Goal: Transaction & Acquisition: Book appointment/travel/reservation

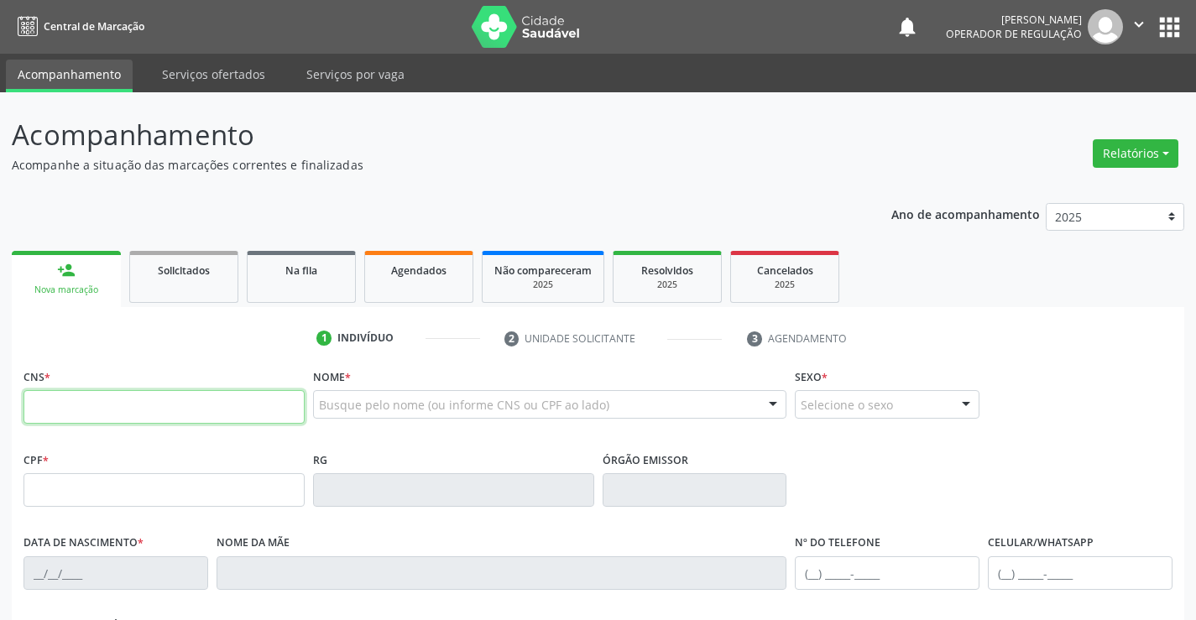
click at [161, 402] on input "text" at bounding box center [163, 407] width 281 height 34
click at [405, 274] on span "Agendados" at bounding box center [418, 270] width 55 height 14
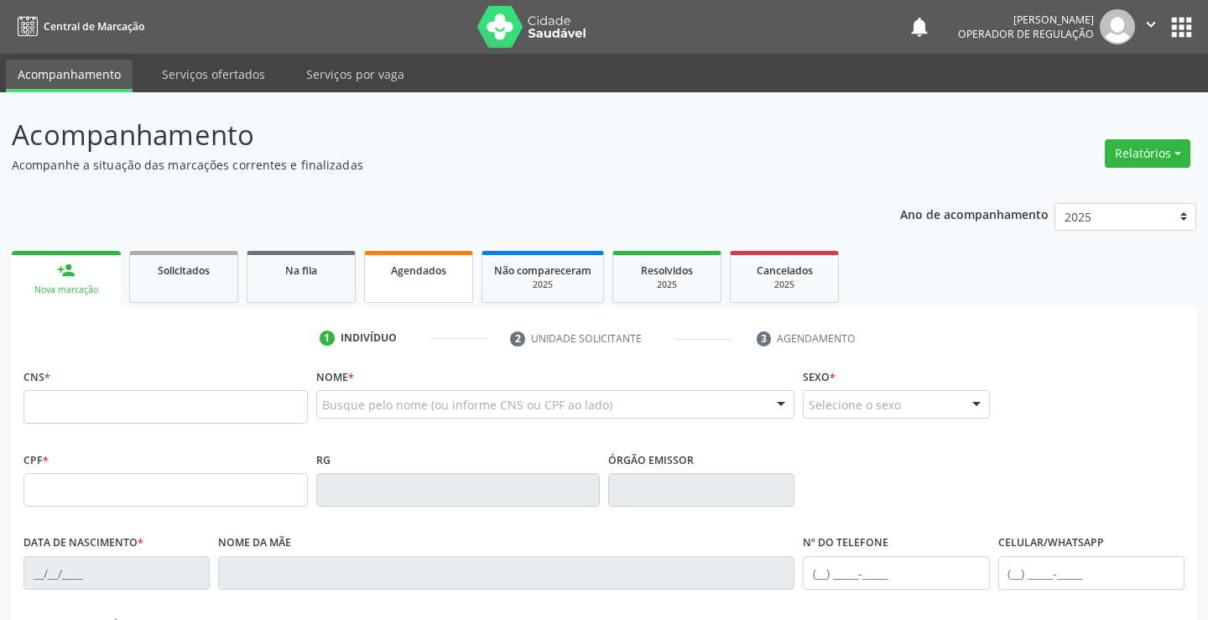
select select "7"
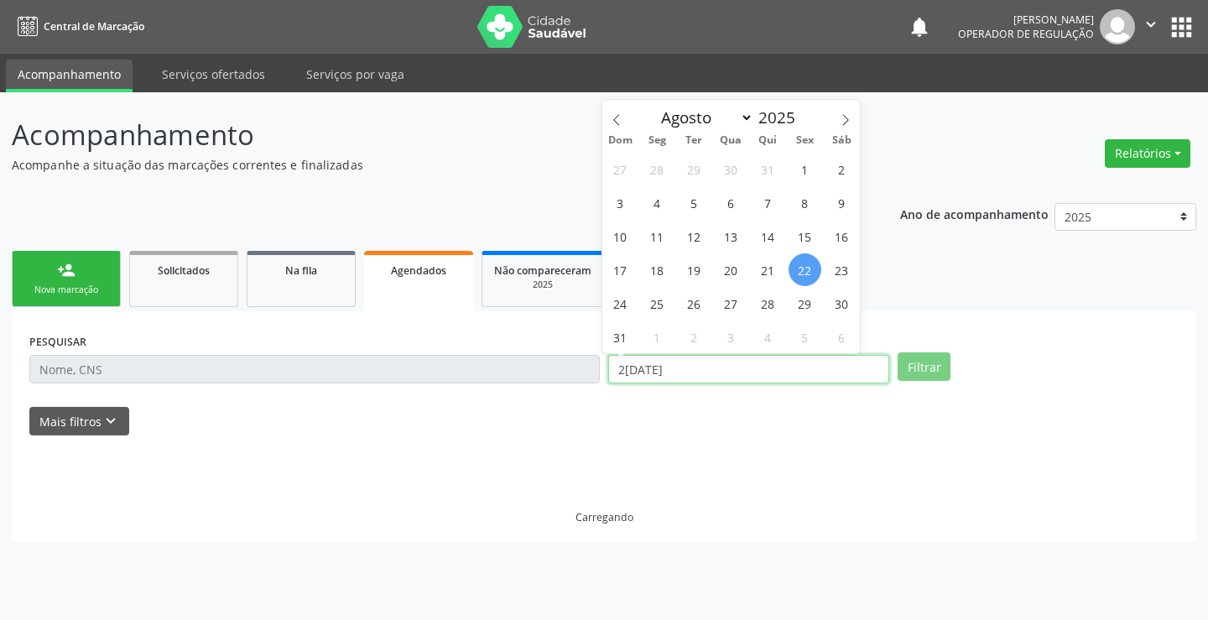
click at [771, 372] on input "22/08/2025" at bounding box center [748, 369] width 281 height 29
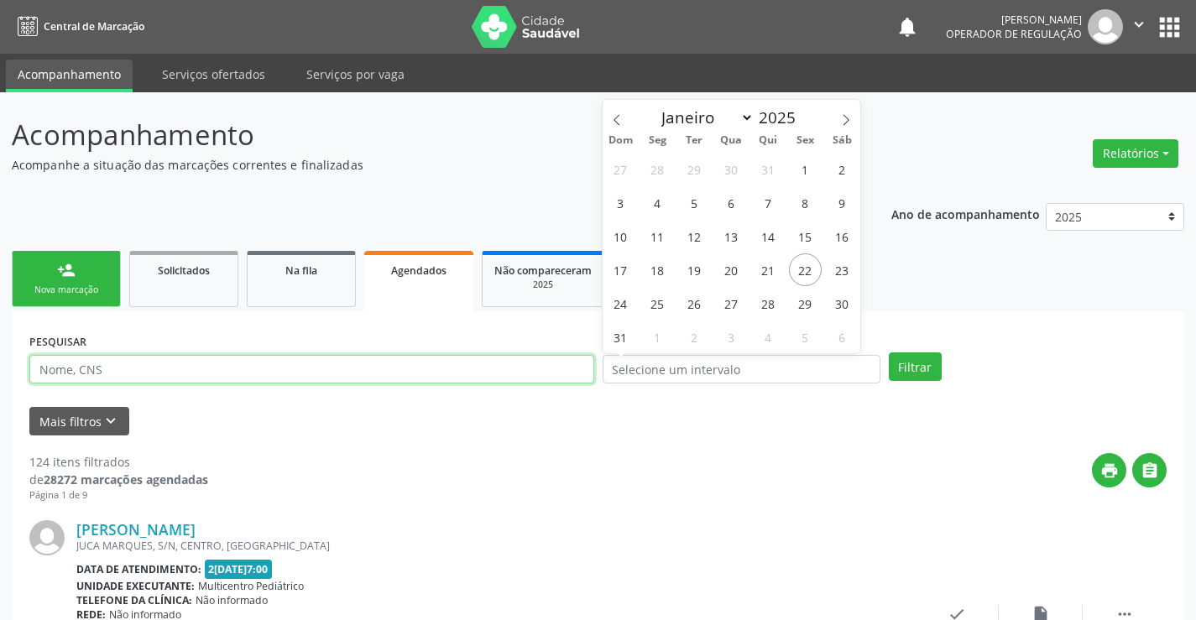
click at [573, 373] on input "text" at bounding box center [311, 369] width 565 height 29
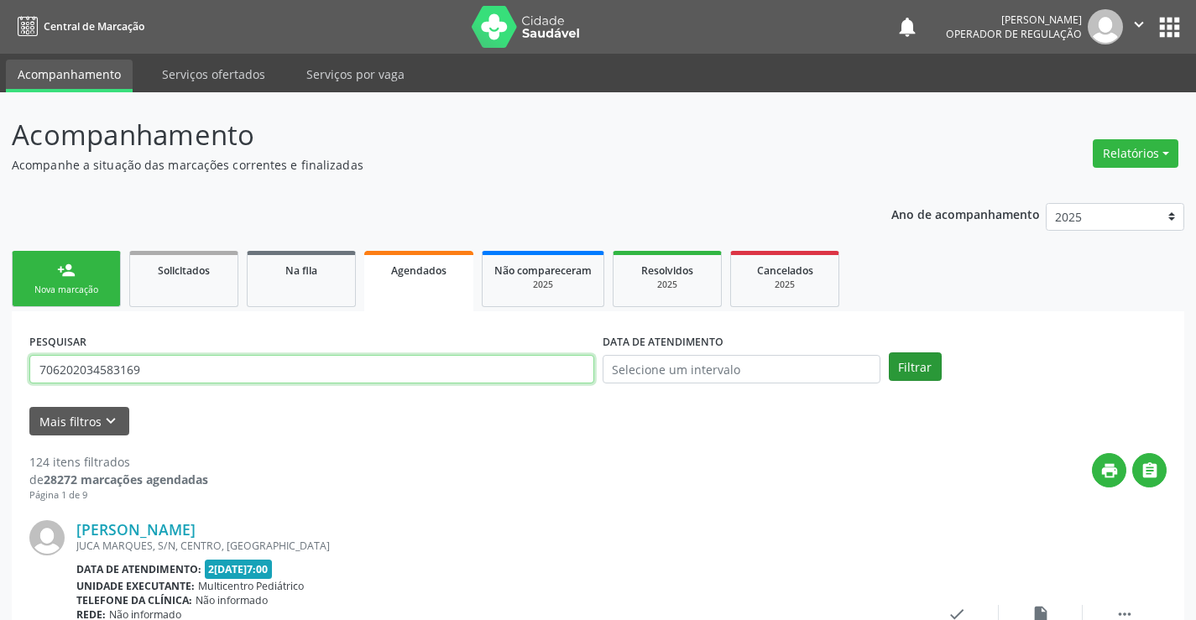
type input "706202034583169"
click at [902, 361] on button "Filtrar" at bounding box center [914, 366] width 53 height 29
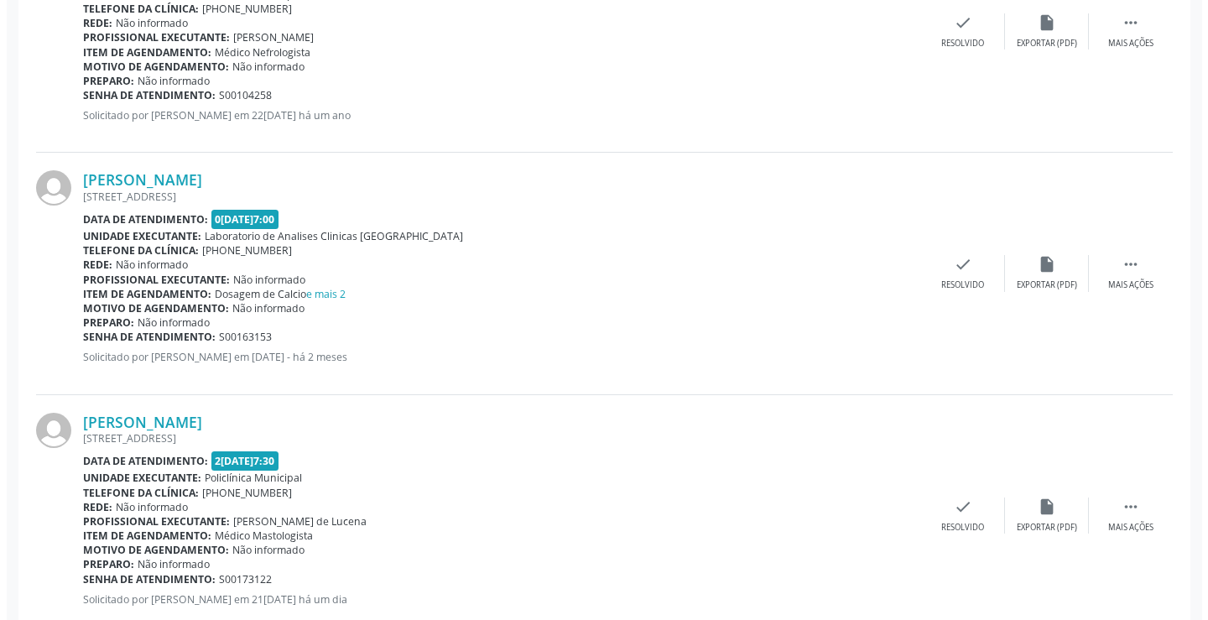
scroll to position [1604, 0]
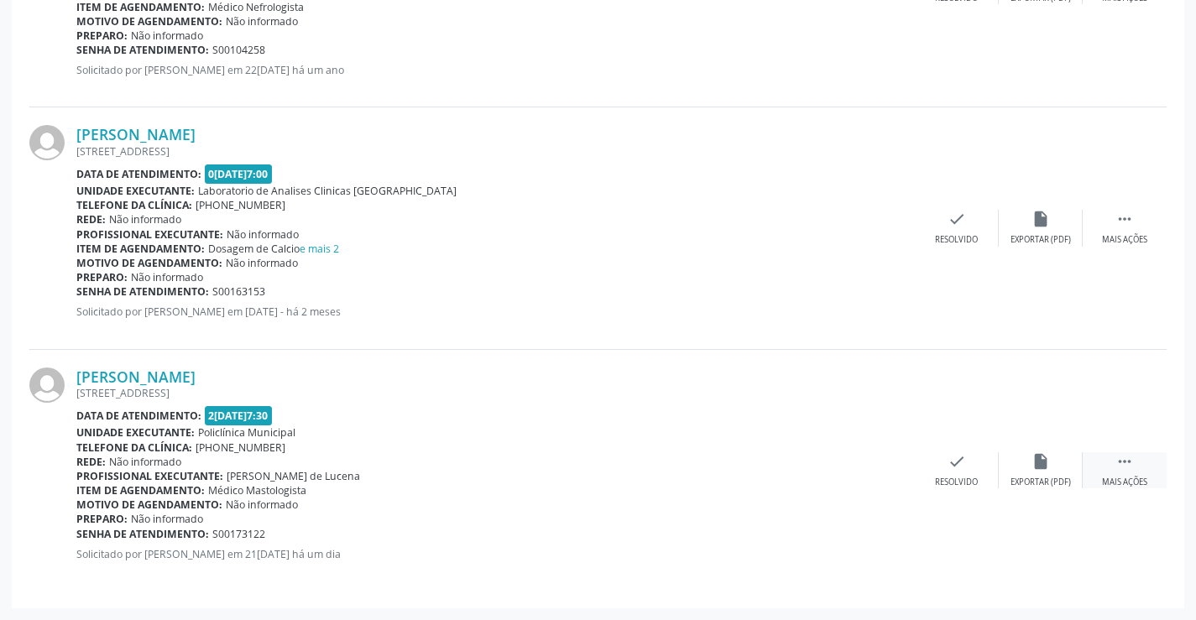
click at [1132, 454] on icon "" at bounding box center [1124, 461] width 18 height 18
click at [887, 464] on div "cancel Cancelar" at bounding box center [873, 470] width 84 height 36
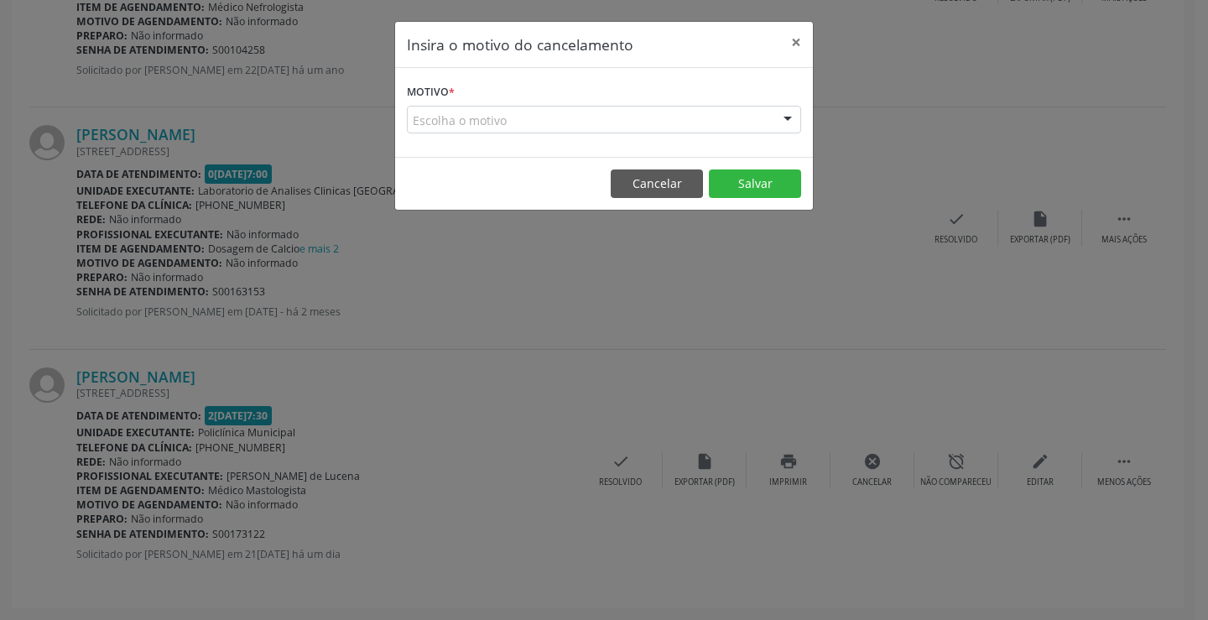
click at [773, 117] on div "Escolha o motivo Outro Médico - Participação em eventos (ex: congresso) Médico …" at bounding box center [604, 120] width 394 height 29
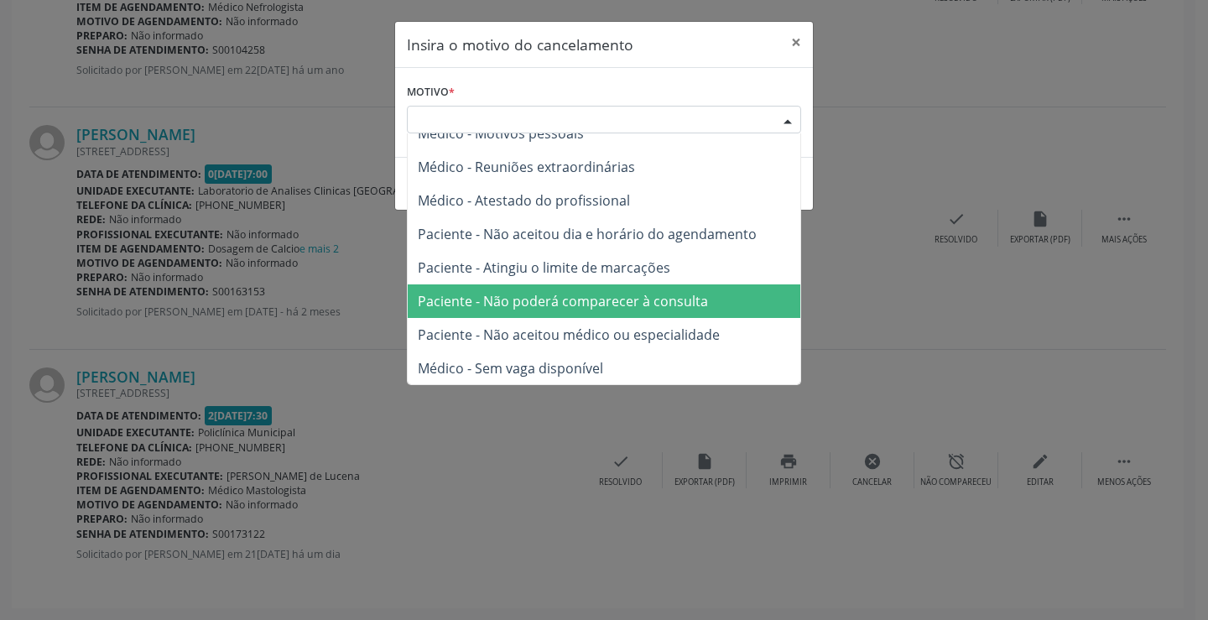
scroll to position [85, 0]
click at [622, 305] on span "Paciente - Não poderá comparecer à consulta" at bounding box center [563, 300] width 290 height 18
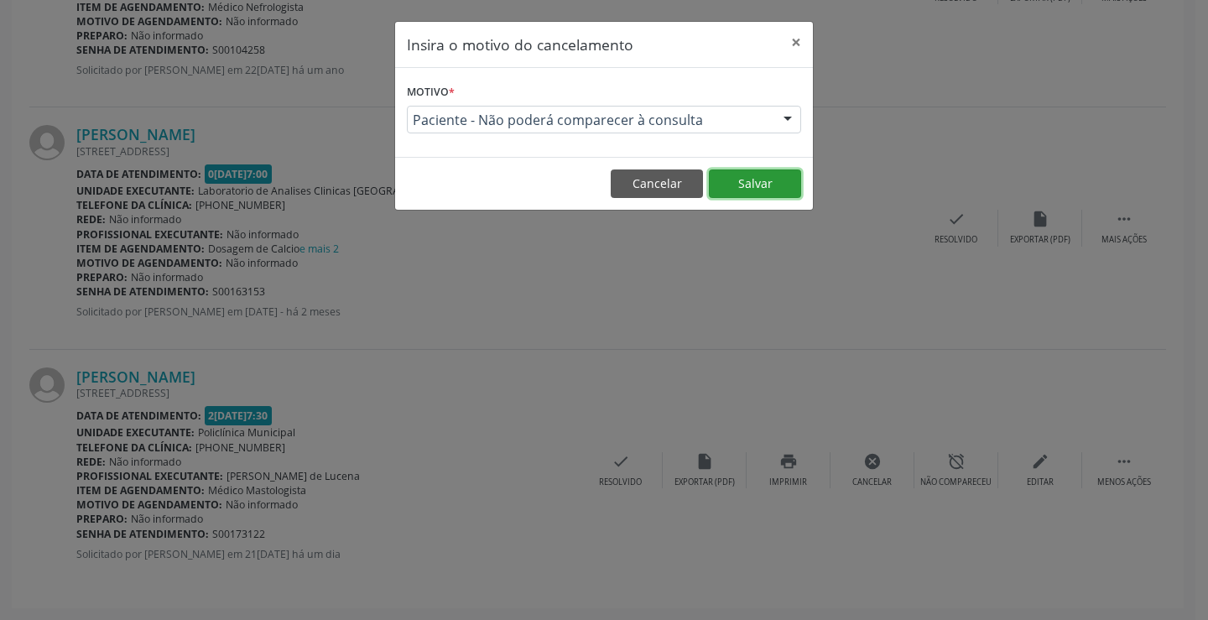
click at [753, 180] on button "Salvar" at bounding box center [755, 183] width 92 height 29
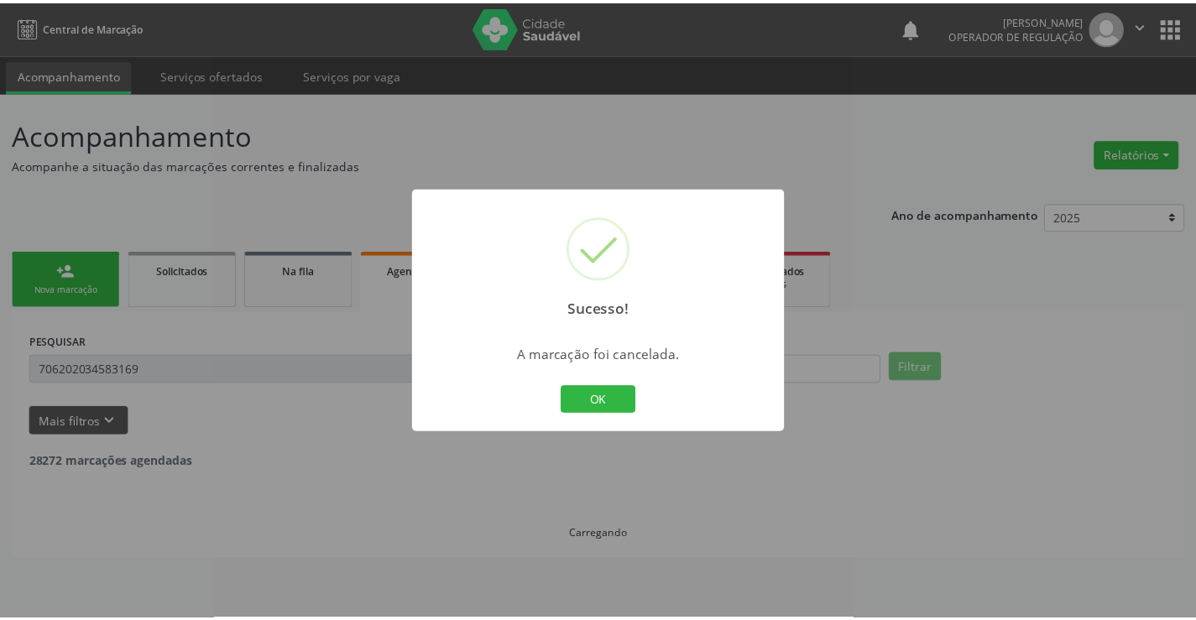
scroll to position [0, 0]
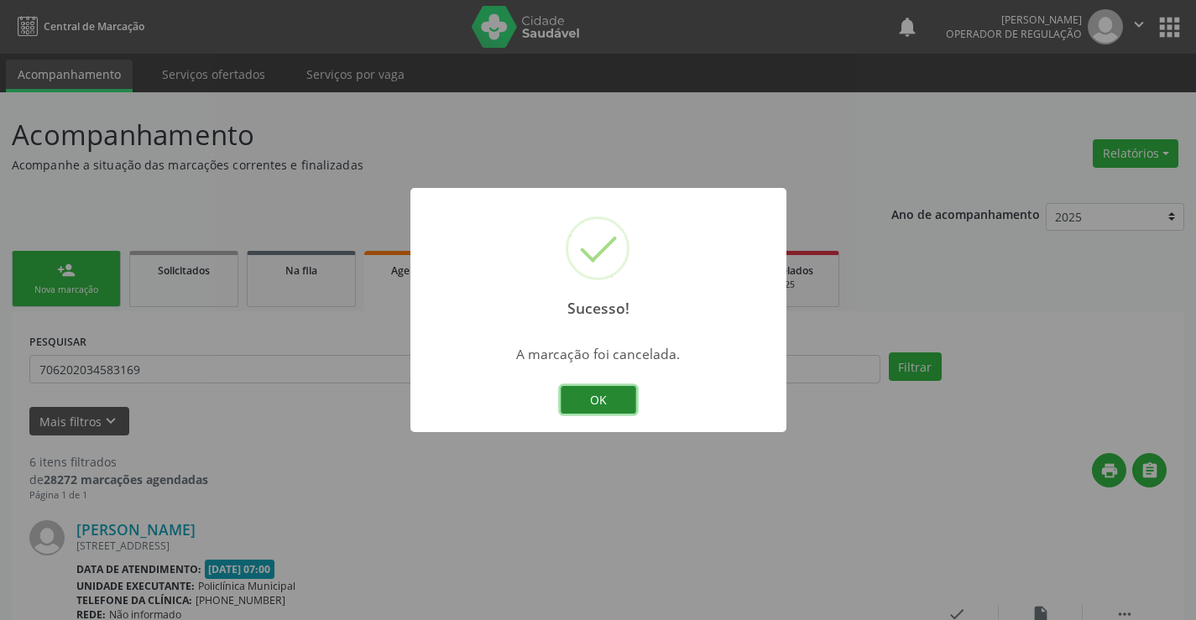
click at [616, 388] on button "OK" at bounding box center [598, 400] width 76 height 29
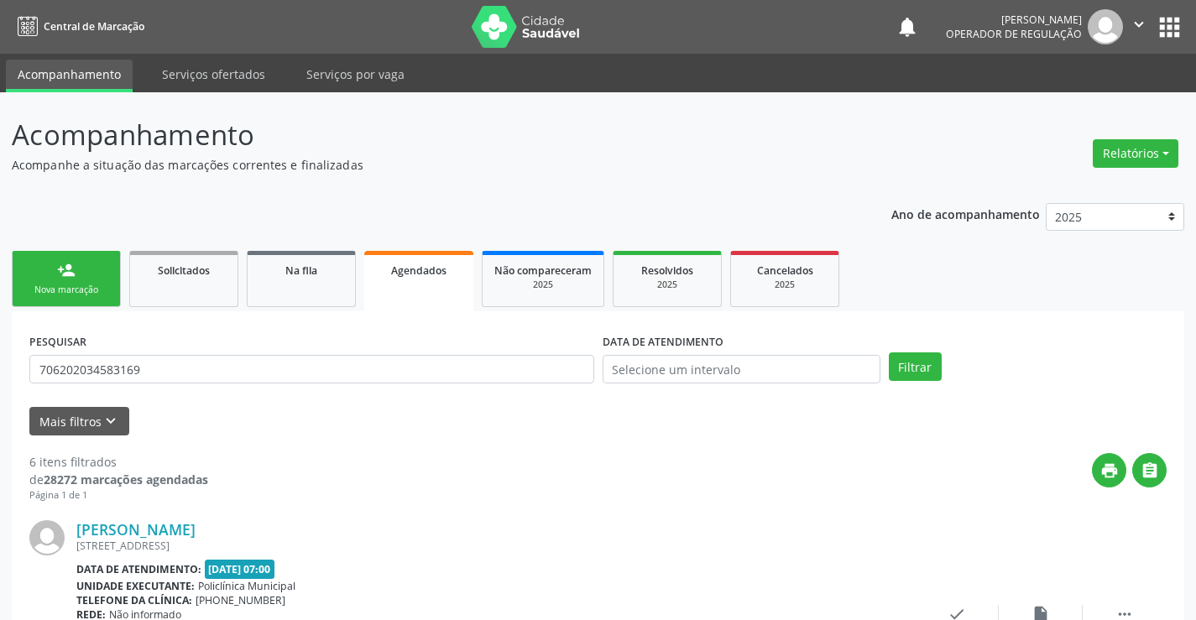
click at [56, 289] on div "Nova marcação" at bounding box center [66, 290] width 84 height 13
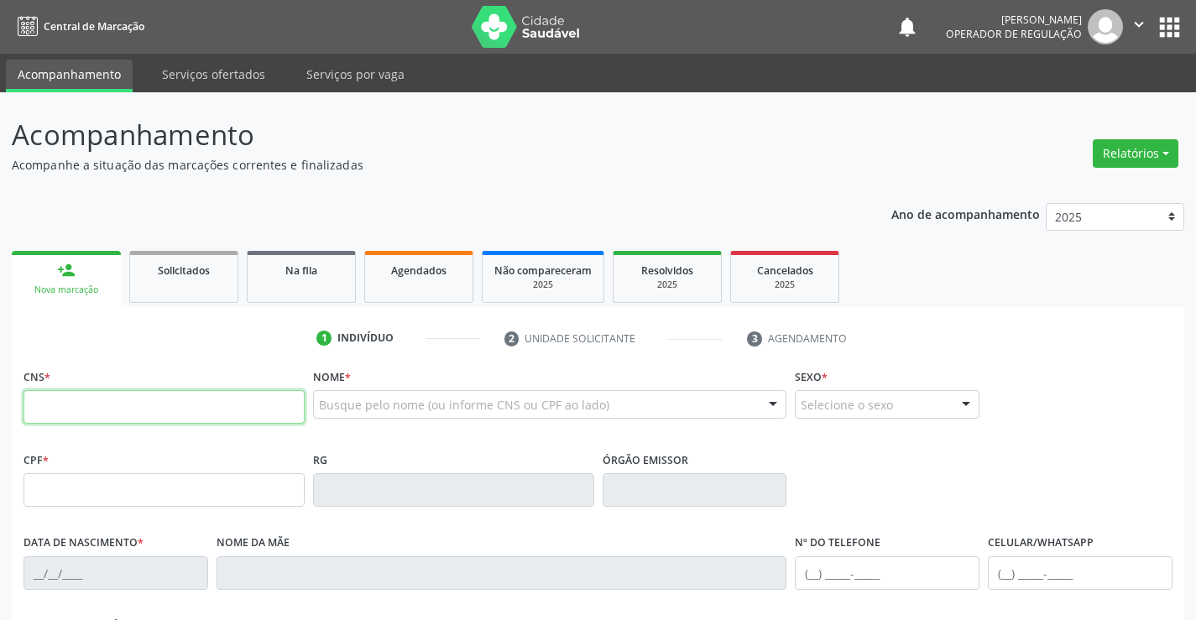
click at [63, 414] on input "text" at bounding box center [163, 407] width 281 height 34
type input "708 1011 5534 8140"
type input "134.874.505-34"
type input "0244275866"
type input "23/09/1946"
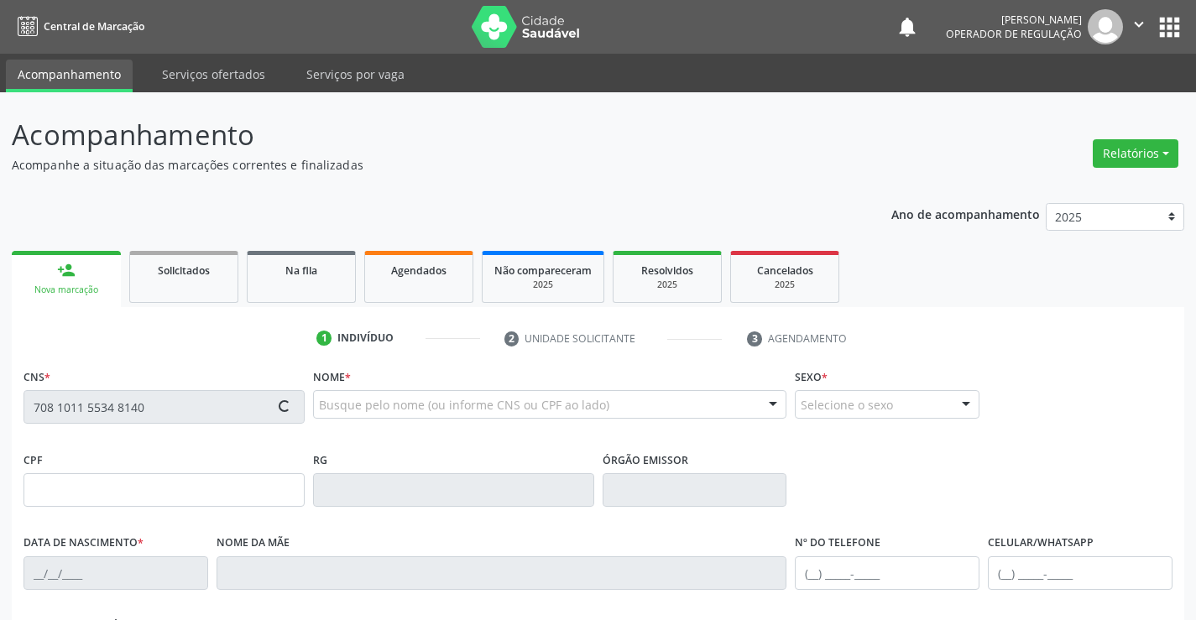
type input "(74) 97400-8658"
type input "134.874.505-34"
type input "26"
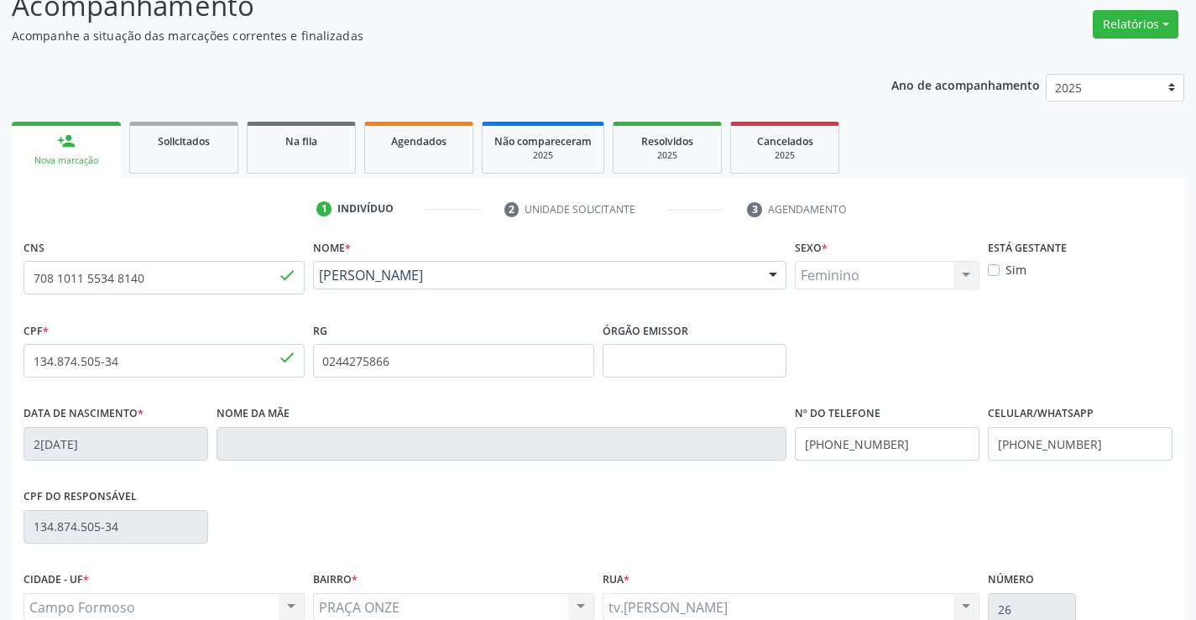
scroll to position [289, 0]
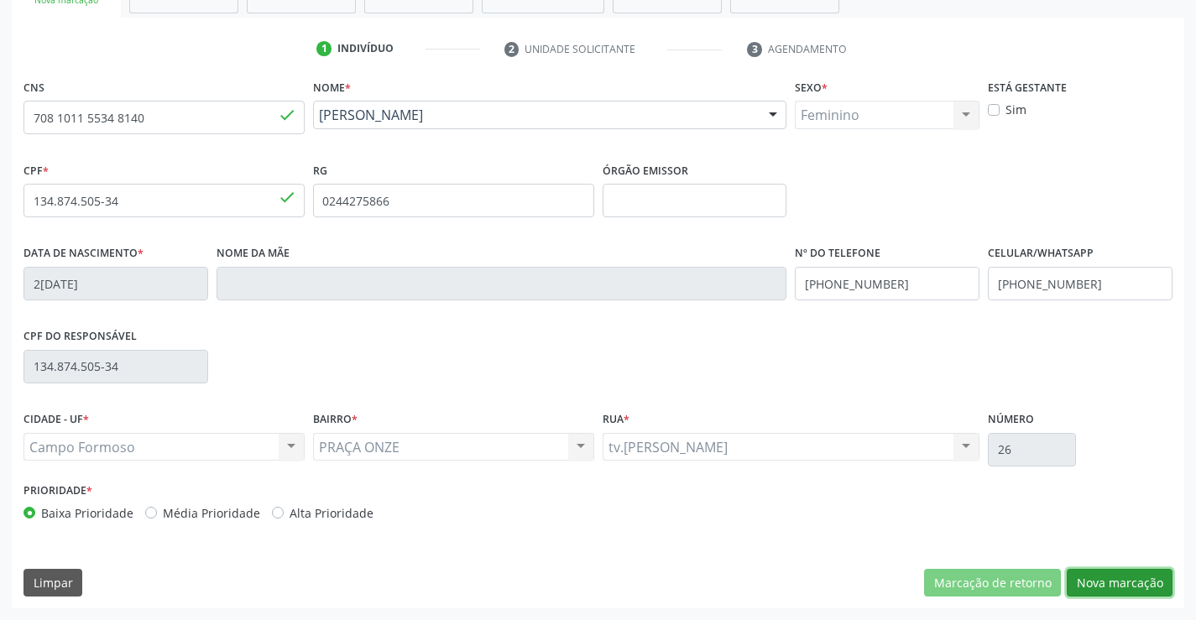
click at [1159, 591] on button "Nova marcação" at bounding box center [1119, 583] width 106 height 29
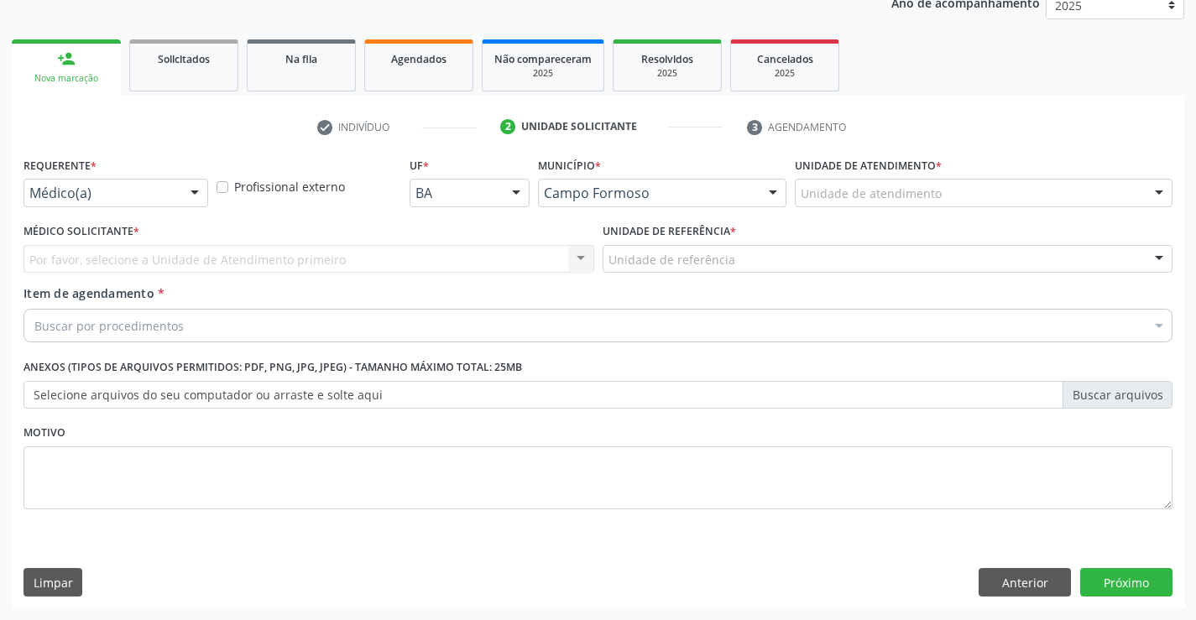
scroll to position [211, 0]
click at [113, 174] on div "Requerente * Médico(a) Médico(a) Enfermeiro(a) Paciente Nenhum resultado encont…" at bounding box center [115, 180] width 185 height 54
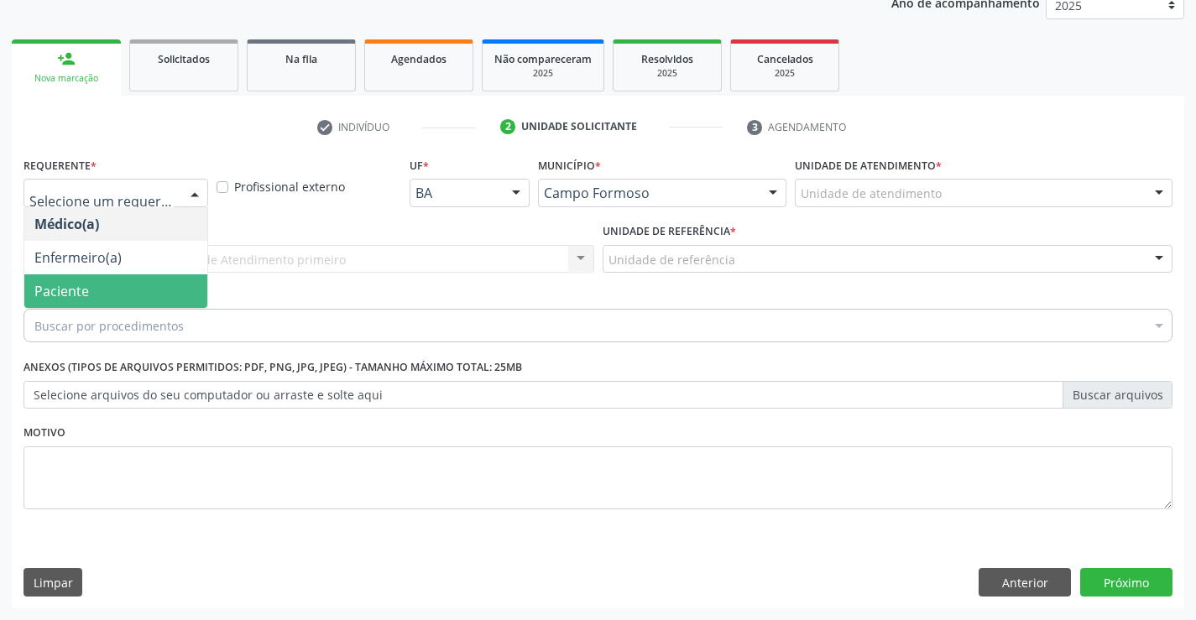
click at [121, 300] on span "Paciente" at bounding box center [115, 291] width 183 height 34
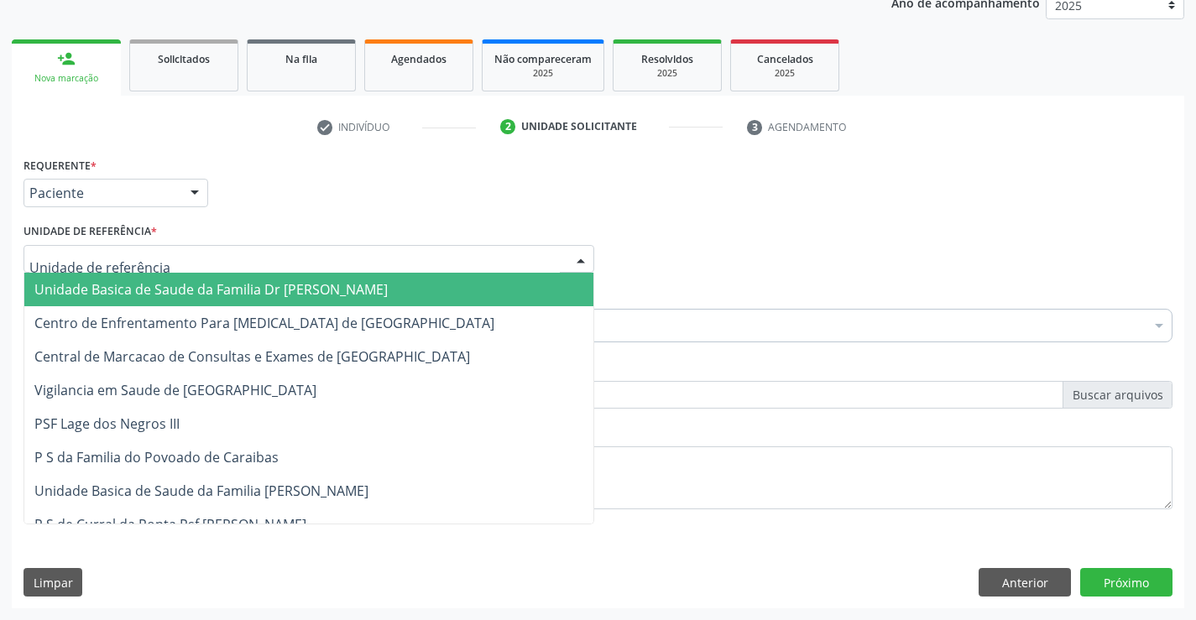
click at [240, 260] on div at bounding box center [308, 259] width 571 height 29
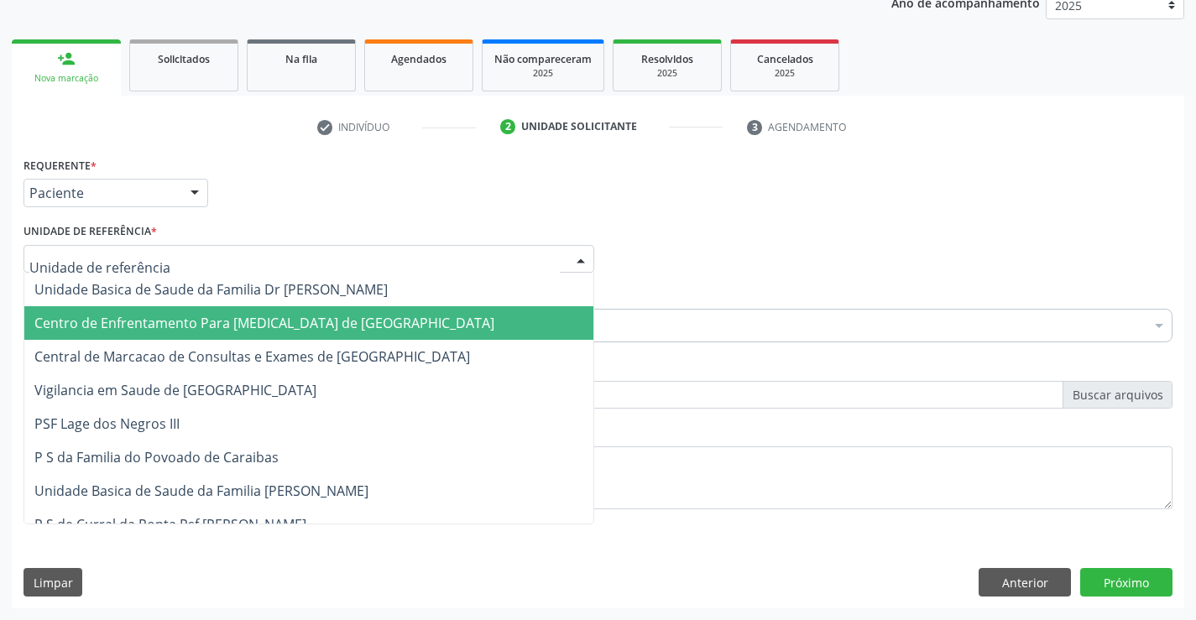
click at [253, 337] on span "Centro de Enfrentamento Para [MEDICAL_DATA] de [GEOGRAPHIC_DATA]" at bounding box center [308, 323] width 569 height 34
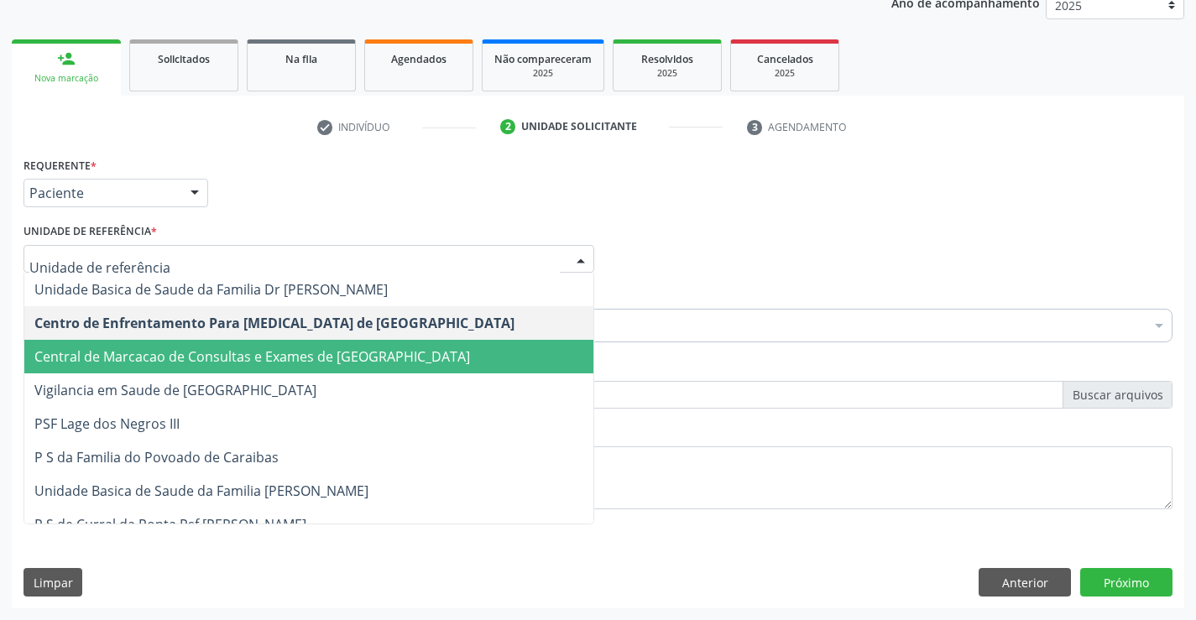
click at [315, 346] on span "Central de Marcacao de Consultas e Exames de [GEOGRAPHIC_DATA]" at bounding box center [308, 357] width 569 height 34
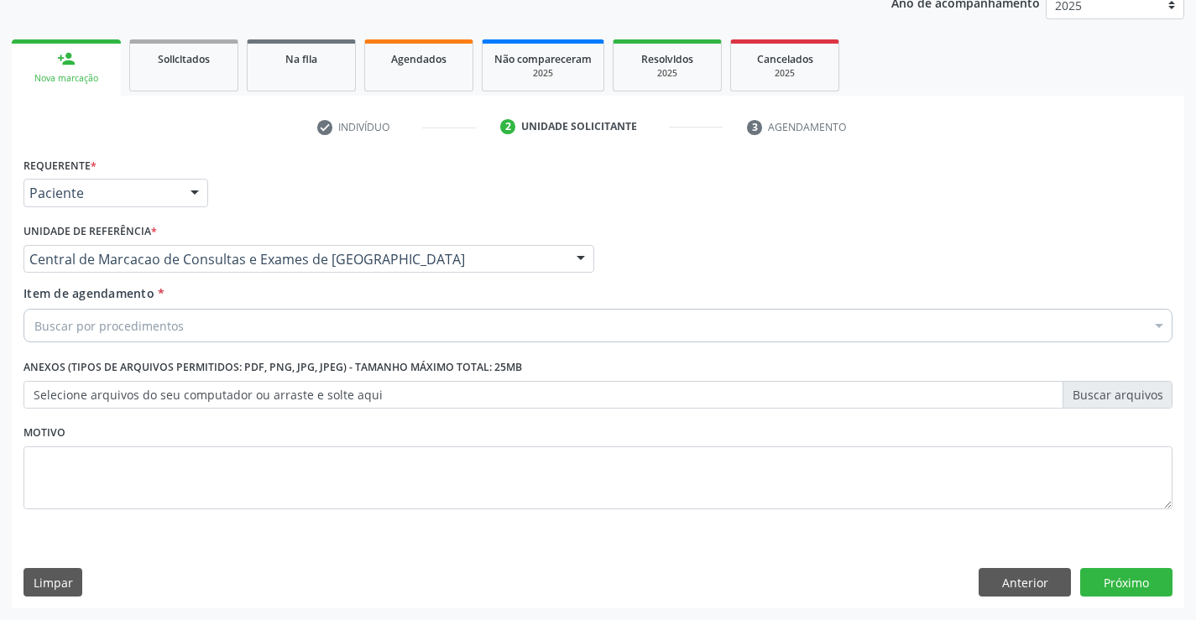
click at [341, 328] on div "Buscar por procedimentos" at bounding box center [597, 326] width 1149 height 34
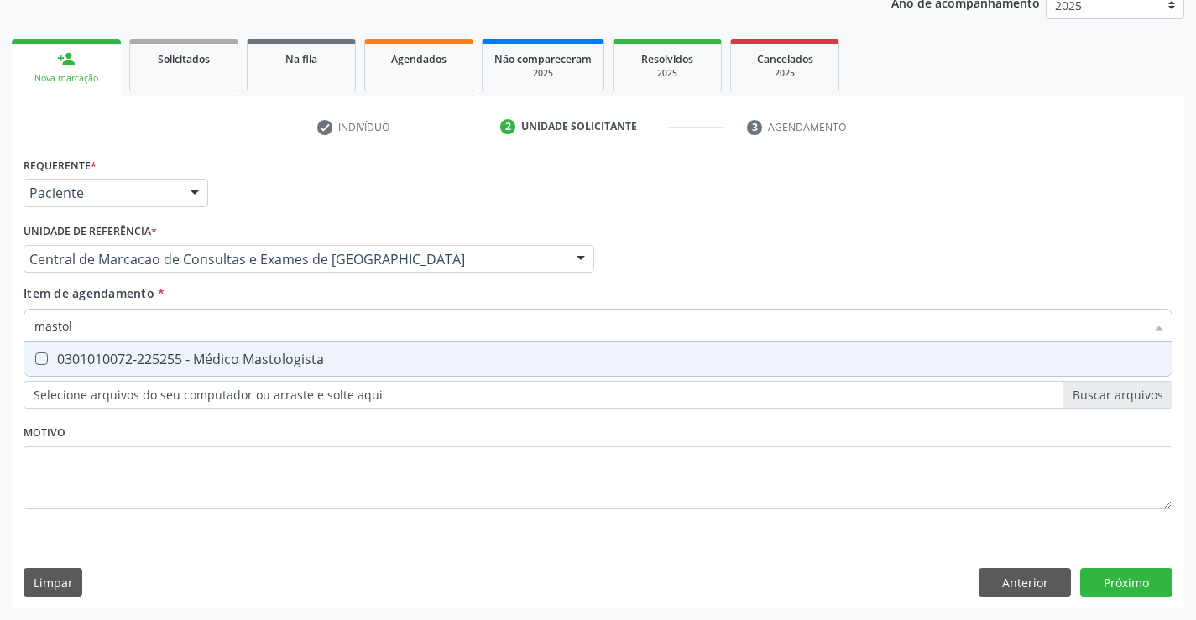
type input "mastolo"
click at [300, 347] on span "0301010072-225255 - Médico Mastologista" at bounding box center [597, 359] width 1147 height 34
checkbox Mastologista "true"
click at [1128, 566] on div "Requerente * Paciente Médico(a) Enfermeiro(a) Paciente Nenhum resultado encontr…" at bounding box center [598, 381] width 1172 height 456
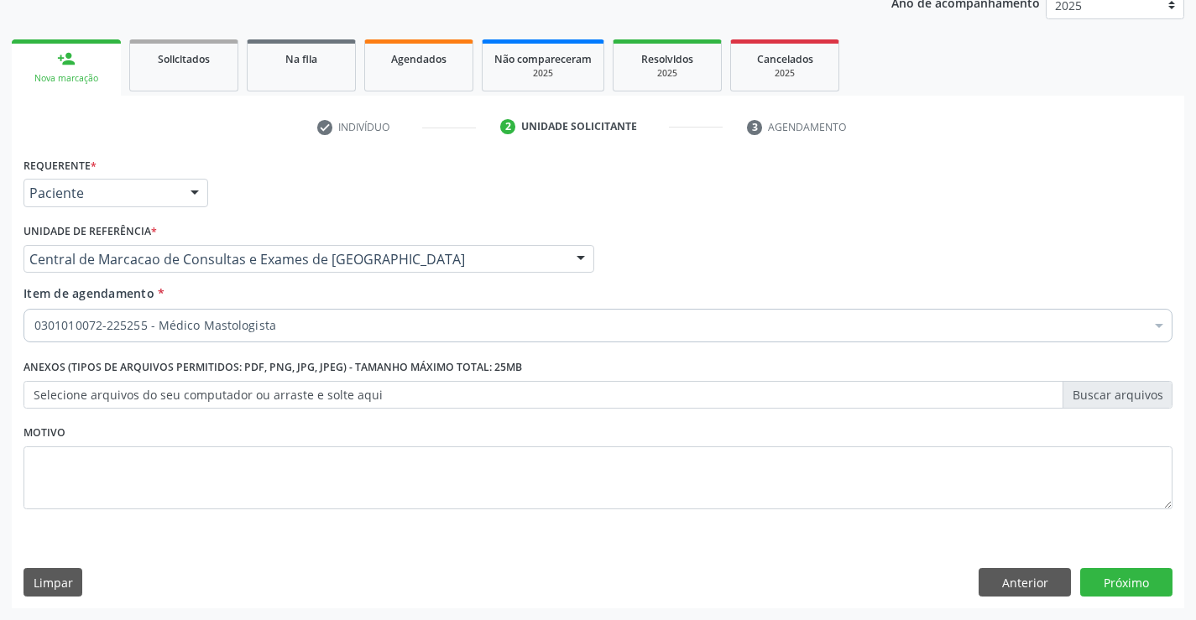
scroll to position [0, 0]
click at [1098, 581] on button "Próximo" at bounding box center [1126, 582] width 92 height 29
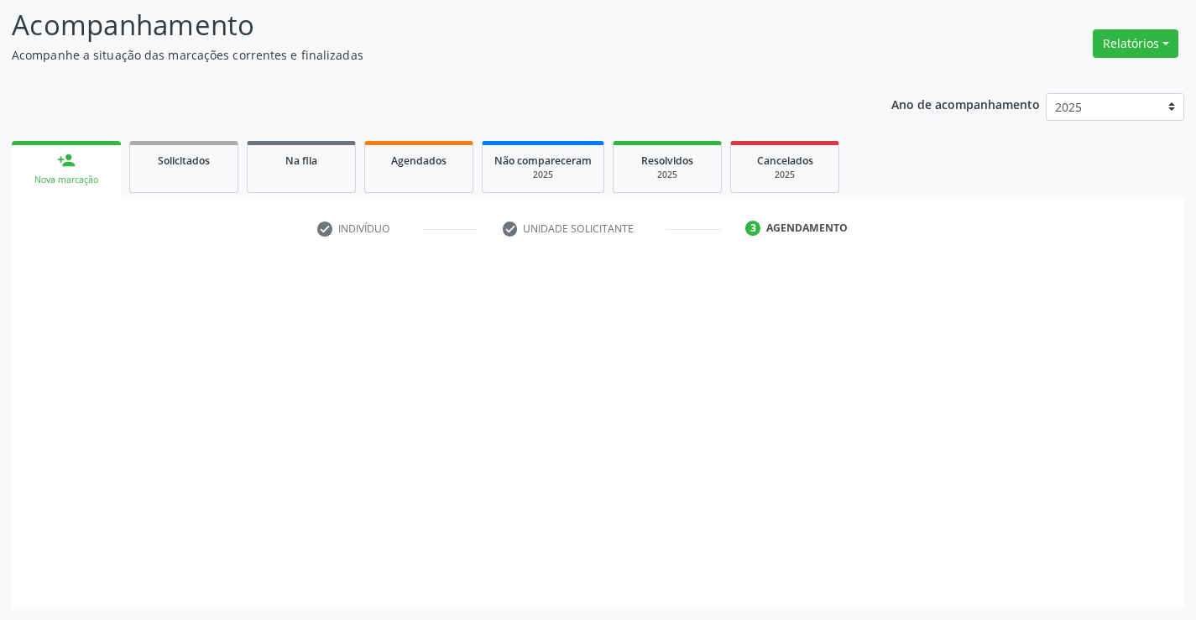
scroll to position [110, 0]
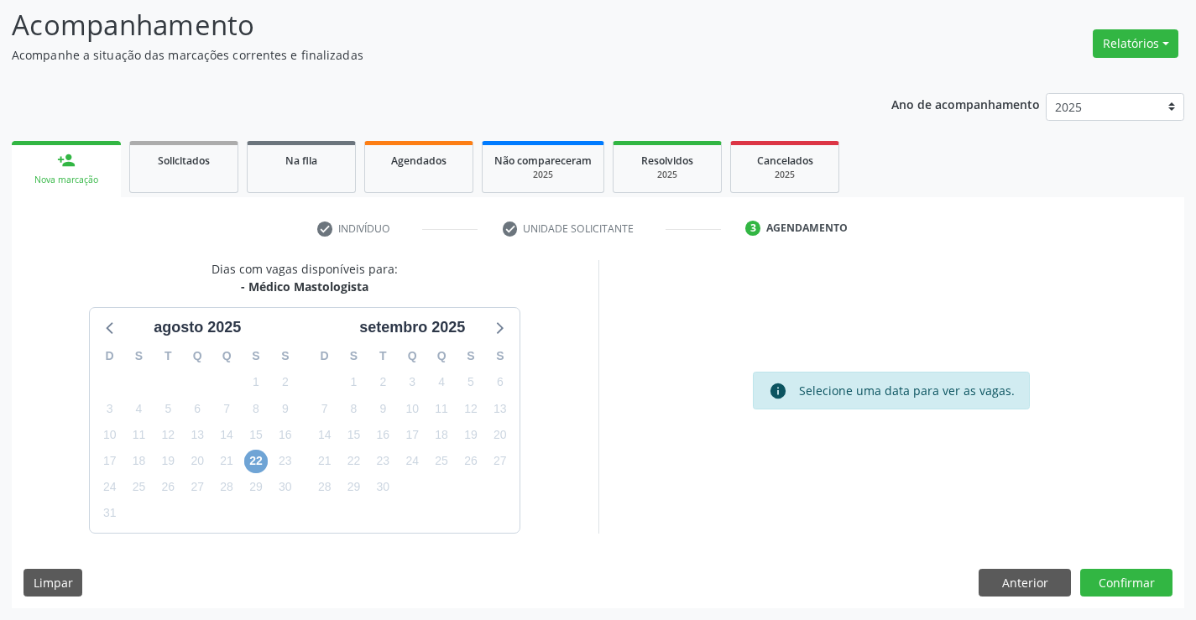
click at [246, 463] on span "22" at bounding box center [255, 461] width 23 height 23
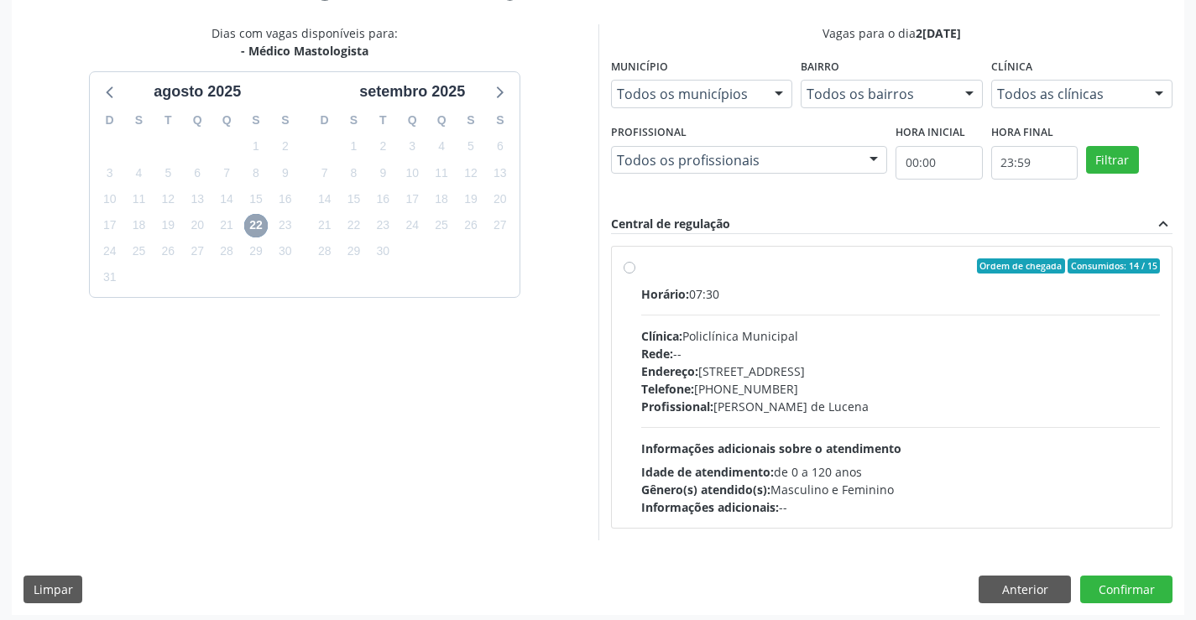
scroll to position [352, 0]
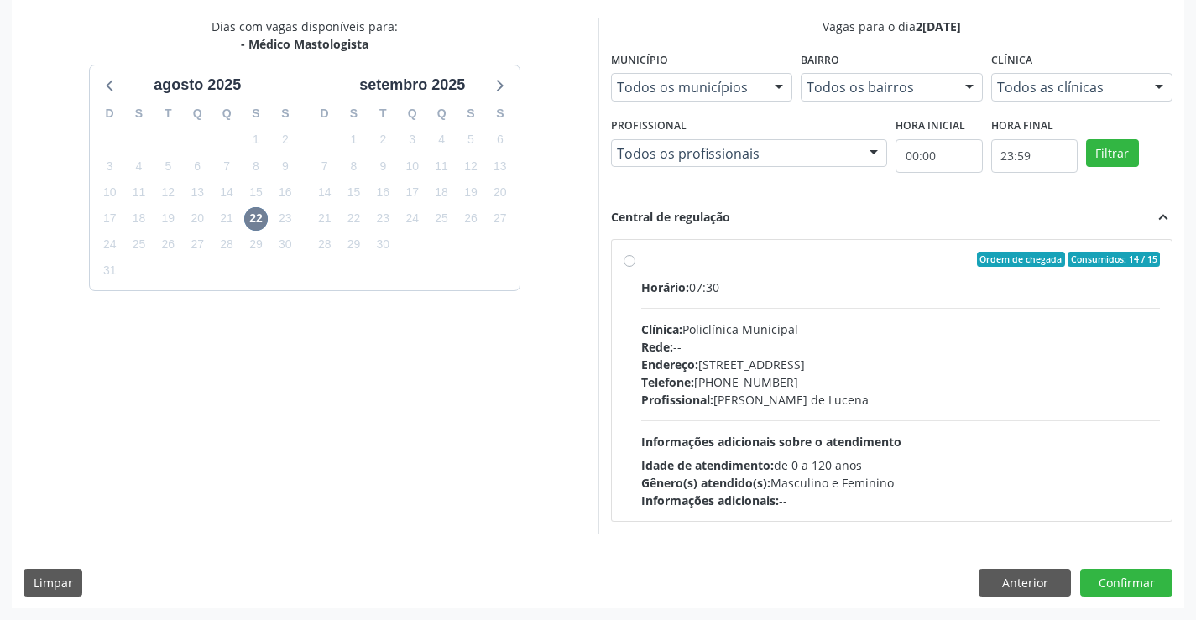
click at [788, 365] on div "Endereço: Predio, nº 386, Centro, Campo Formoso - BA" at bounding box center [900, 365] width 519 height 18
click at [635, 267] on input "Ordem de chegada Consumidos: 14 / 15 Horário: 07:30 Clínica: Policlínica Munici…" at bounding box center [629, 259] width 12 height 15
radio input "true"
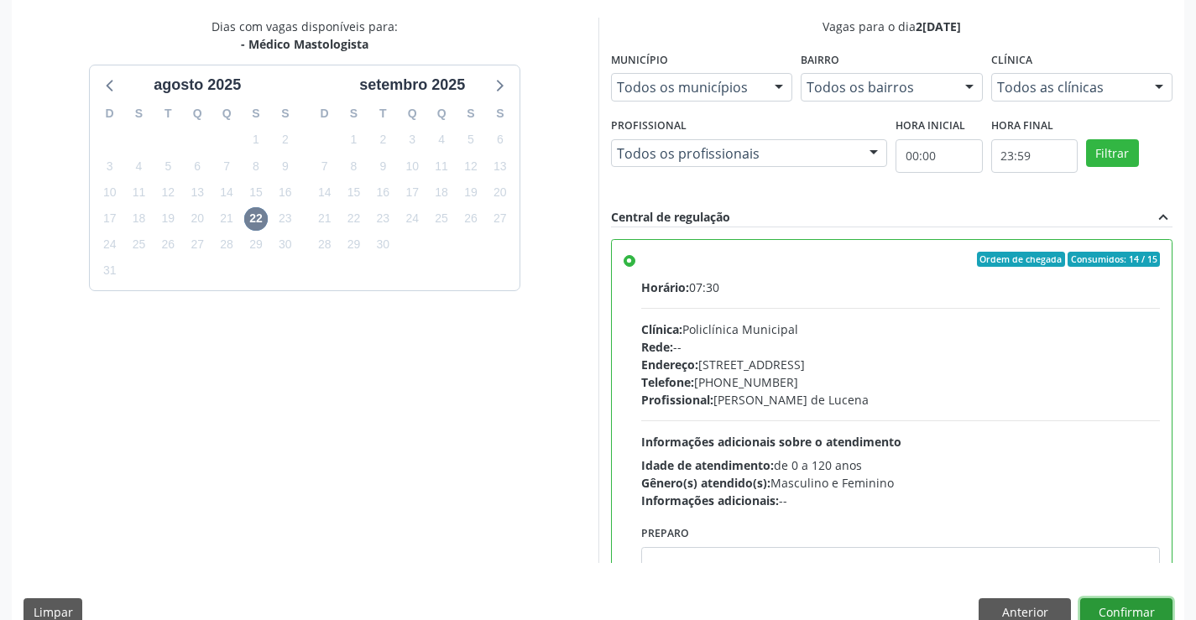
click at [1152, 606] on button "Confirmar" at bounding box center [1126, 612] width 92 height 29
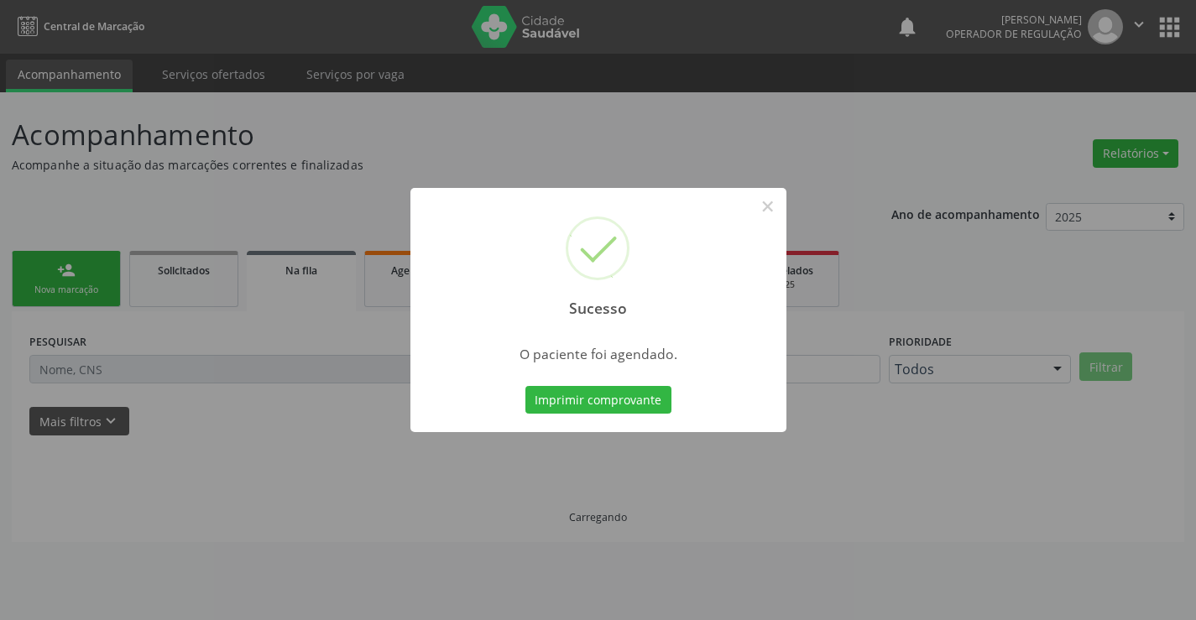
scroll to position [0, 0]
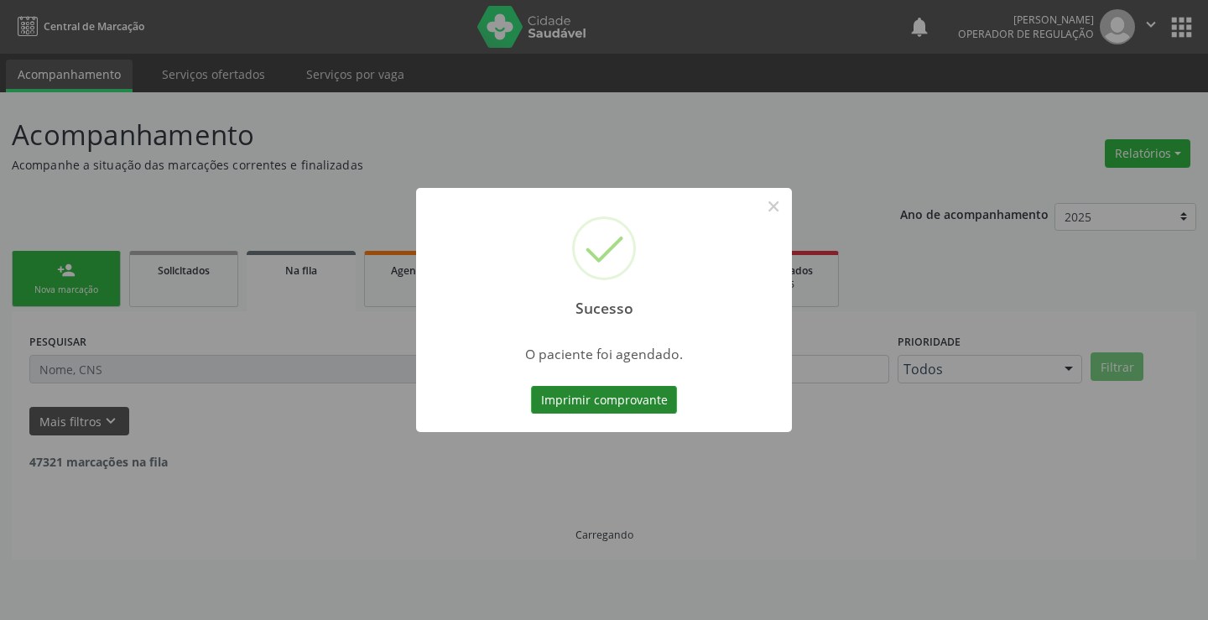
click at [591, 406] on button "Imprimir comprovante" at bounding box center [604, 400] width 146 height 29
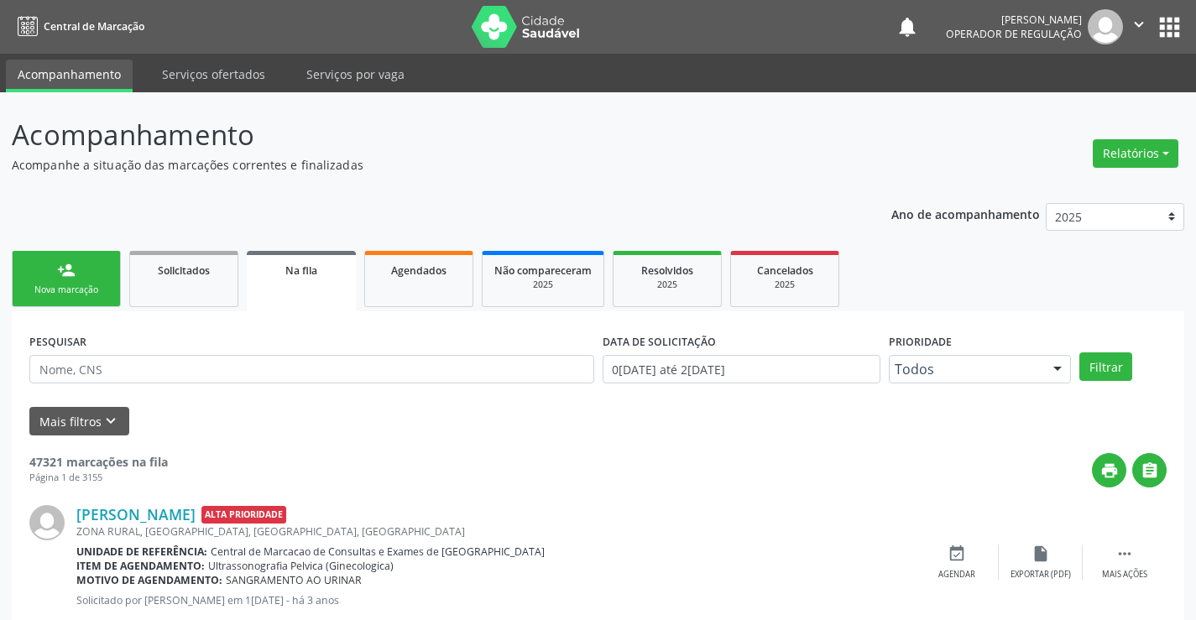
click at [60, 270] on div "person_add" at bounding box center [66, 270] width 18 height 18
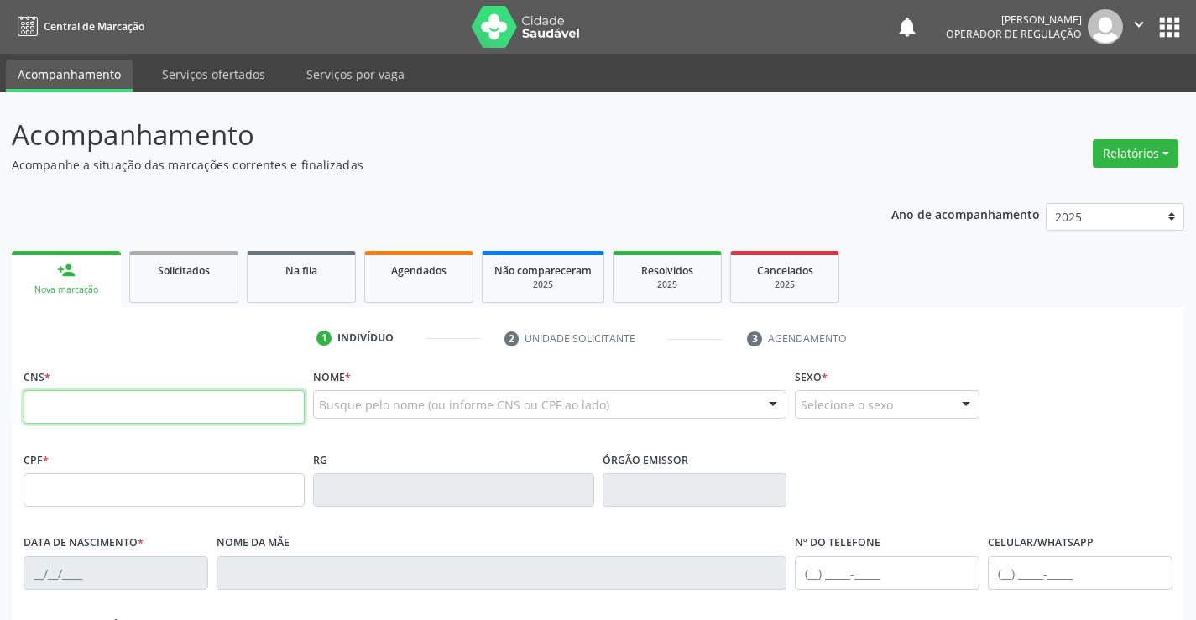
click at [86, 413] on input "text" at bounding box center [163, 407] width 281 height 34
click at [86, 391] on input "text" at bounding box center [163, 407] width 281 height 34
type input "706 0018 6714 9145"
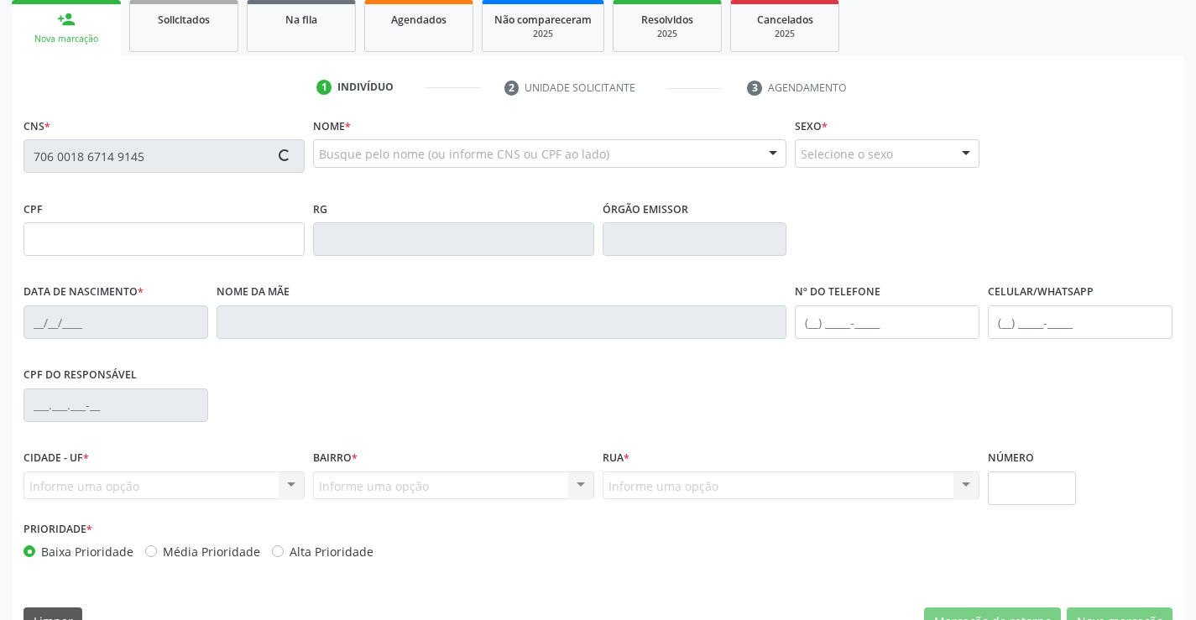
scroll to position [252, 0]
type input "0842369309"
type input "22/06/1942"
type input "(74) 98808-2123"
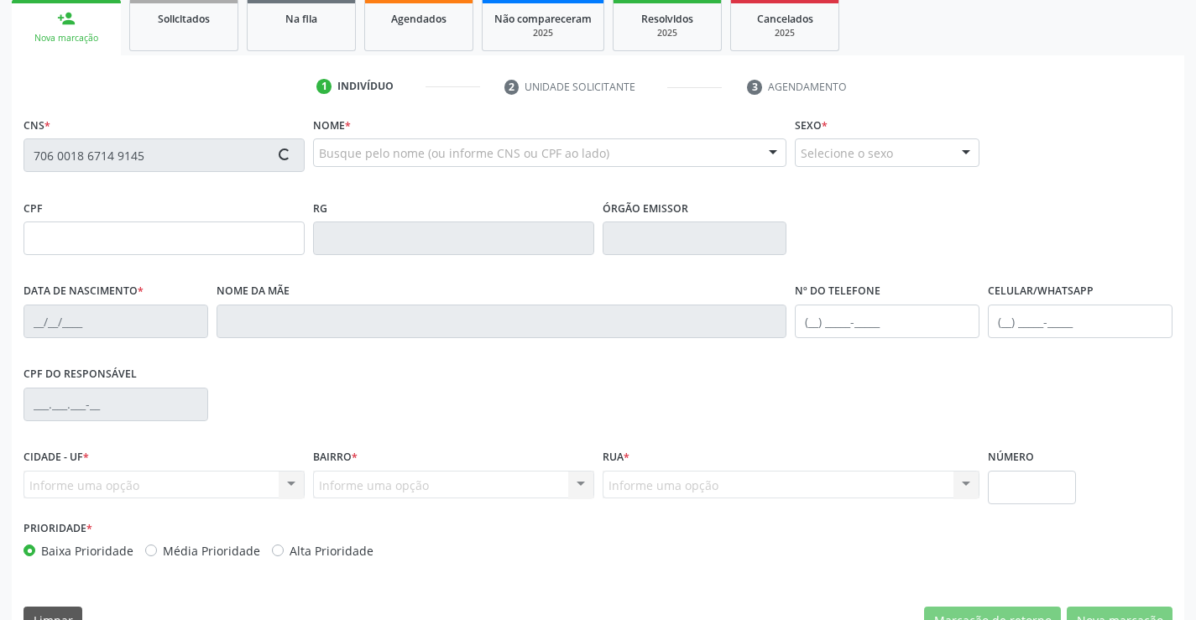
type input "927.137.265-49"
type input "S/N"
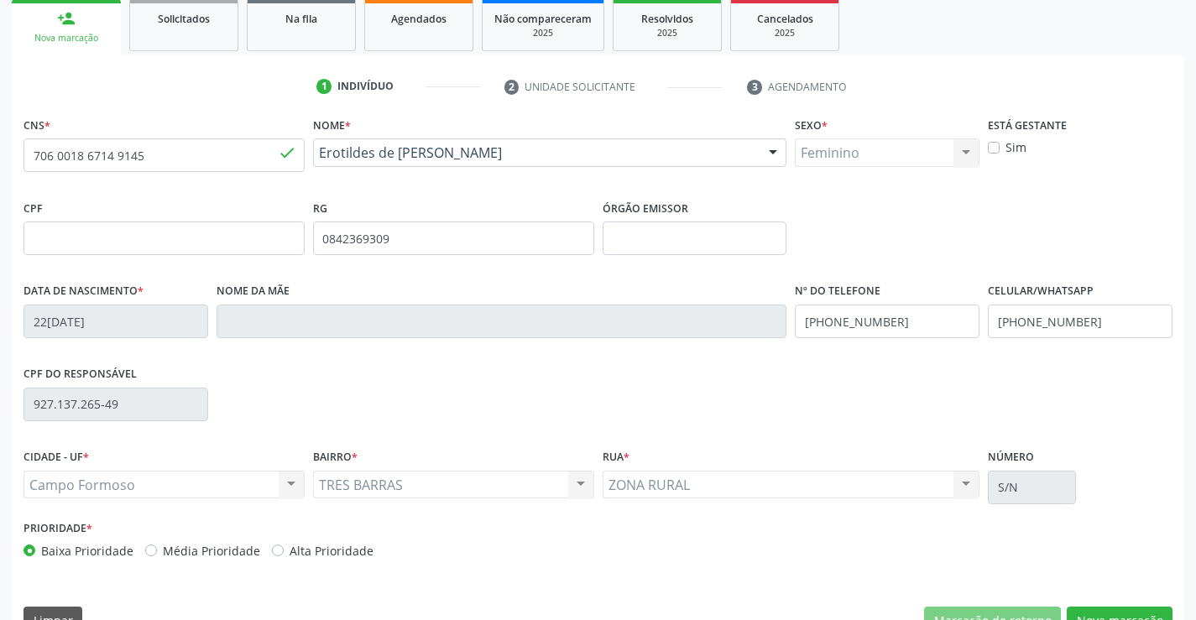
scroll to position [289, 0]
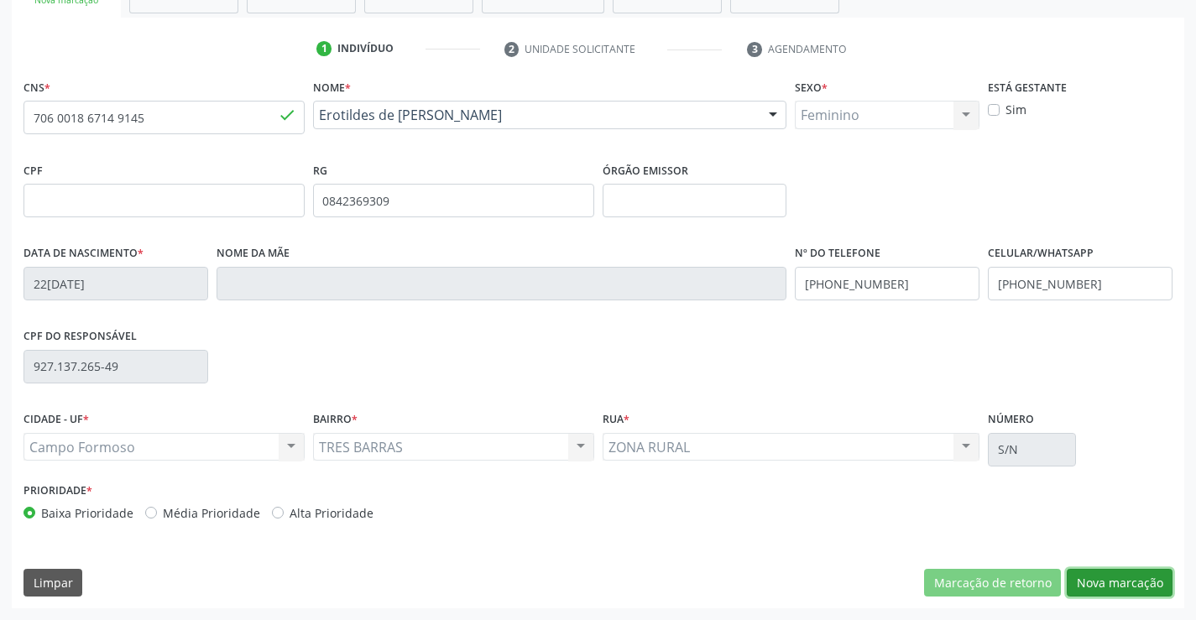
click at [1135, 591] on button "Nova marcação" at bounding box center [1119, 583] width 106 height 29
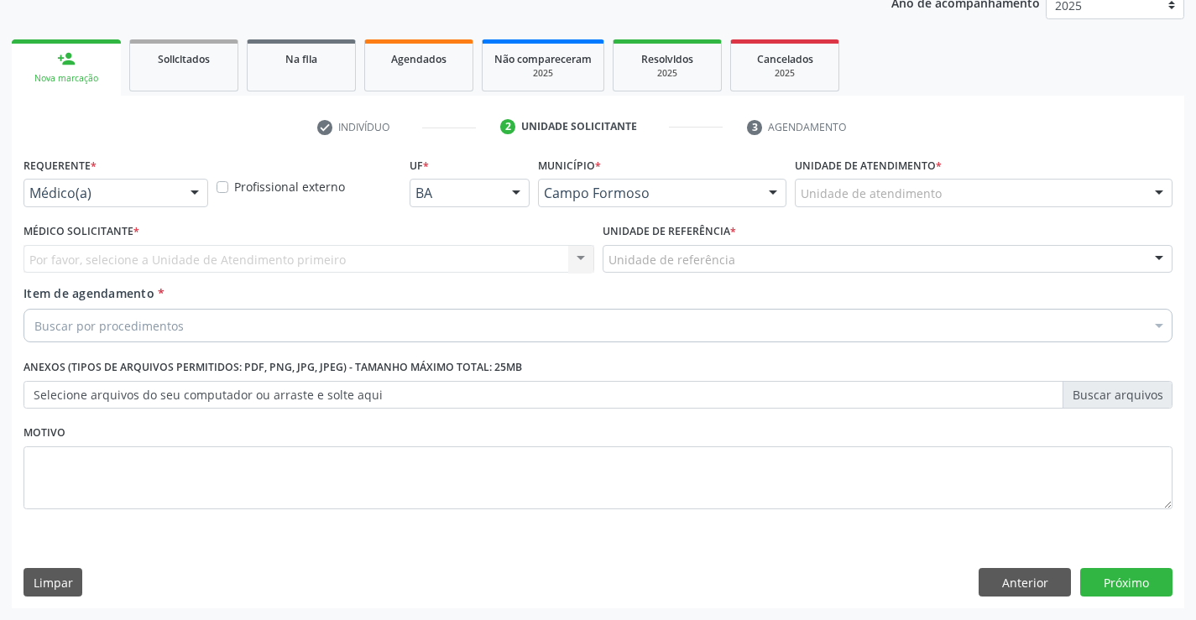
scroll to position [211, 0]
click at [186, 184] on div at bounding box center [194, 194] width 25 height 29
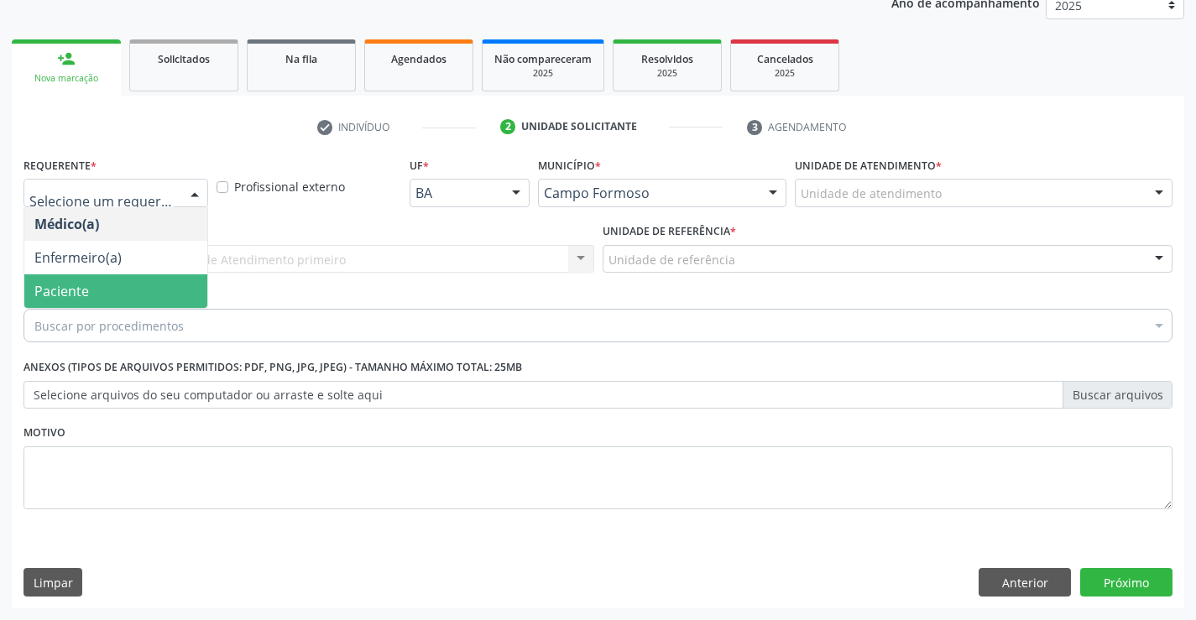
click at [91, 288] on span "Paciente" at bounding box center [115, 291] width 183 height 34
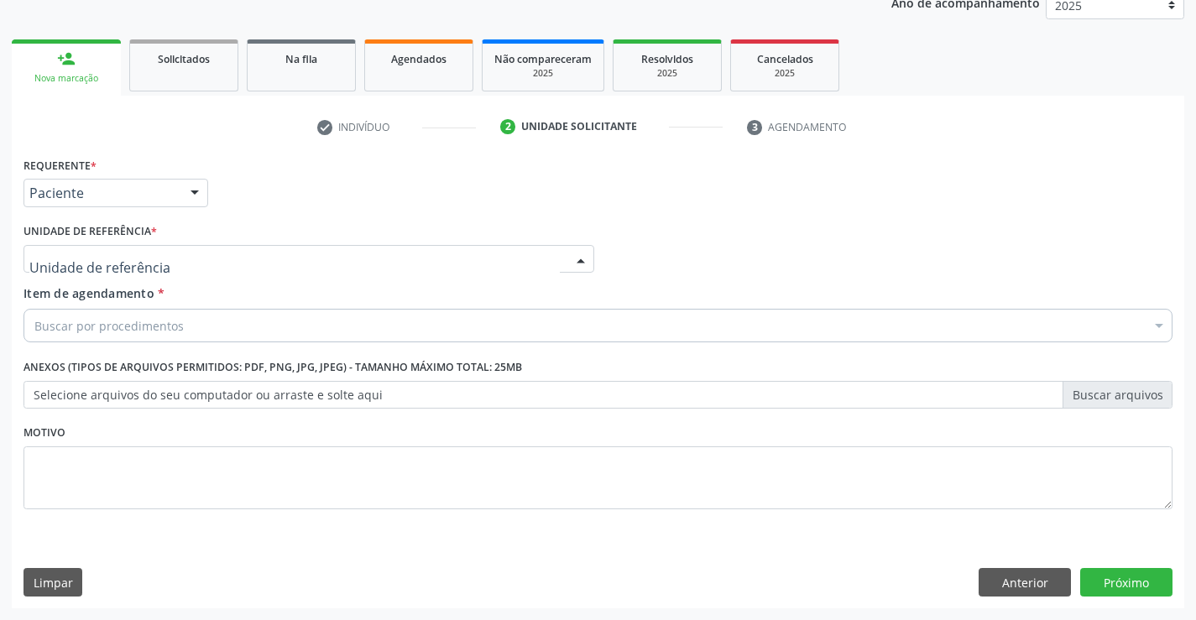
click at [211, 258] on div at bounding box center [308, 259] width 571 height 29
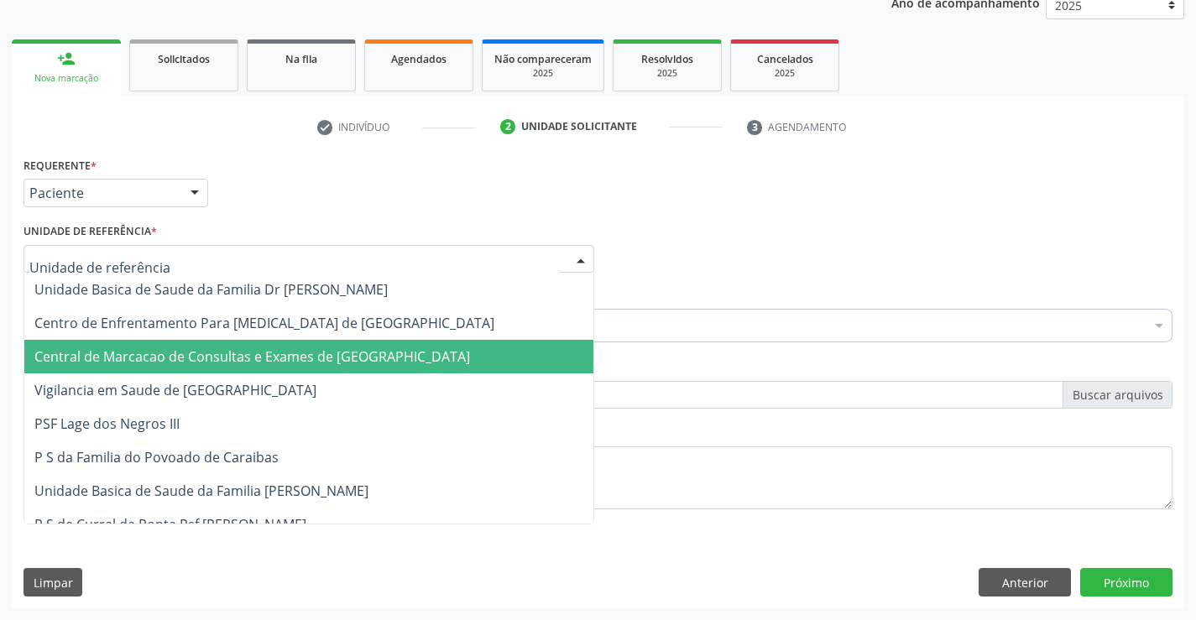
click at [220, 356] on span "Central de Marcacao de Consultas e Exames de [GEOGRAPHIC_DATA]" at bounding box center [251, 356] width 435 height 18
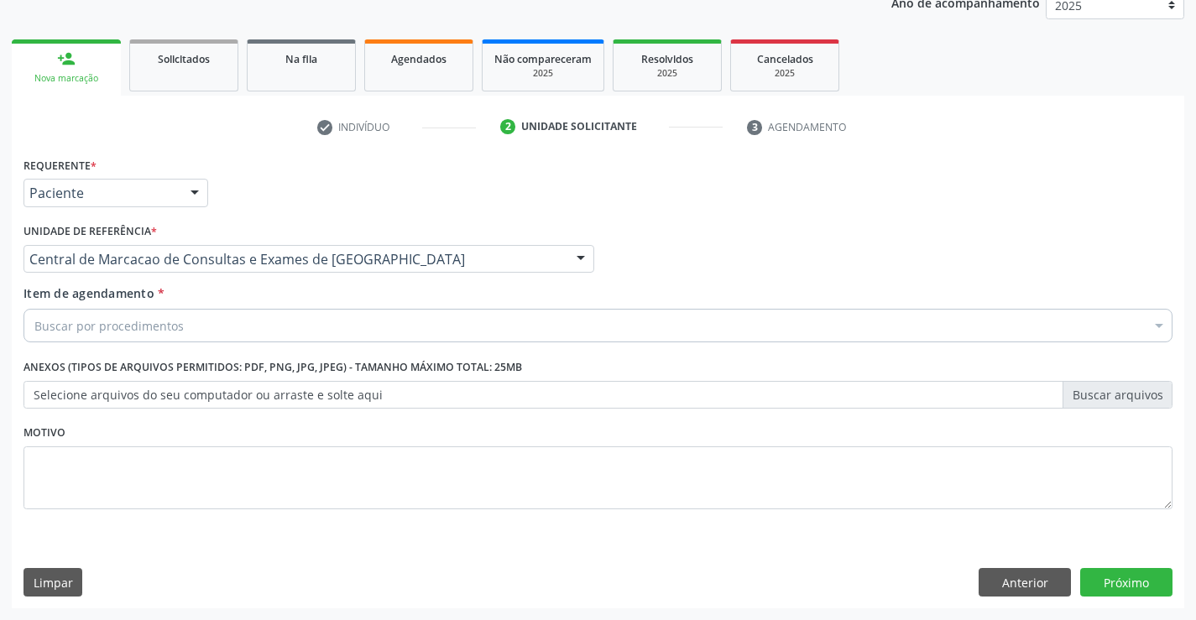
click at [239, 328] on div "Buscar por procedimentos" at bounding box center [597, 326] width 1149 height 34
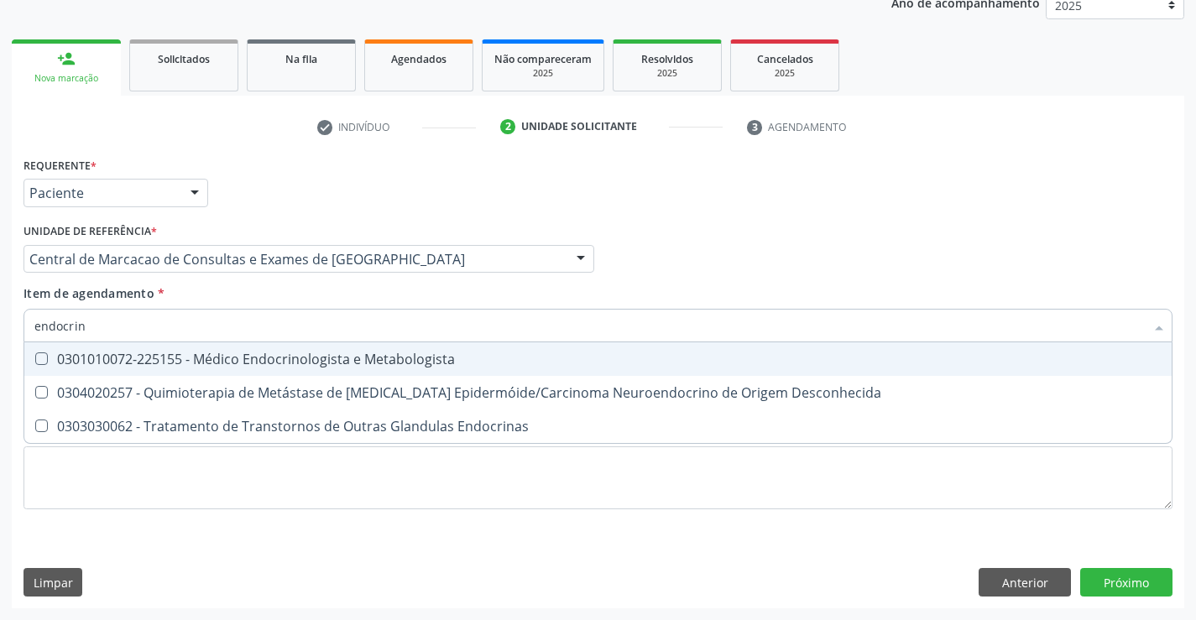
type input "endocrino"
click at [231, 357] on div "0301010072-225155 - Médico Endocrinologista e Metabologista" at bounding box center [597, 358] width 1127 height 13
checkbox Metabologista "true"
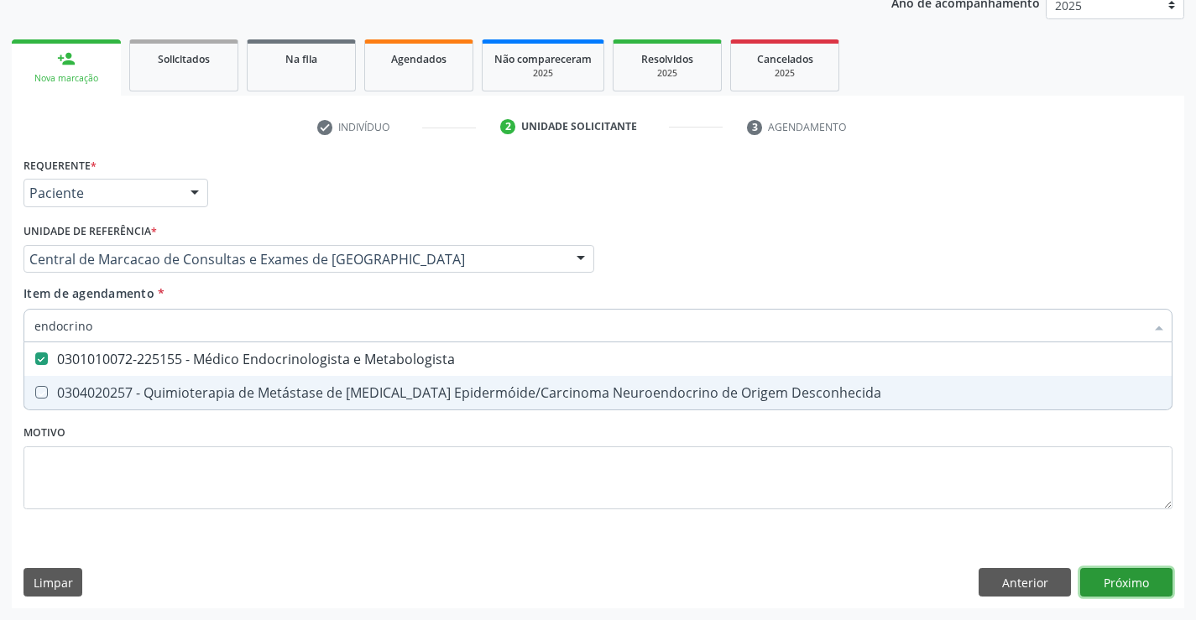
click at [1108, 577] on div "Requerente * Paciente Médico(a) Enfermeiro(a) Paciente Nenhum resultado encontr…" at bounding box center [598, 381] width 1172 height 456
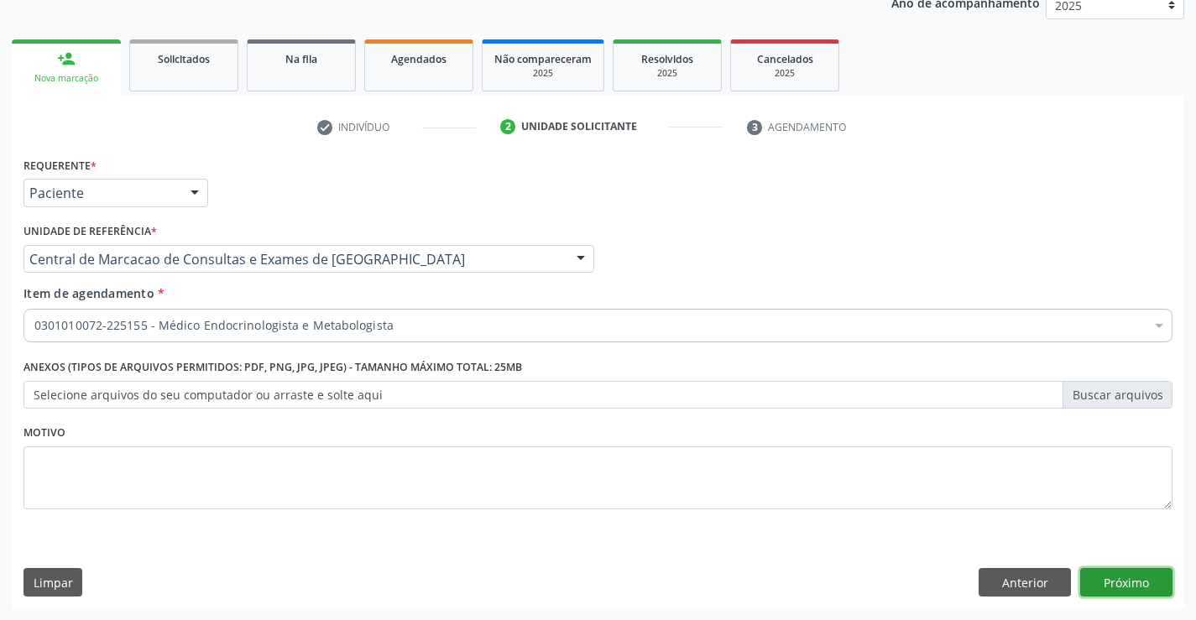
click at [1126, 591] on button "Próximo" at bounding box center [1126, 582] width 92 height 29
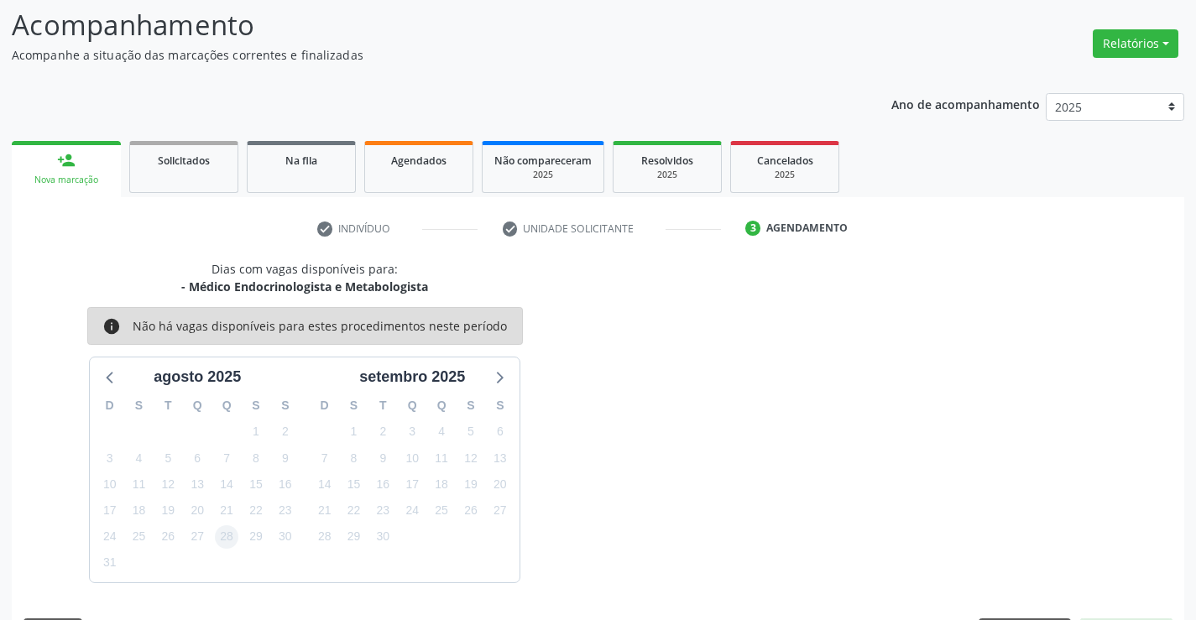
scroll to position [159, 0]
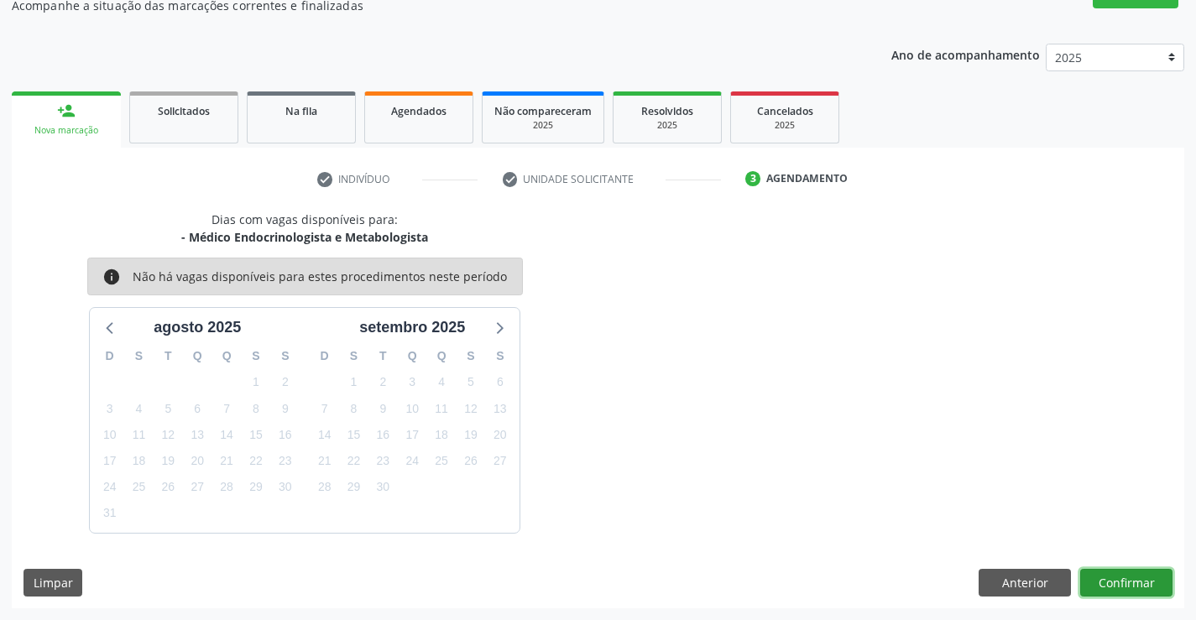
click at [1112, 579] on button "Confirmar" at bounding box center [1126, 583] width 92 height 29
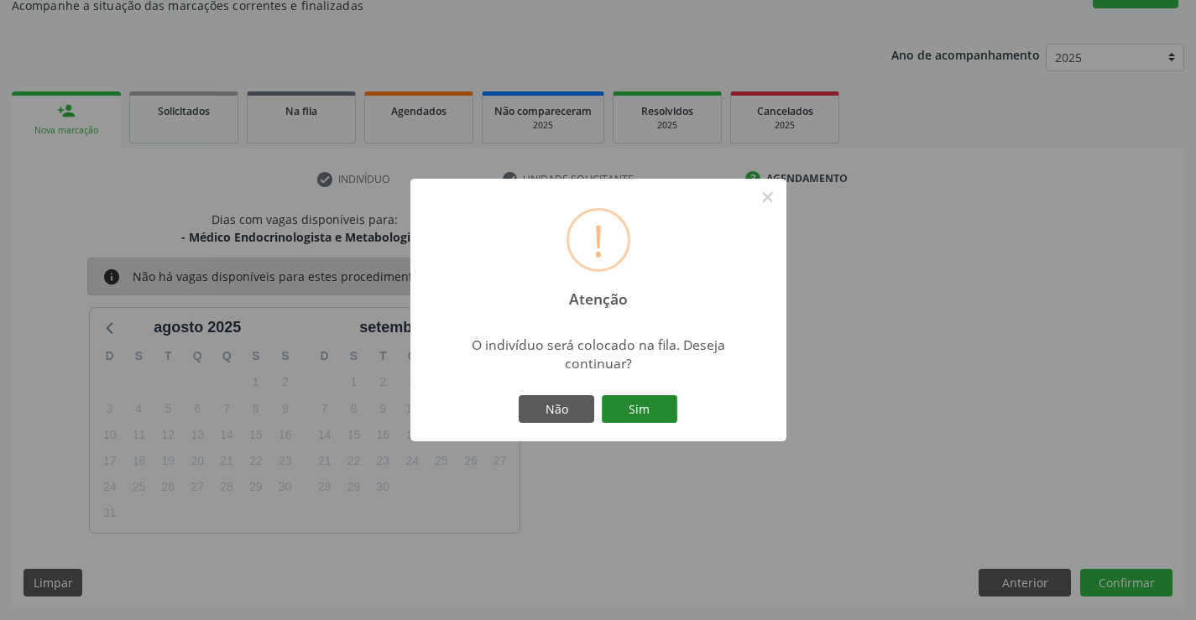
click at [671, 404] on button "Sim" at bounding box center [640, 409] width 76 height 29
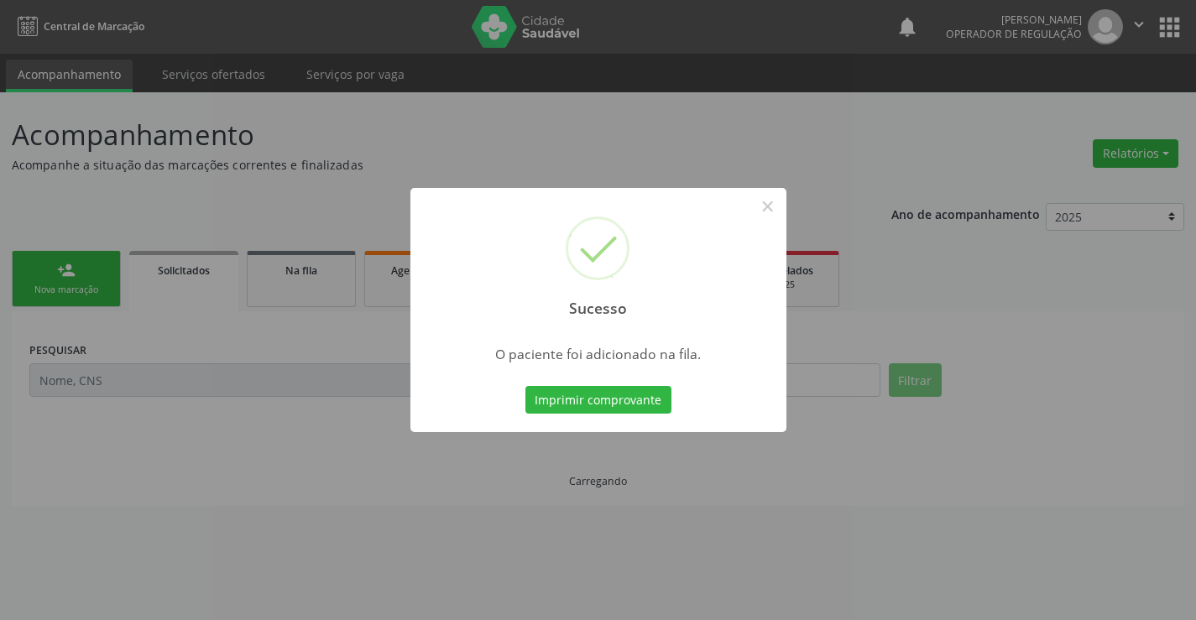
scroll to position [0, 0]
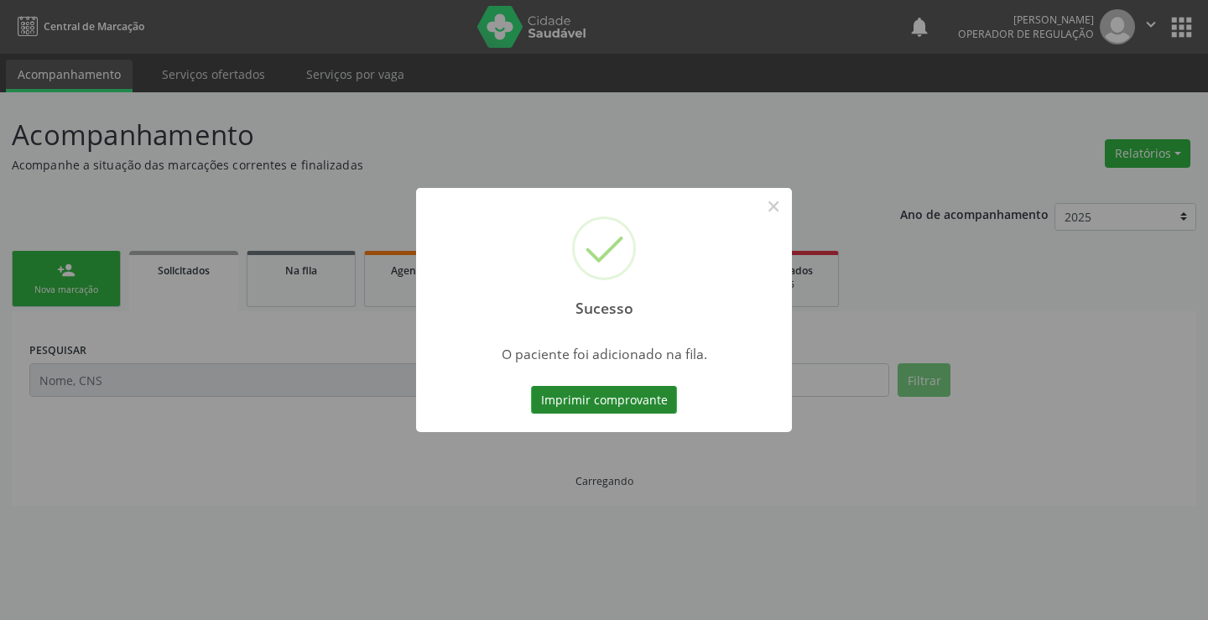
click at [637, 399] on button "Imprimir comprovante" at bounding box center [604, 400] width 146 height 29
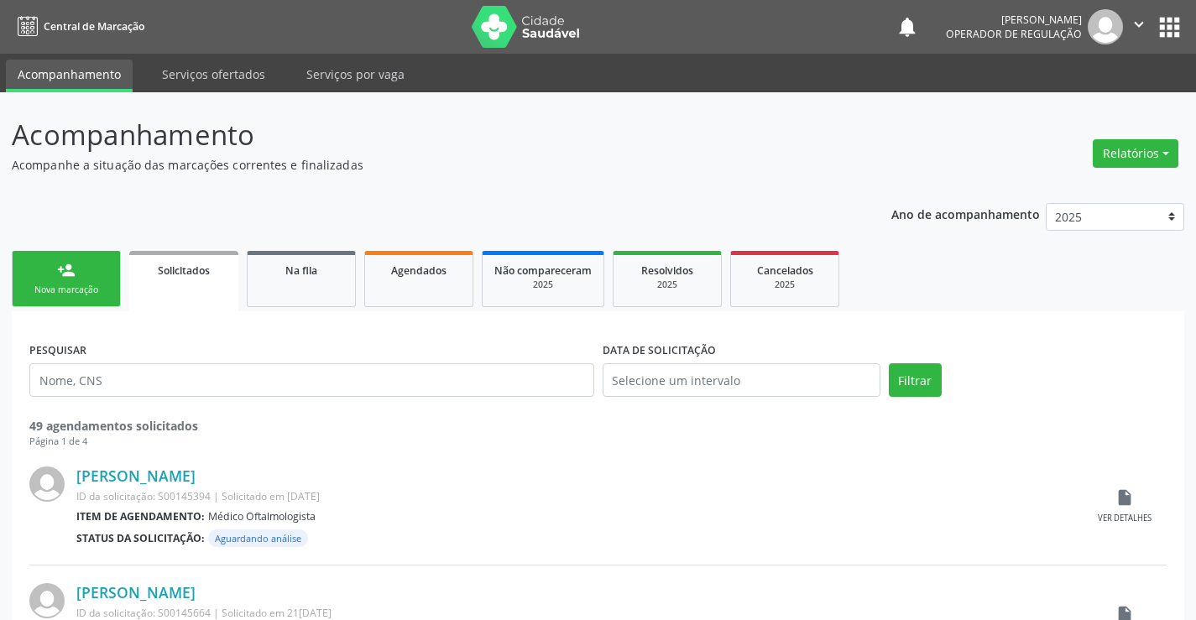
click at [68, 287] on div "Nova marcação" at bounding box center [66, 290] width 84 height 13
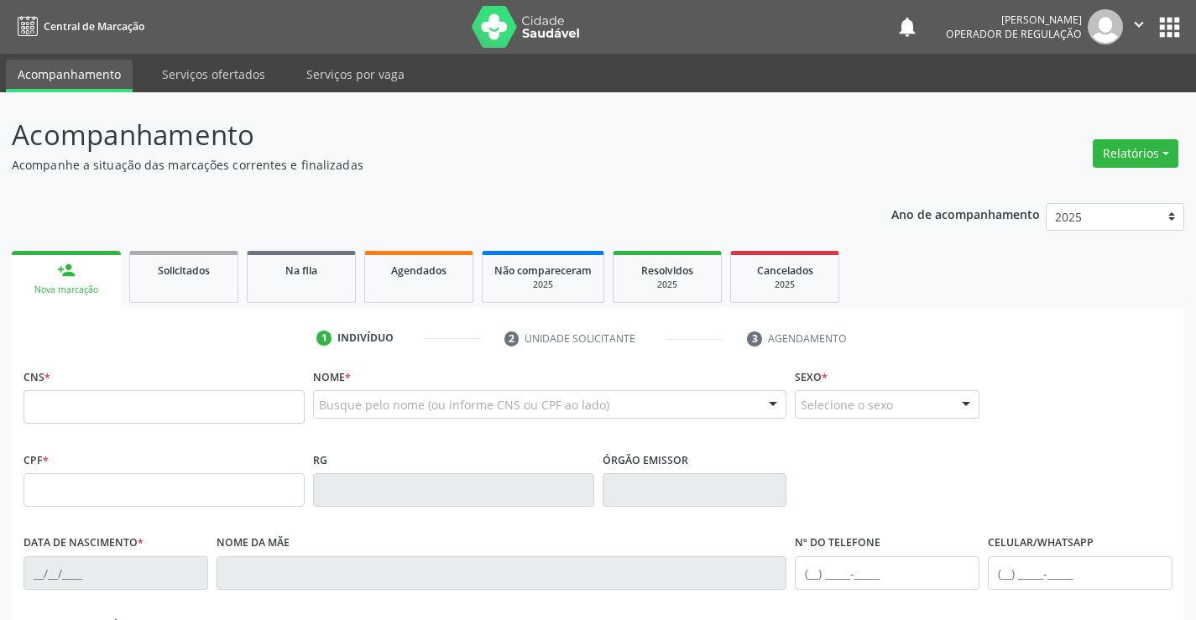
click at [68, 287] on div "Nova marcação" at bounding box center [66, 290] width 86 height 13
click at [74, 410] on input "text" at bounding box center [163, 407] width 281 height 34
type input "708 2066 4449 7746"
type input "1387768816"
type input "25/04/1986"
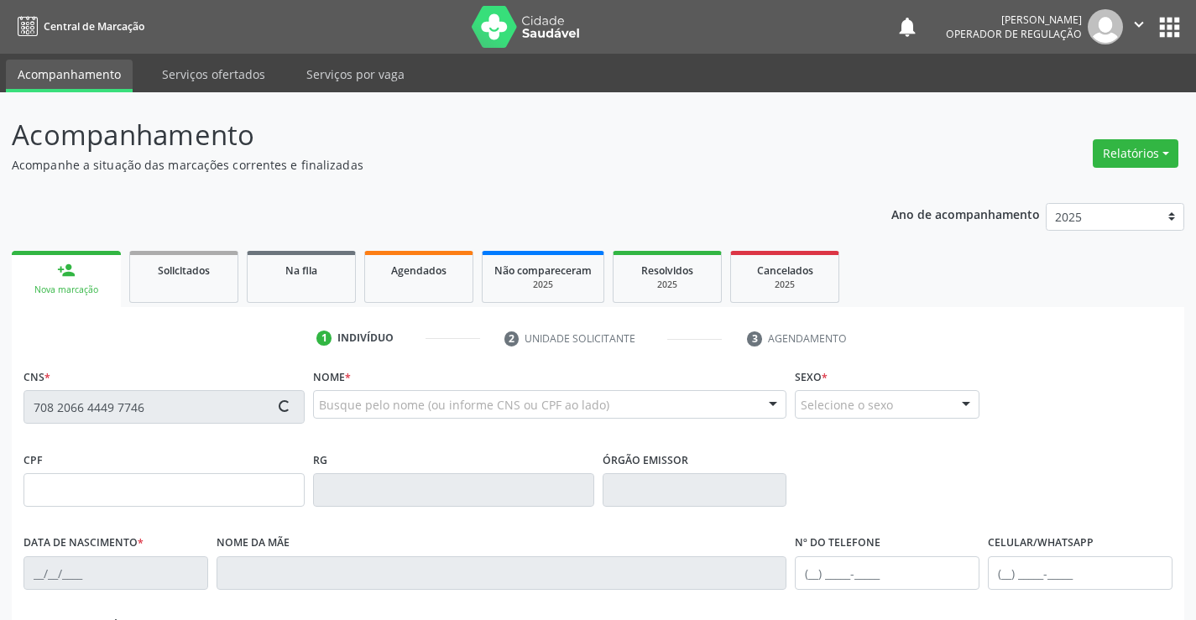
type input "(74) 99940-0813"
type input "030.499.165-16"
type input "SN"
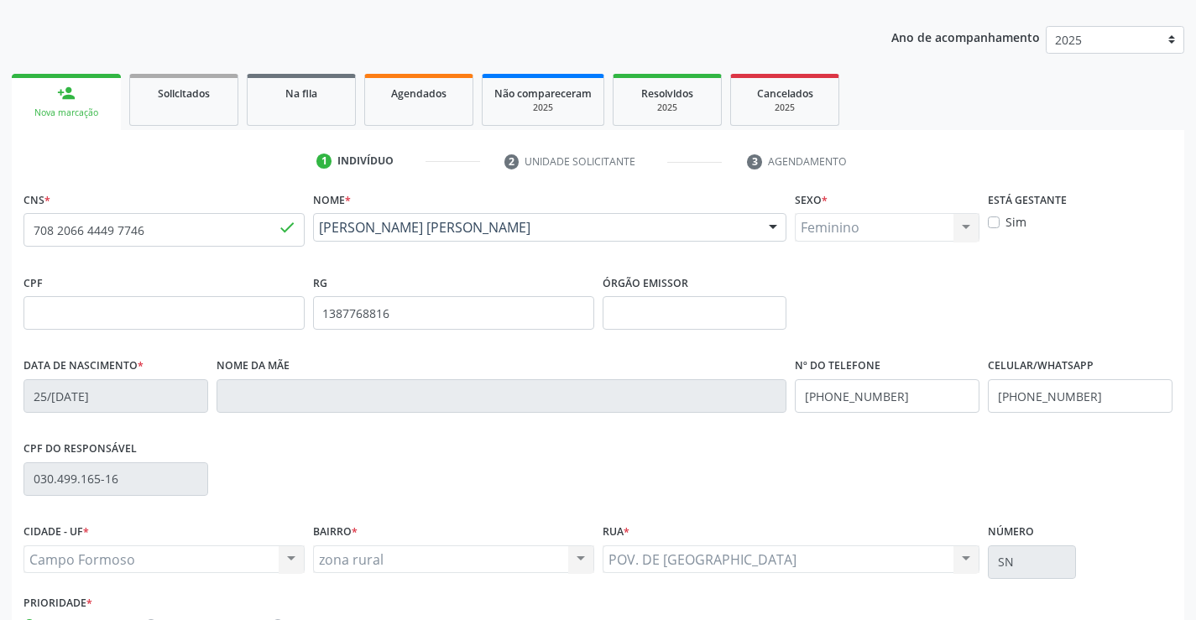
scroll to position [289, 0]
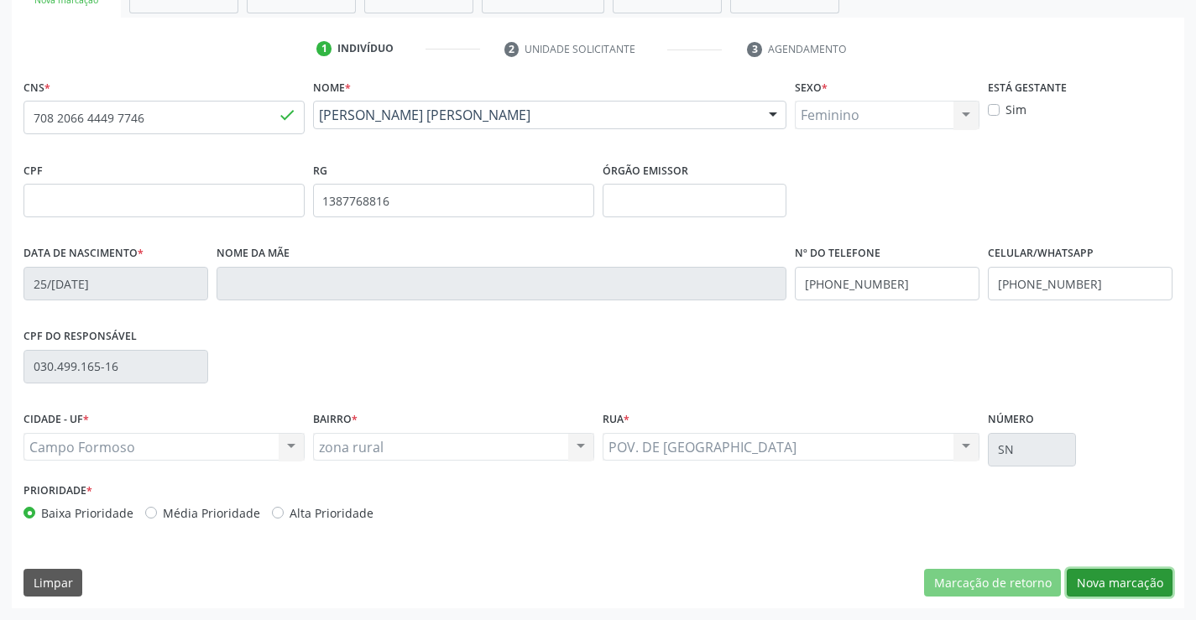
click at [1110, 593] on button "Nova marcação" at bounding box center [1119, 583] width 106 height 29
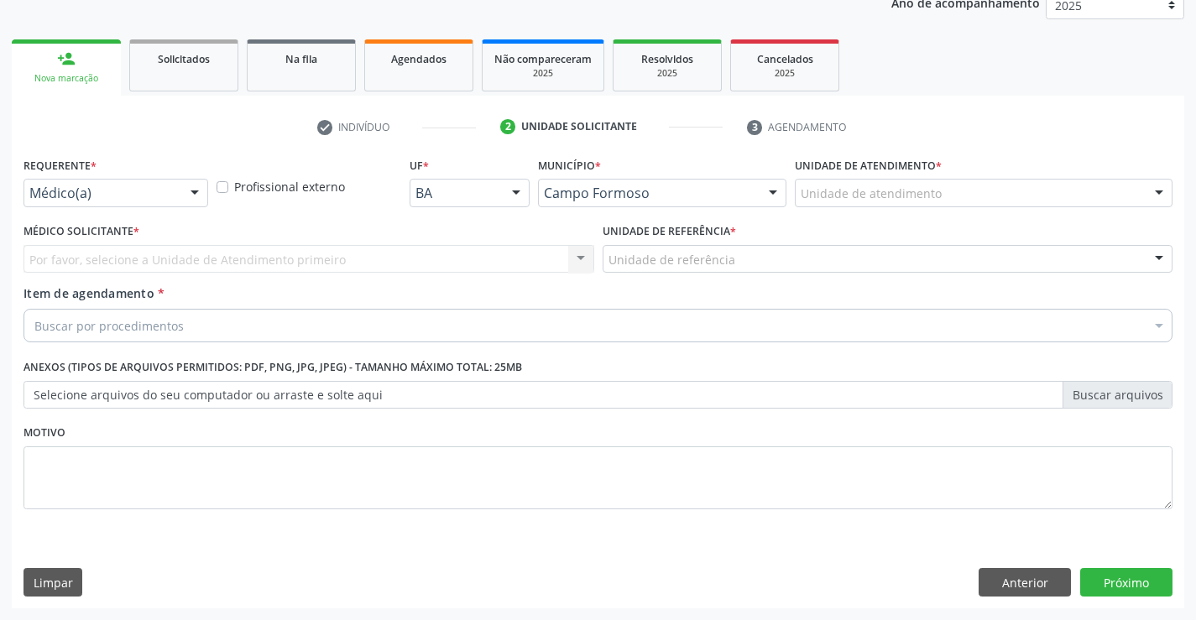
scroll to position [211, 0]
click at [194, 193] on div at bounding box center [194, 194] width 25 height 29
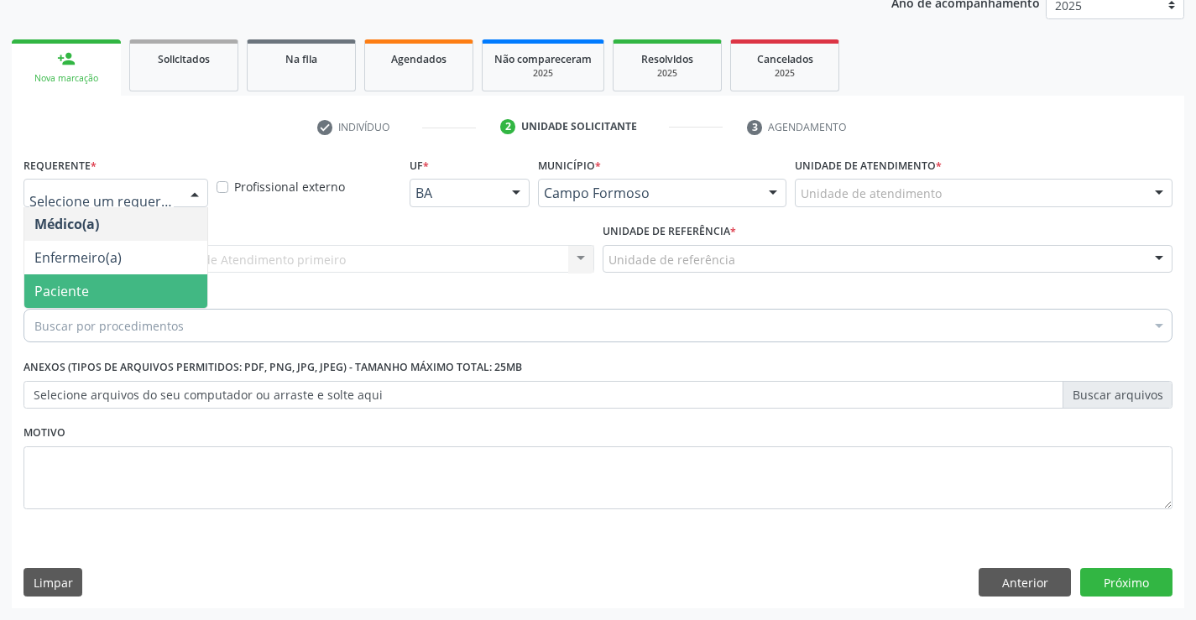
click at [123, 279] on span "Paciente" at bounding box center [115, 291] width 183 height 34
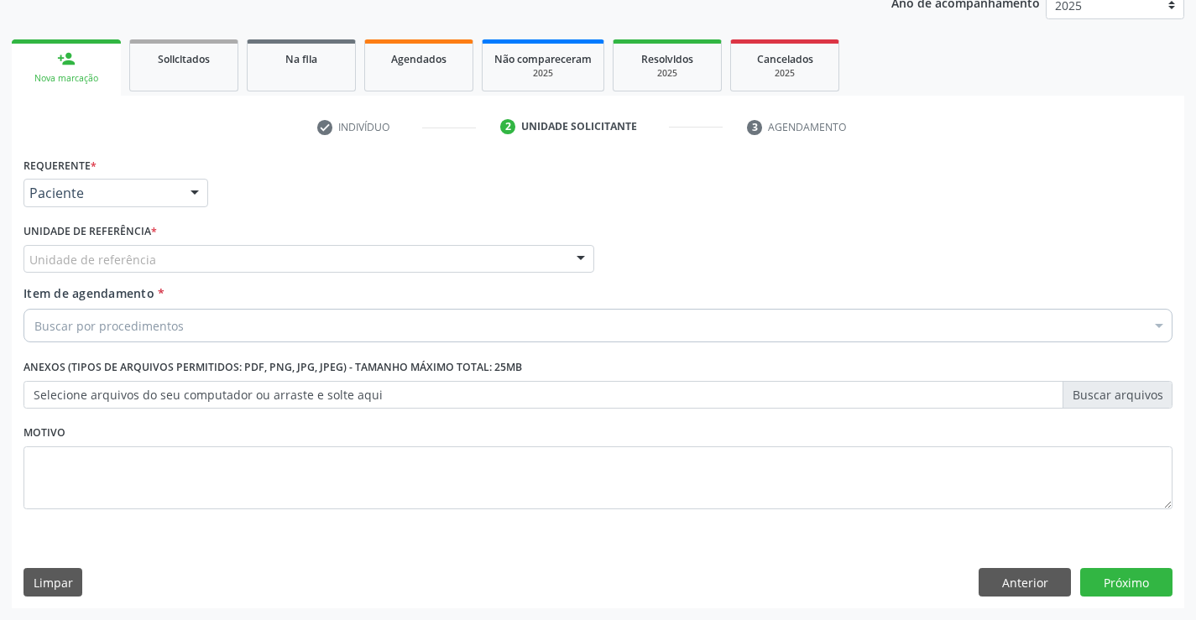
click at [268, 245] on div "Unidade de referência" at bounding box center [308, 259] width 571 height 29
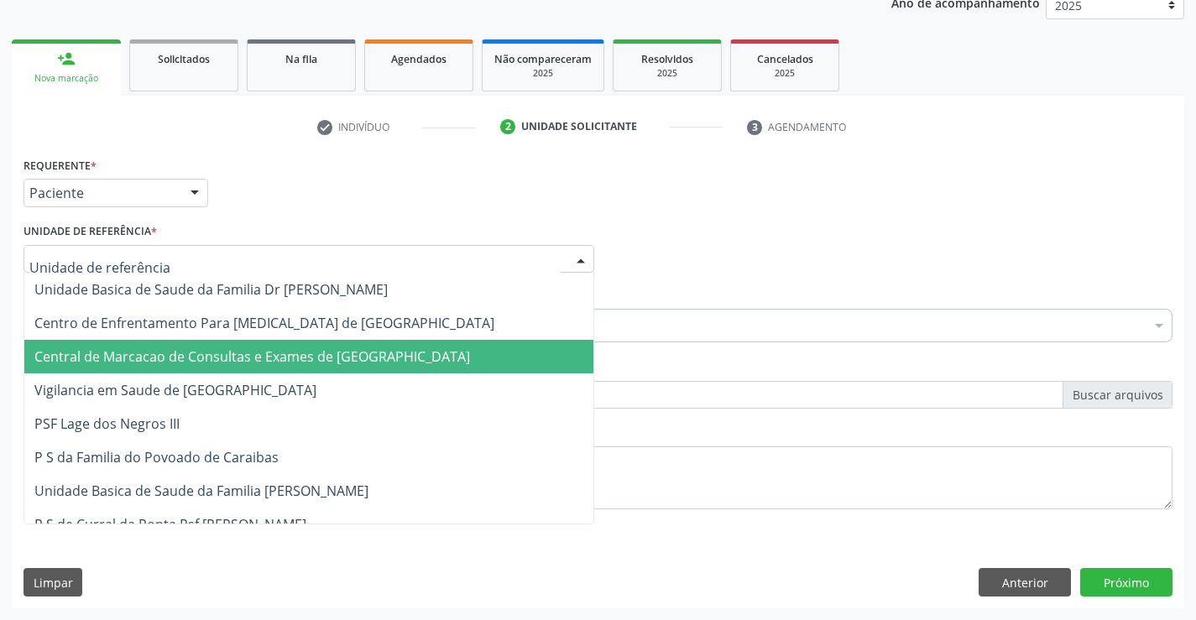
click at [272, 346] on span "Central de Marcacao de Consultas e Exames de [GEOGRAPHIC_DATA]" at bounding box center [308, 357] width 569 height 34
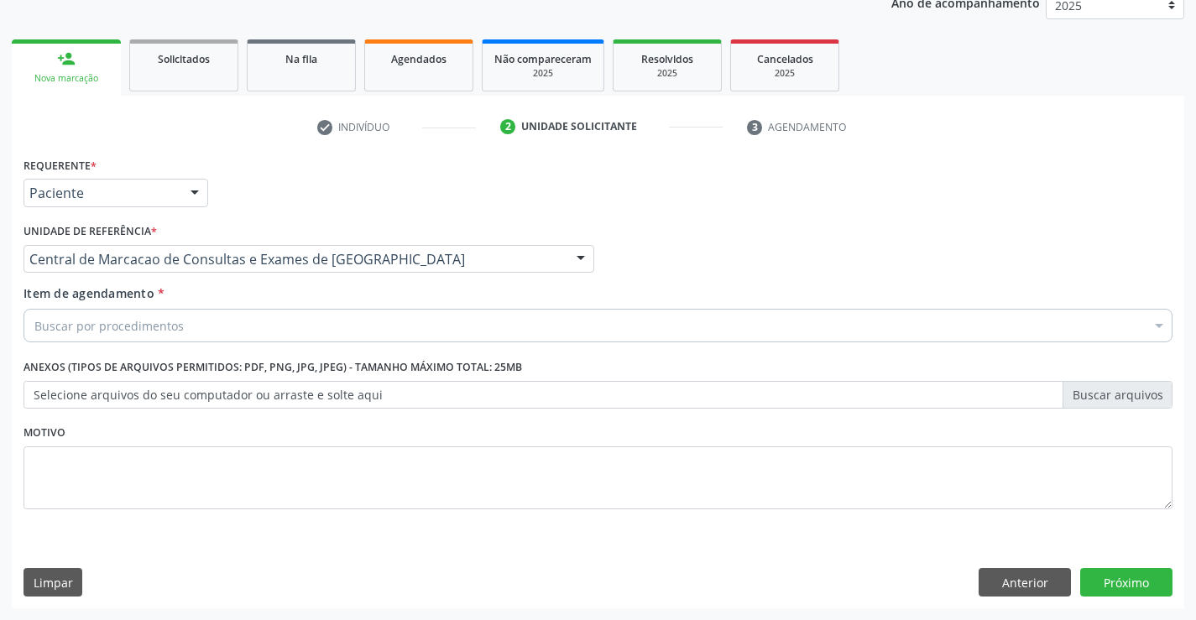
click at [336, 316] on div "Buscar por procedimentos" at bounding box center [597, 326] width 1149 height 34
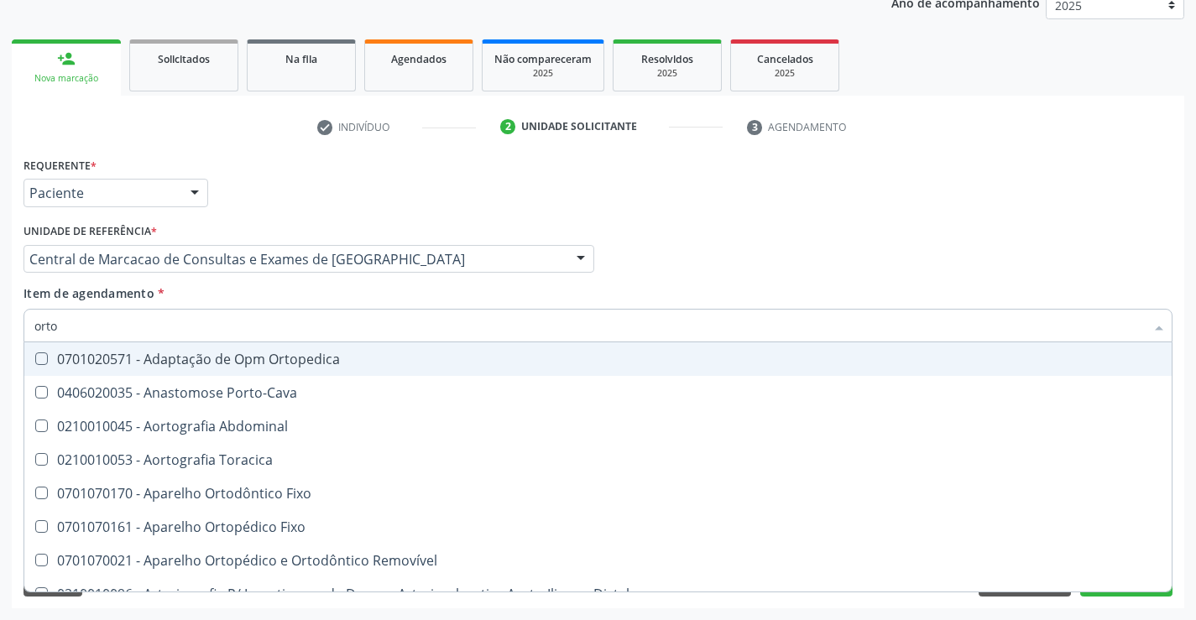
type input "ortop"
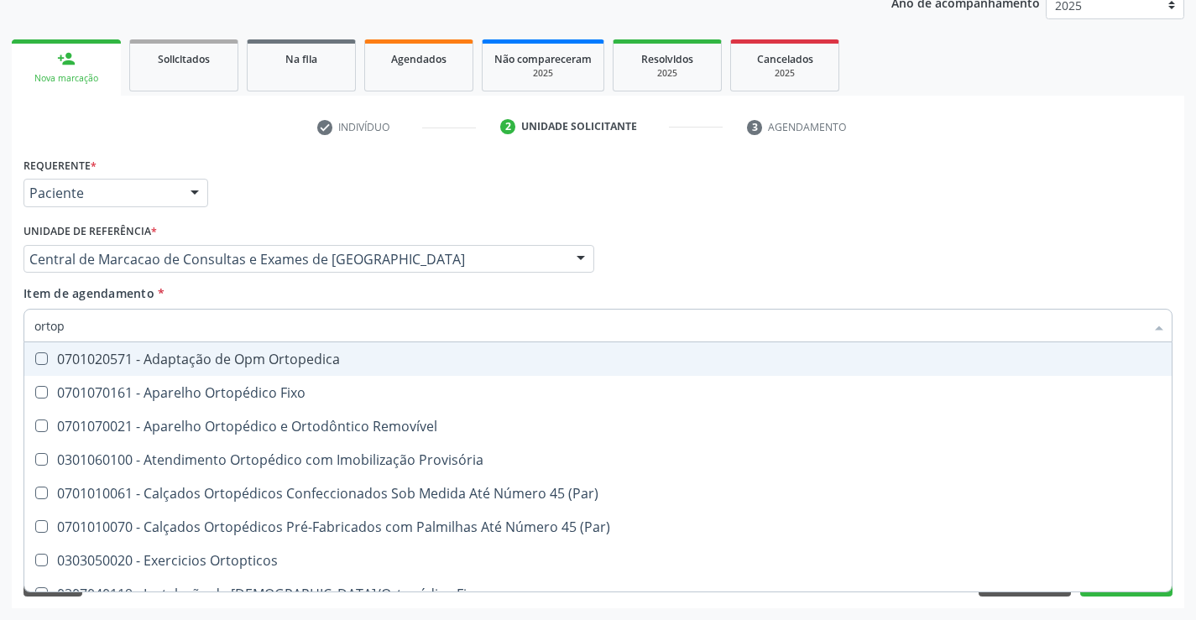
scroll to position [154, 0]
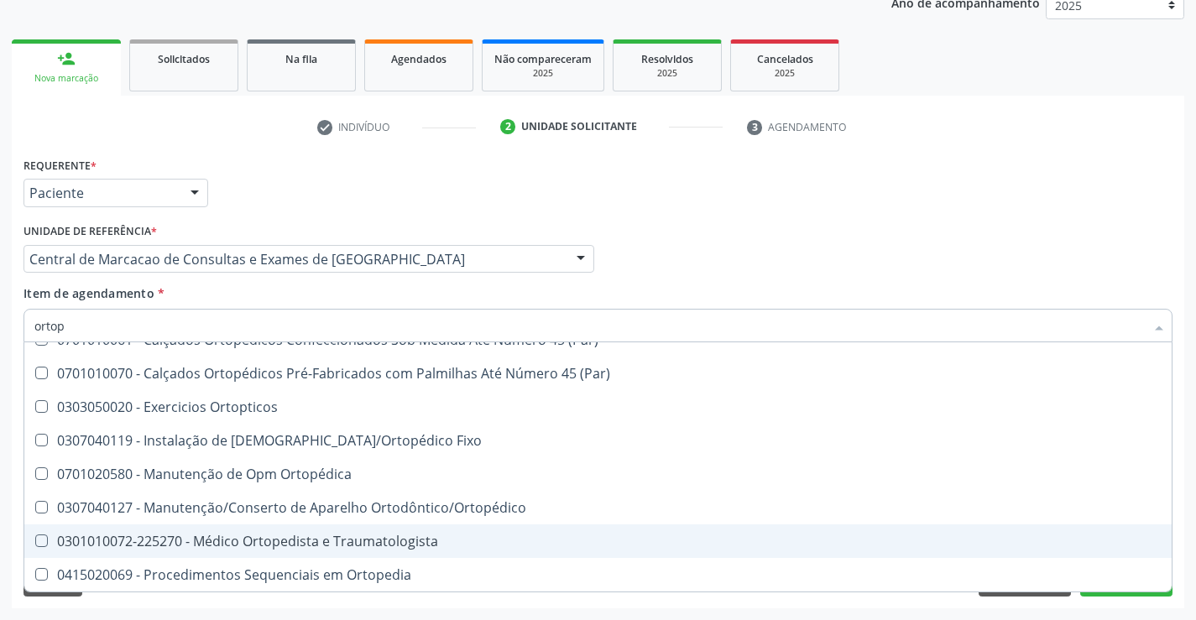
click at [277, 552] on span "0301010072-225270 - Médico Ortopedista e Traumatologista" at bounding box center [597, 541] width 1147 height 34
checkbox Traumatologista "true"
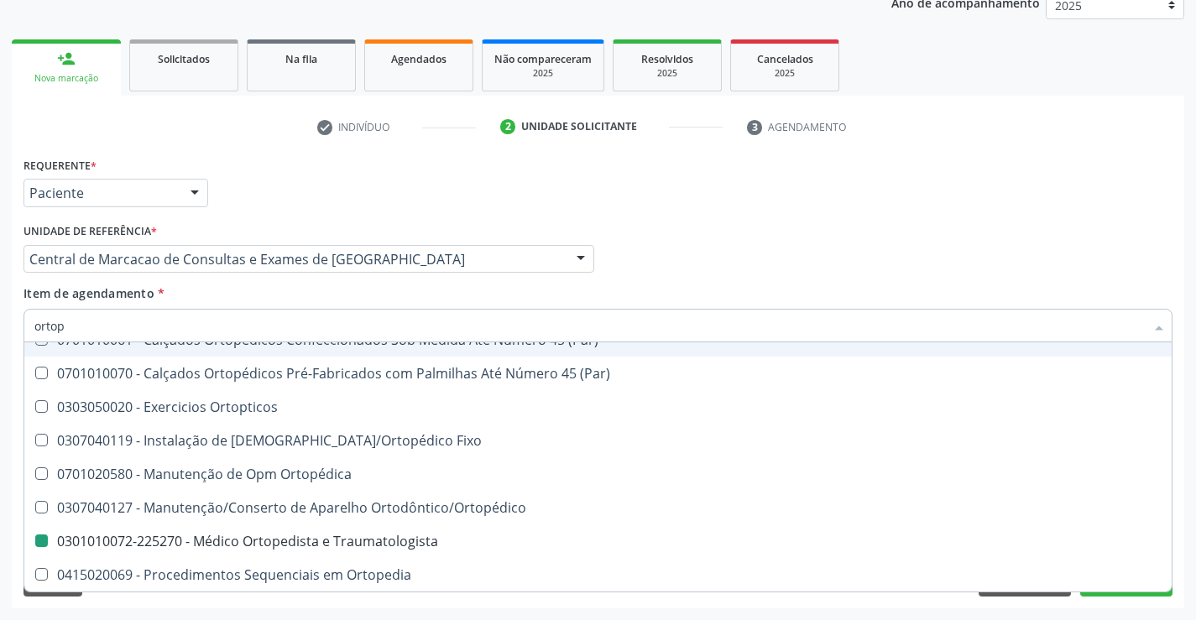
click at [677, 280] on div "Médico Solicitante Por favor, selecione a Unidade de Atendimento primeiro Nenhu…" at bounding box center [597, 251] width 1157 height 65
checkbox Fixo "true"
checkbox Traumatologista "false"
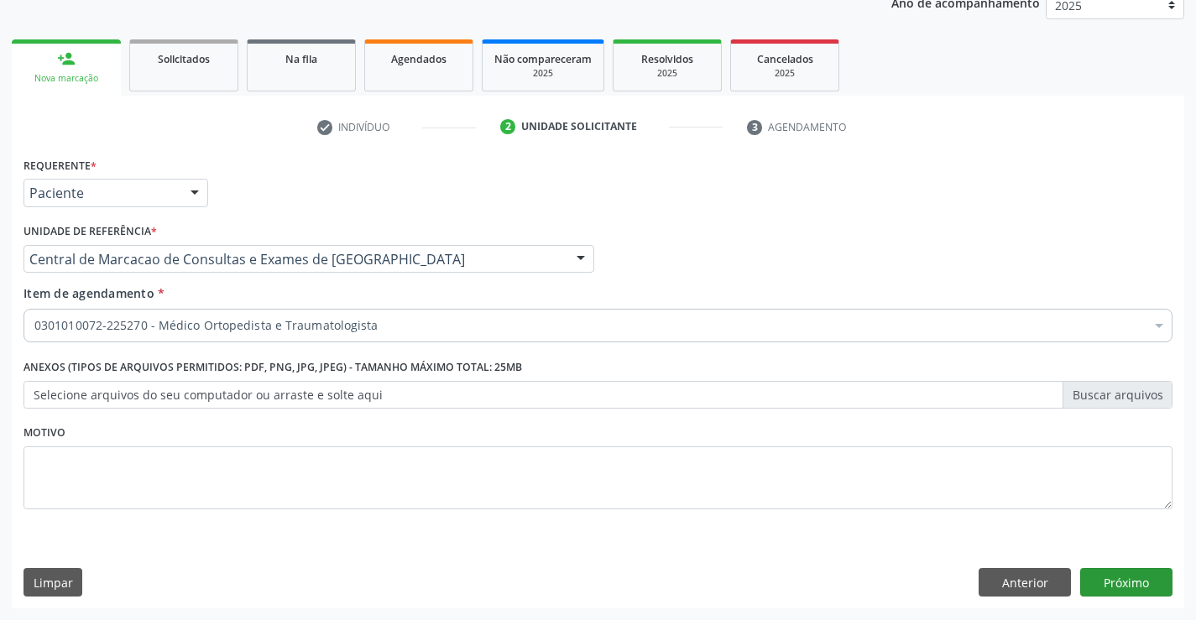
scroll to position [0, 0]
click at [1114, 568] on button "Próximo" at bounding box center [1126, 582] width 92 height 29
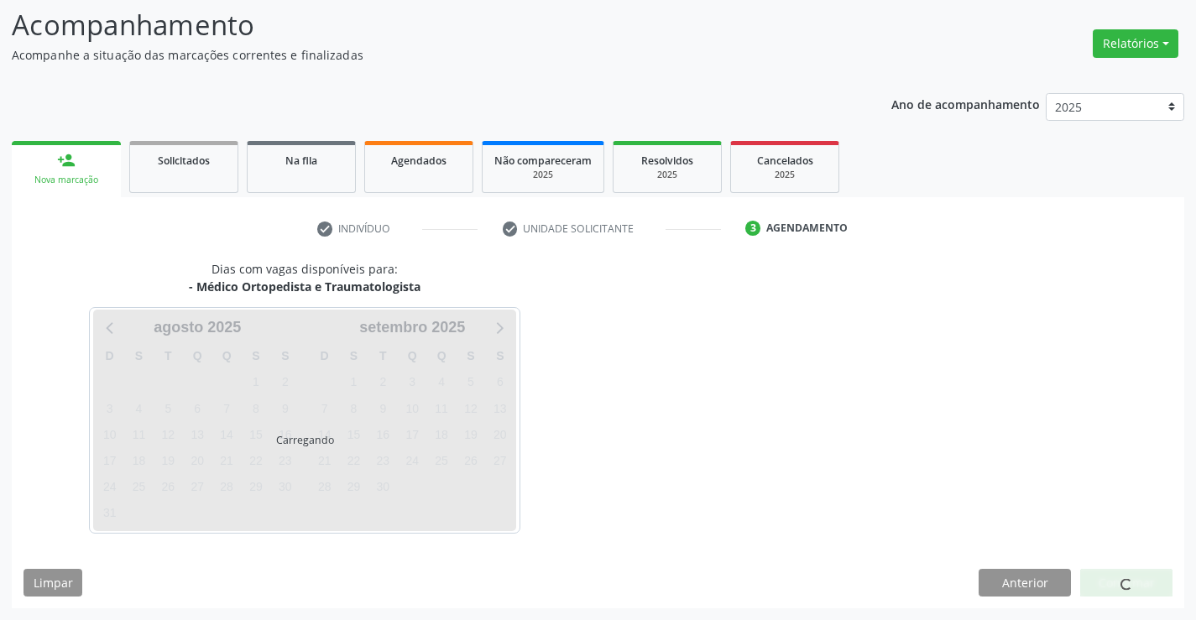
scroll to position [159, 0]
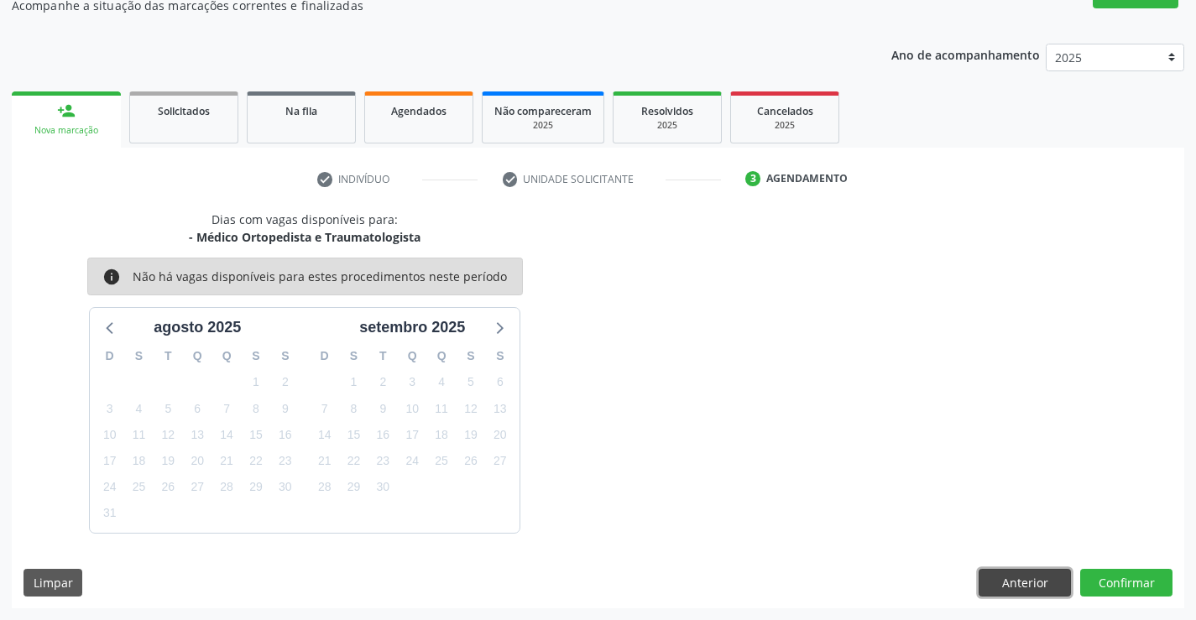
click at [1003, 576] on button "Anterior" at bounding box center [1024, 583] width 92 height 29
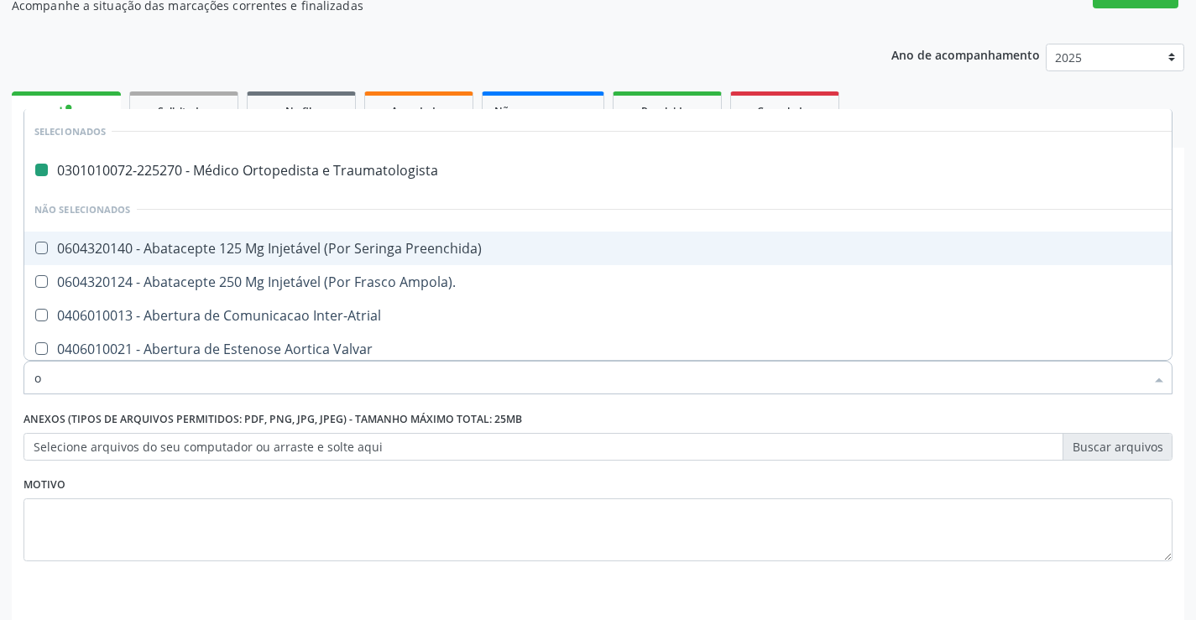
type input "om"
checkbox Traumatologista "false"
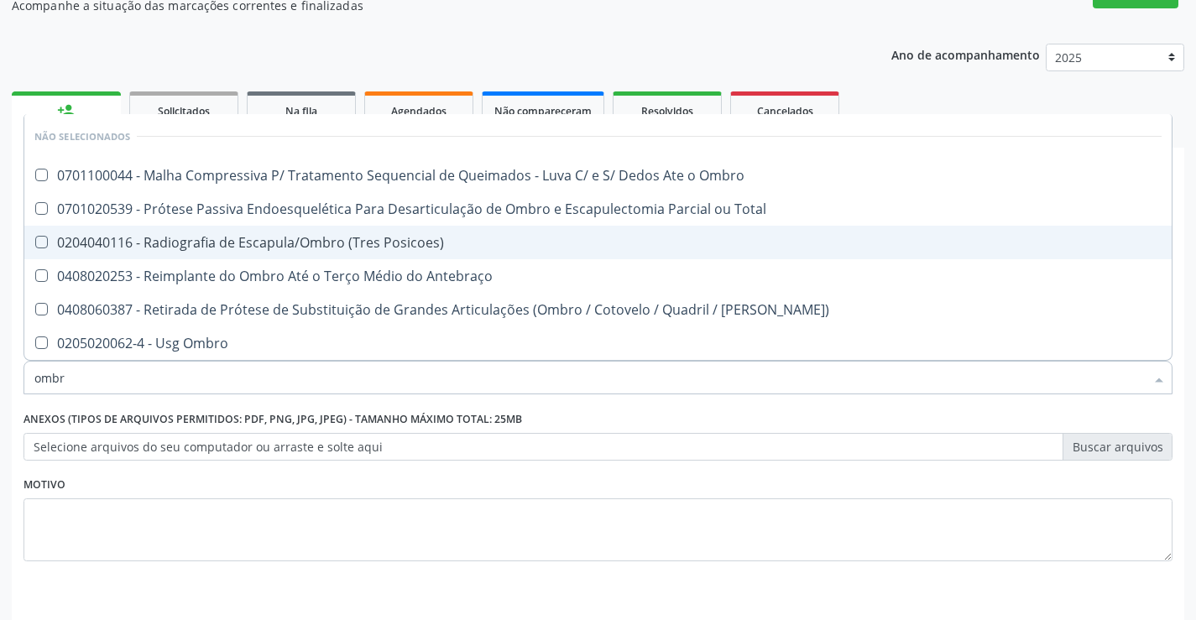
type input "ombro"
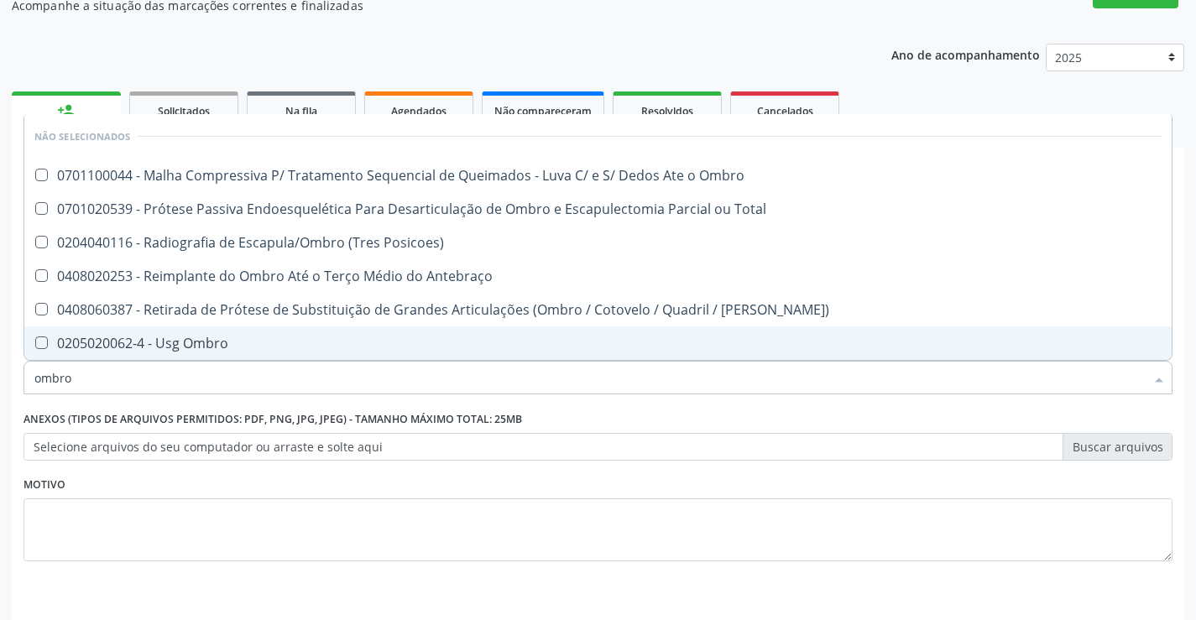
click at [283, 347] on div "0205020062-4 - Usg Ombro" at bounding box center [597, 342] width 1127 height 13
checkbox Ombro "true"
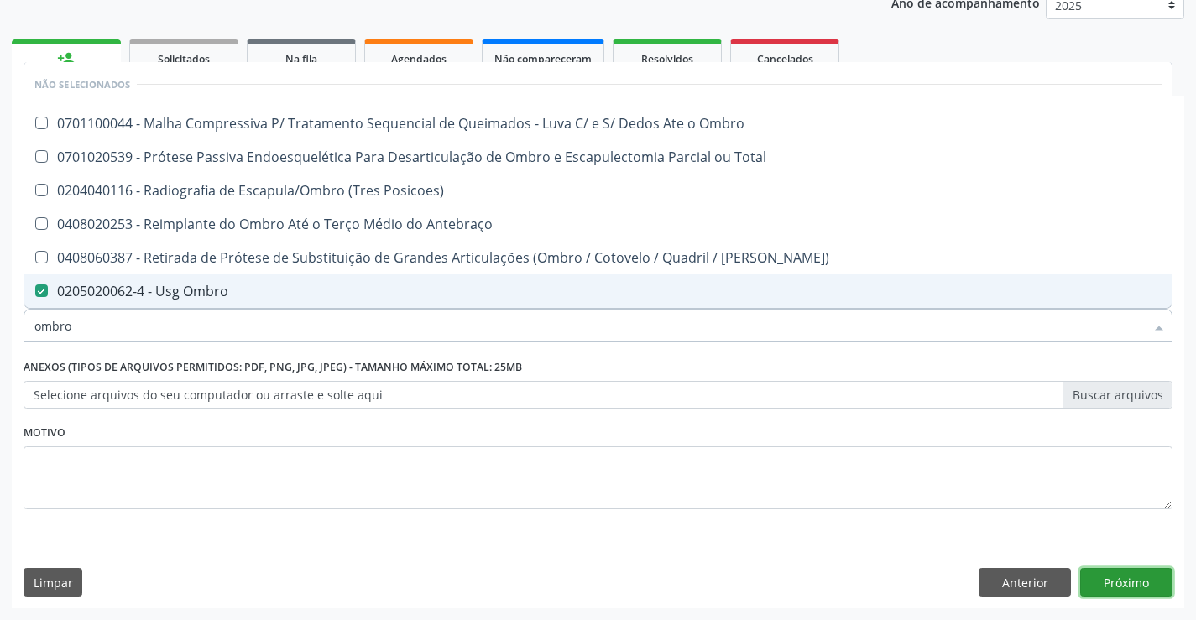
click at [1144, 573] on button "Próximo" at bounding box center [1126, 582] width 92 height 29
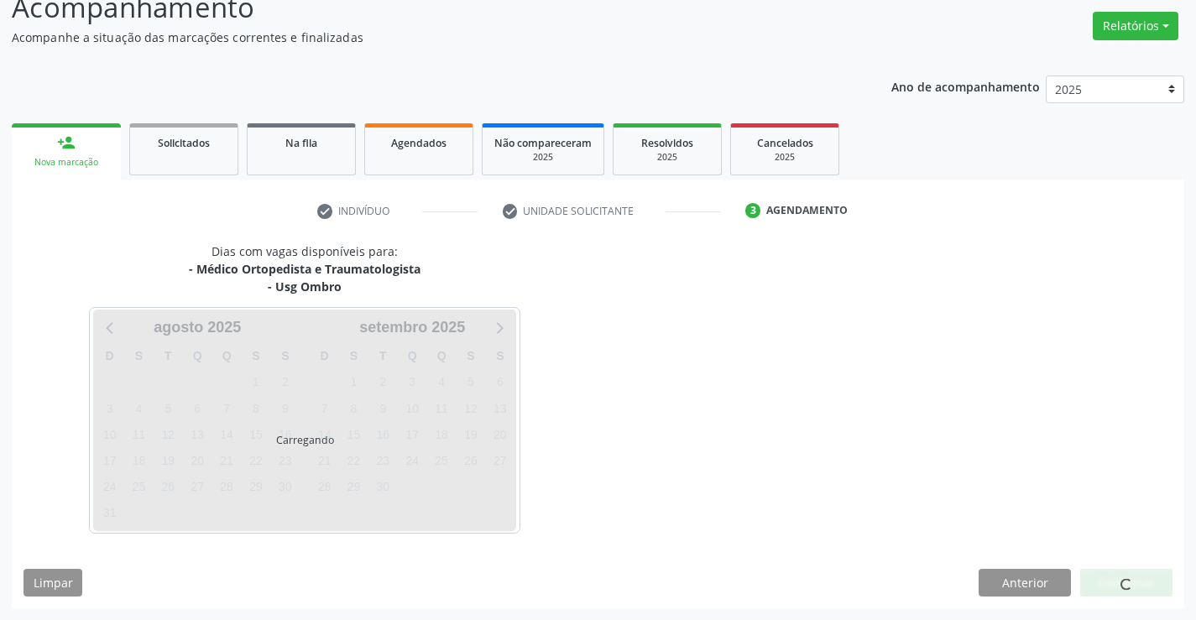
scroll to position [177, 0]
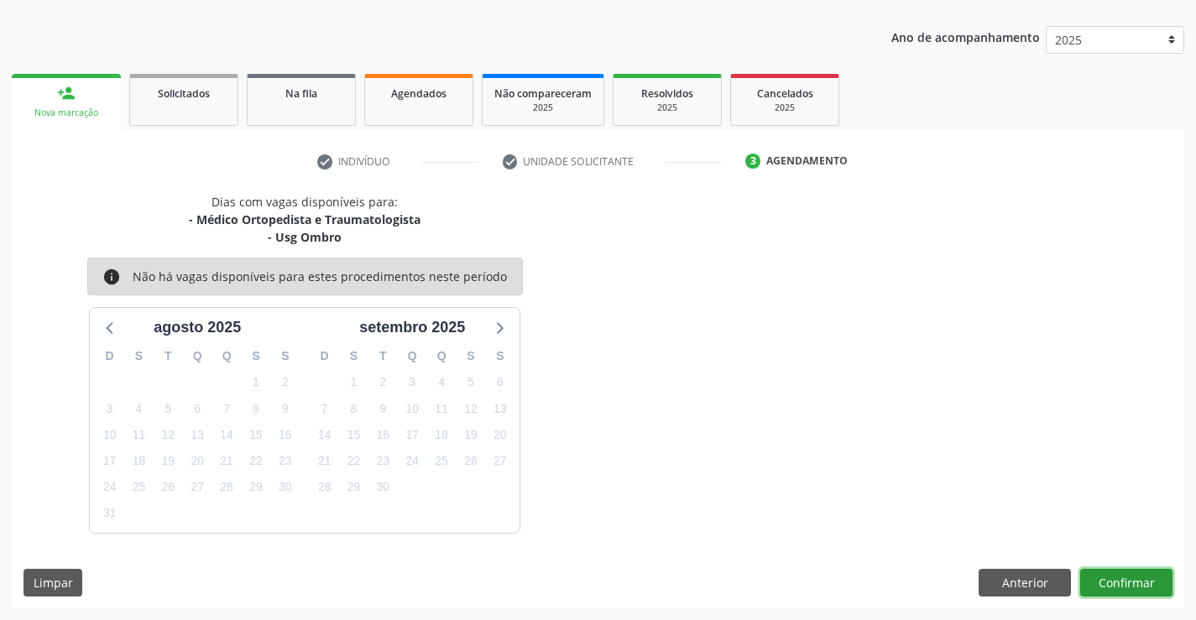
click at [1153, 582] on button "Confirmar" at bounding box center [1126, 583] width 92 height 29
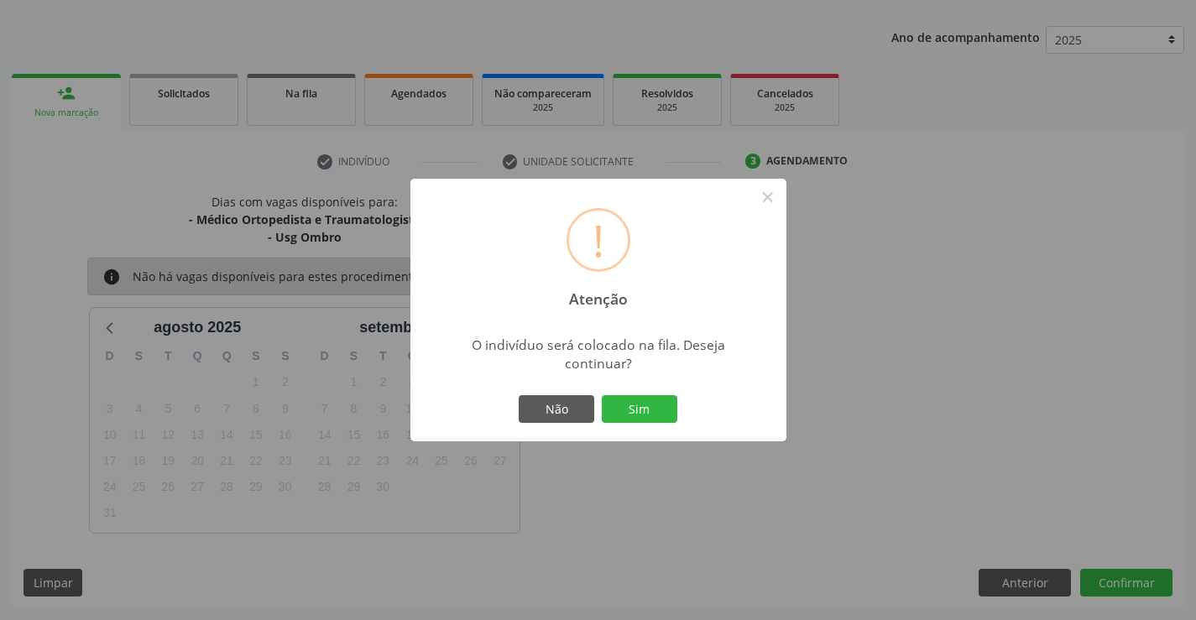
click at [636, 425] on div "Não Sim" at bounding box center [598, 409] width 166 height 35
click at [645, 414] on button "Sim" at bounding box center [640, 409] width 76 height 29
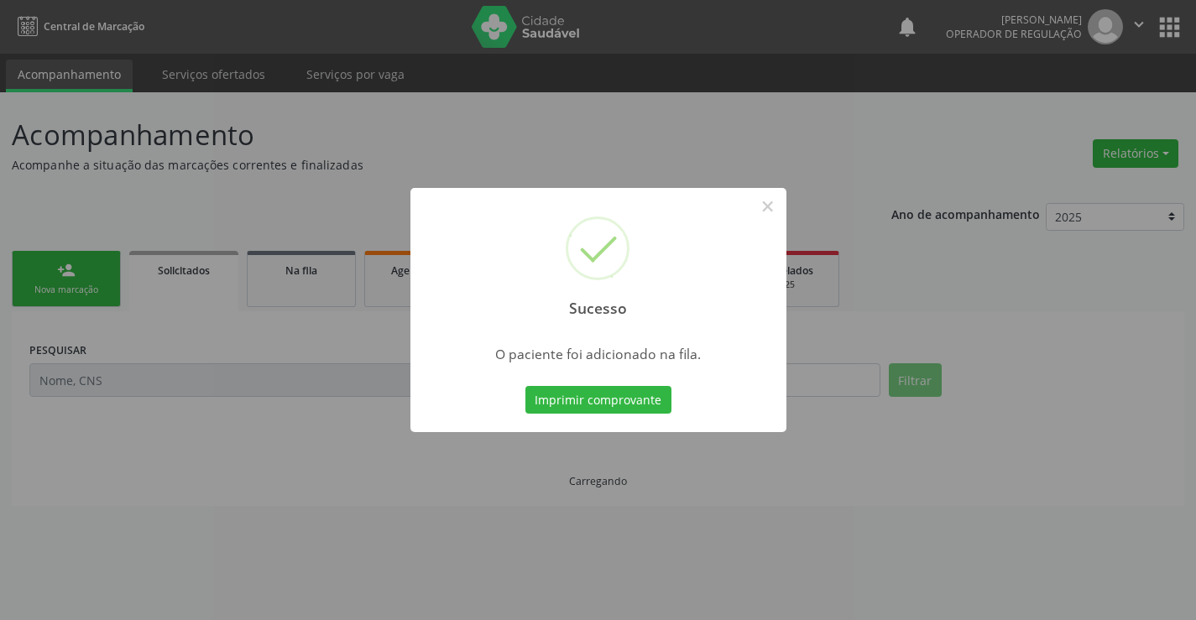
scroll to position [0, 0]
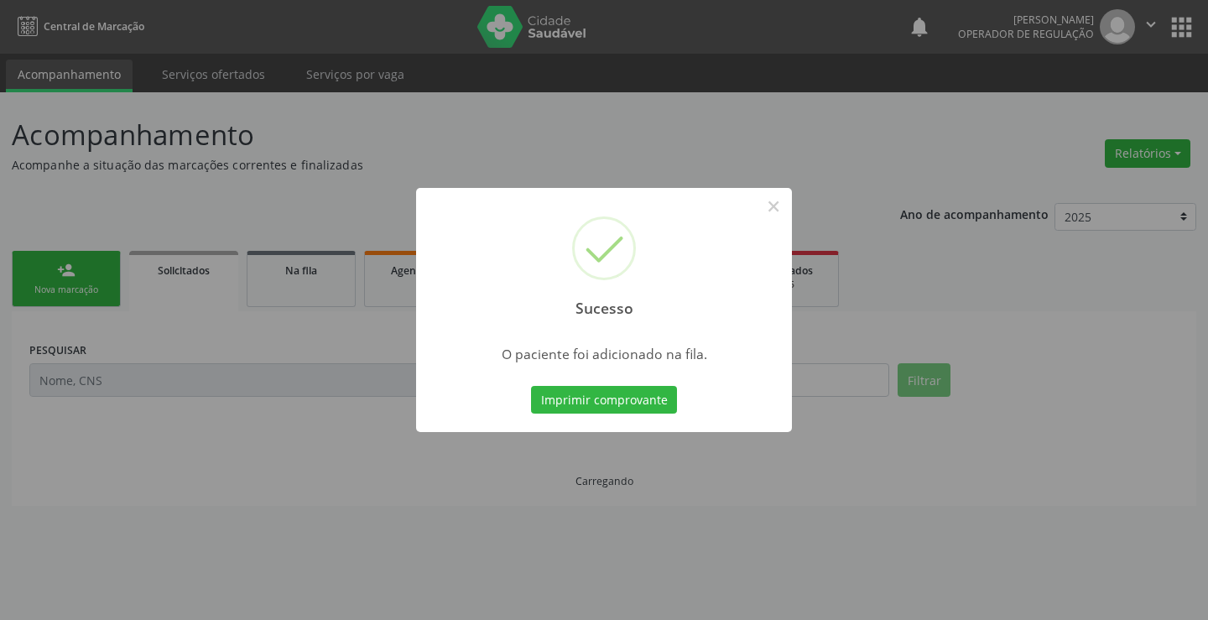
click at [531, 386] on button "Imprimir comprovante" at bounding box center [604, 400] width 146 height 29
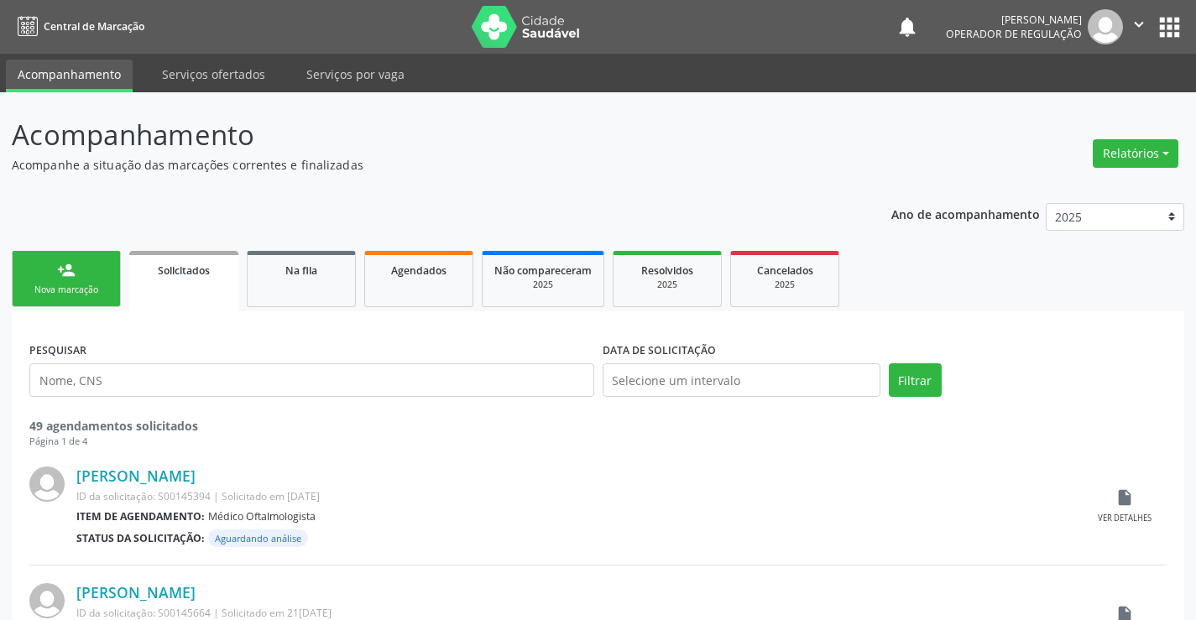
click at [59, 273] on div "person_add" at bounding box center [66, 270] width 18 height 18
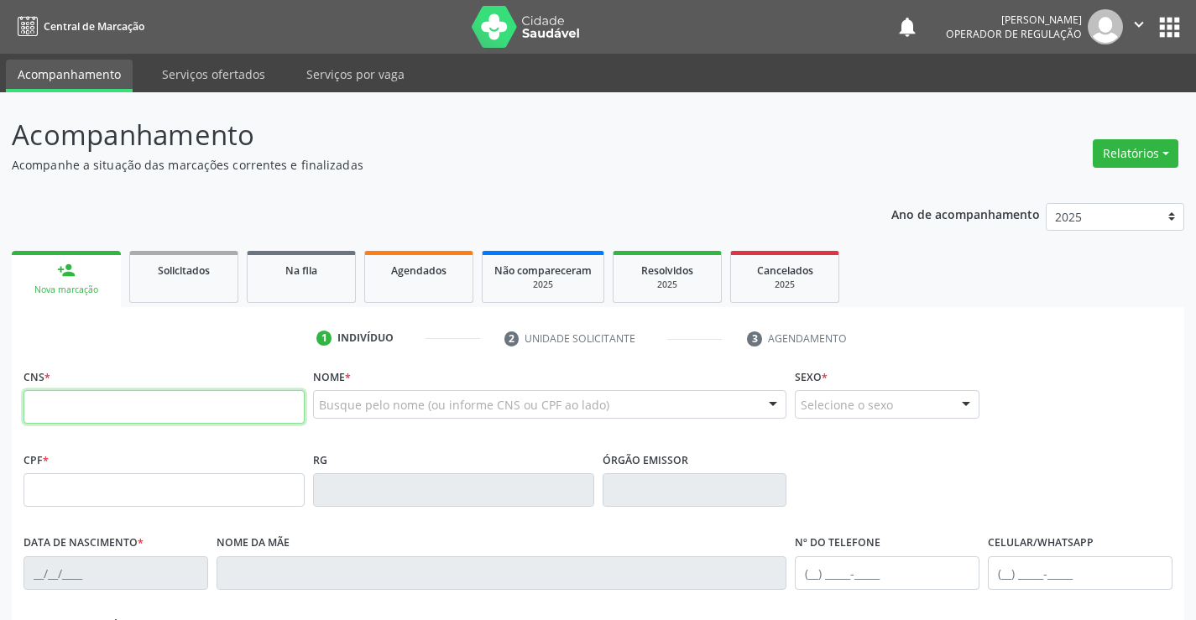
click at [76, 413] on input "text" at bounding box center [163, 407] width 281 height 34
paste input "708 2066 4449 7746"
type input "708 2066 4449 7746"
type input "1387768816"
type input "25/04/1986"
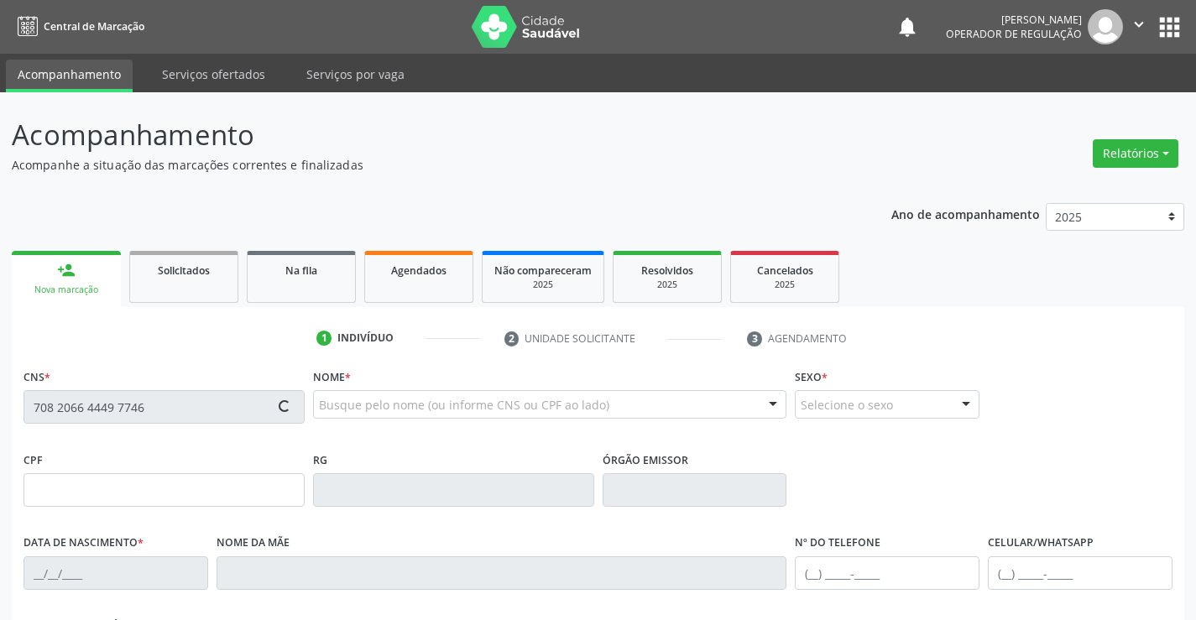
type input "(74) 99940-0813"
type input "030.499.165-16"
type input "SN"
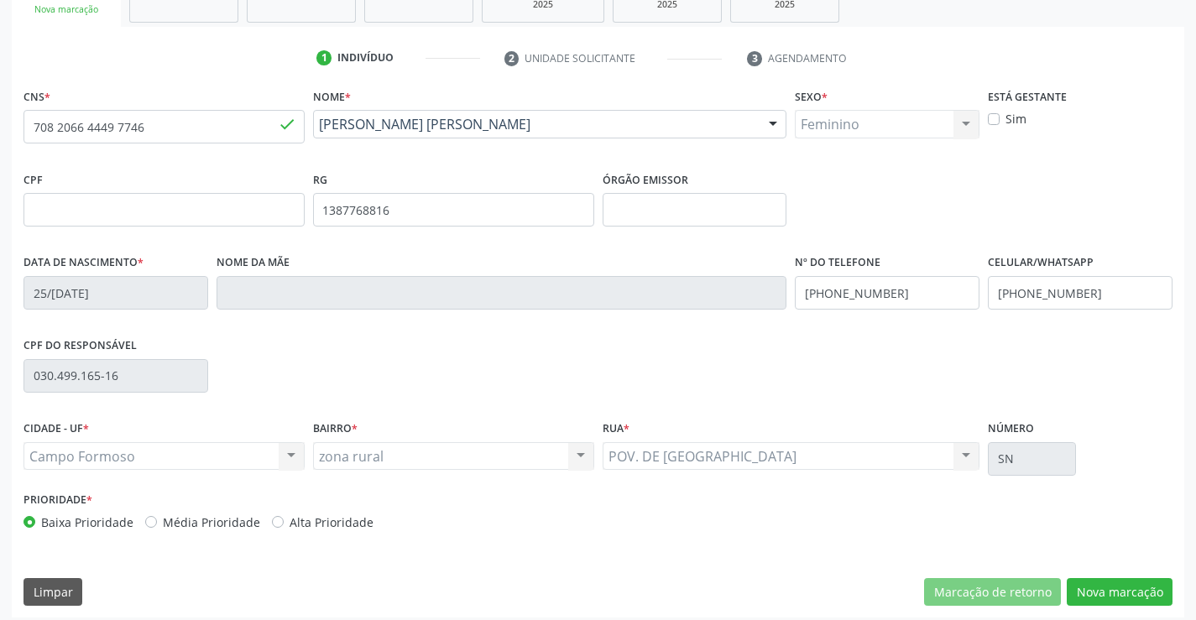
scroll to position [289, 0]
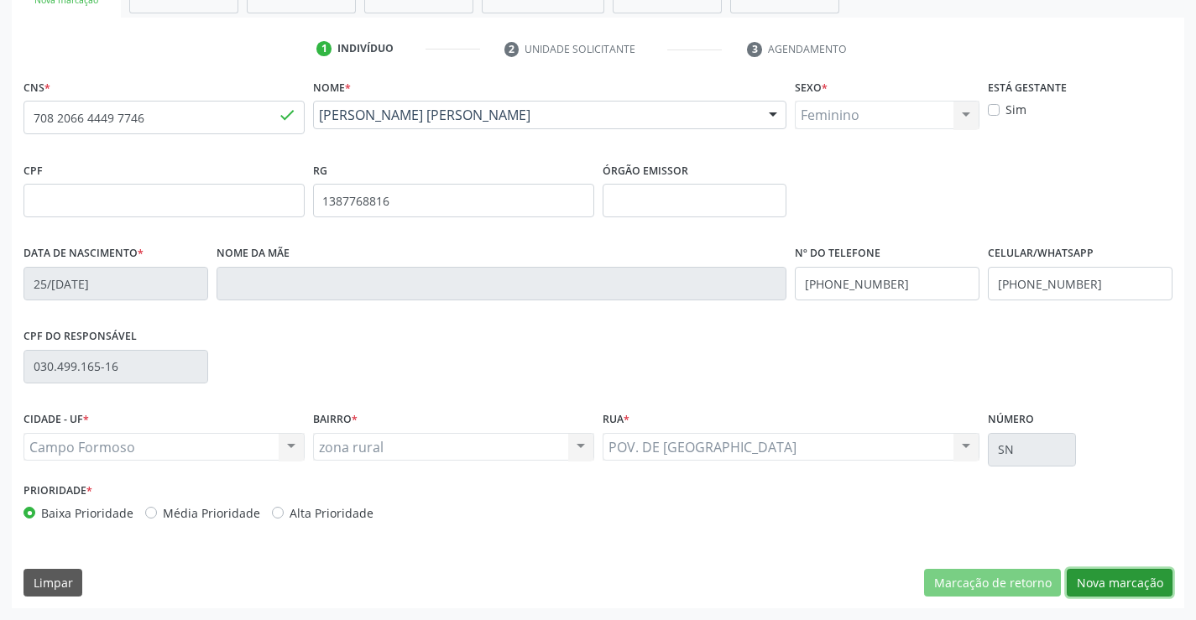
click at [1113, 592] on button "Nova marcação" at bounding box center [1119, 583] width 106 height 29
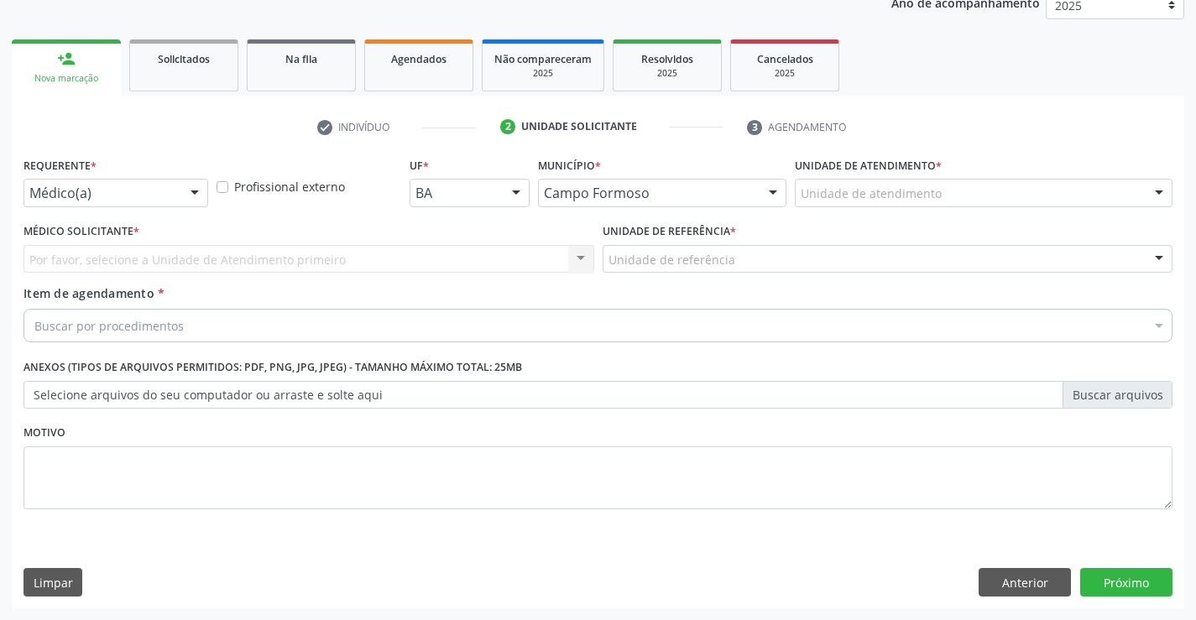
scroll to position [211, 0]
click at [180, 177] on div "Requerente * Médico(a) Médico(a) Enfermeiro(a) Paciente Nenhum resultado encont…" at bounding box center [115, 180] width 185 height 54
click at [182, 197] on div at bounding box center [194, 194] width 25 height 29
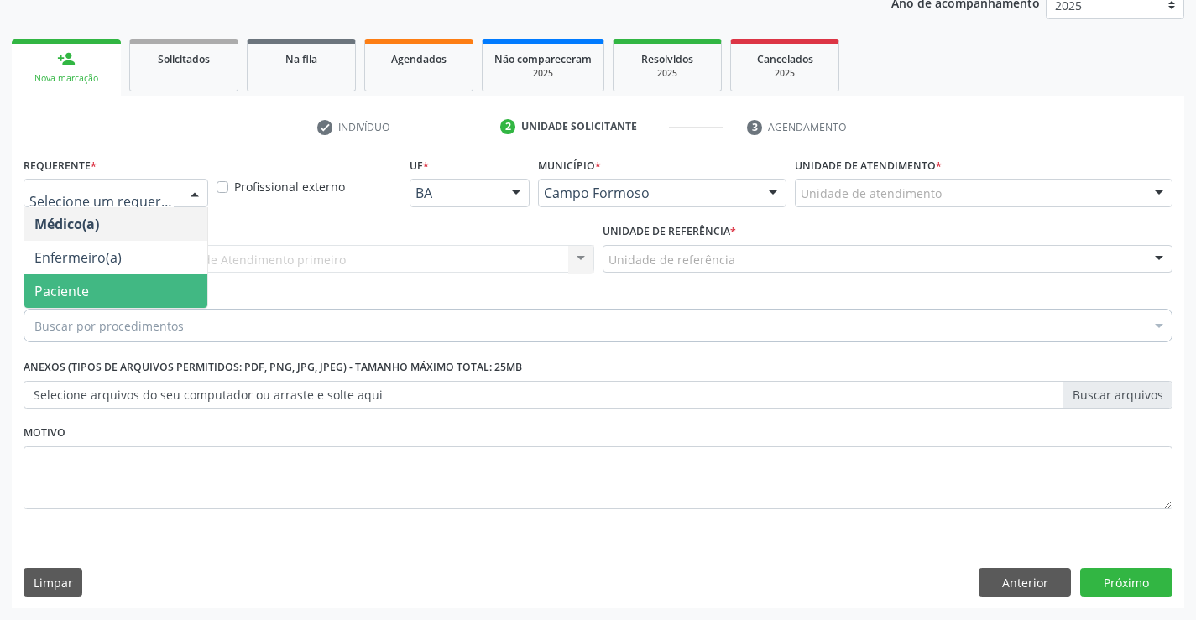
click at [116, 279] on span "Paciente" at bounding box center [115, 291] width 183 height 34
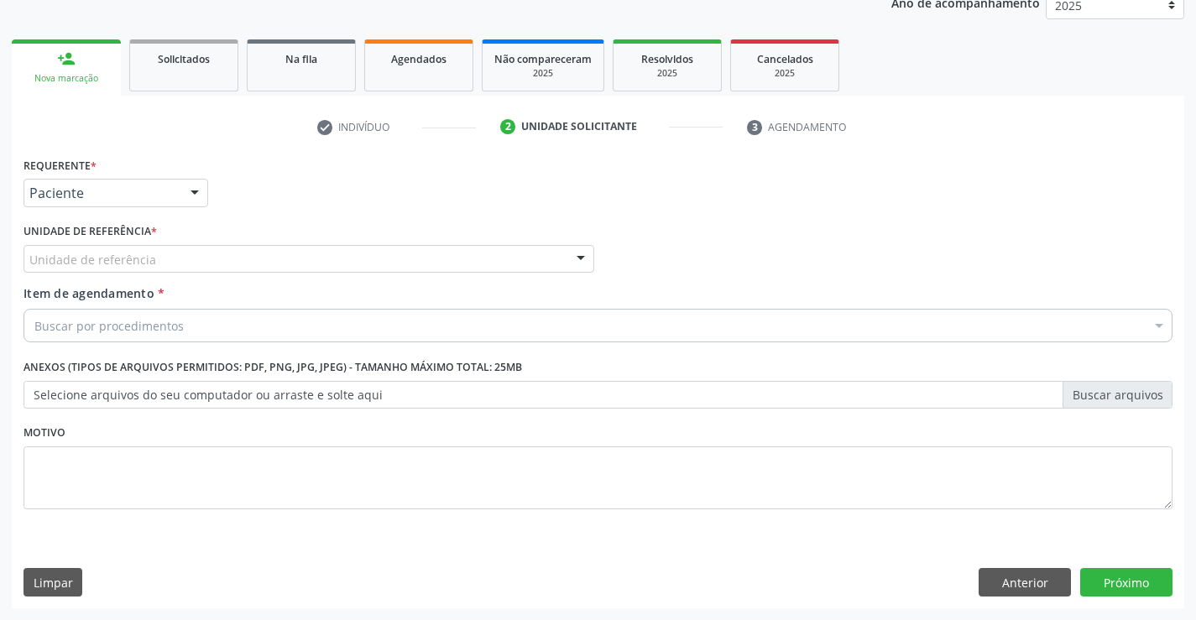
click at [222, 258] on div "Unidade de referência" at bounding box center [308, 259] width 571 height 29
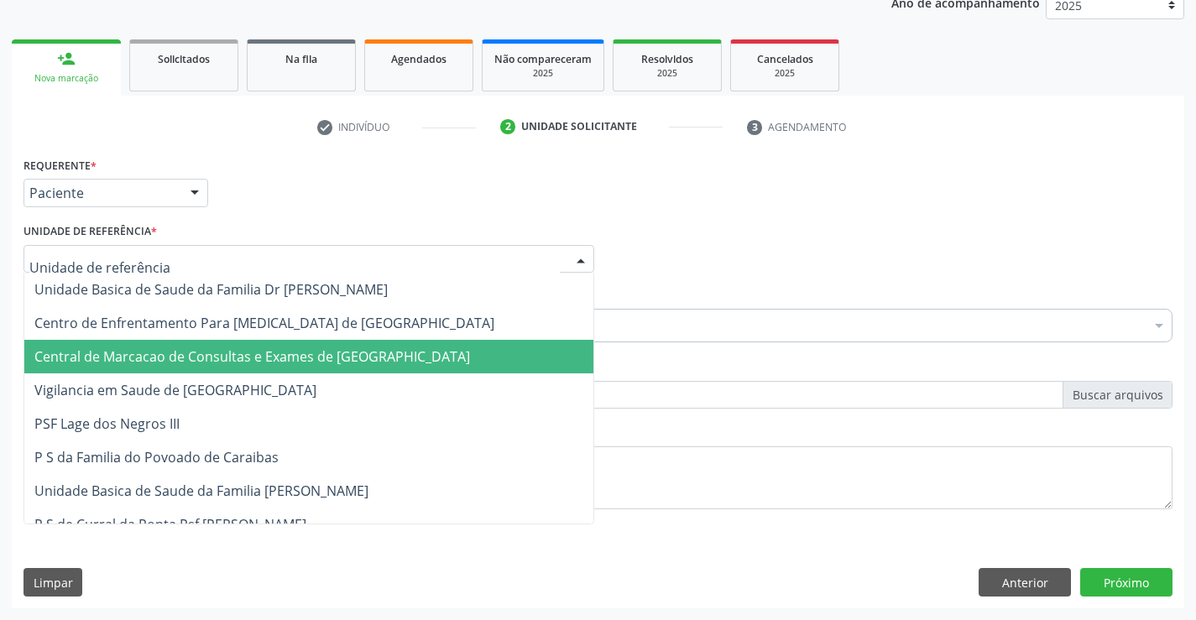
click at [219, 366] on span "Central de Marcacao de Consultas e Exames de [GEOGRAPHIC_DATA]" at bounding box center [251, 356] width 435 height 18
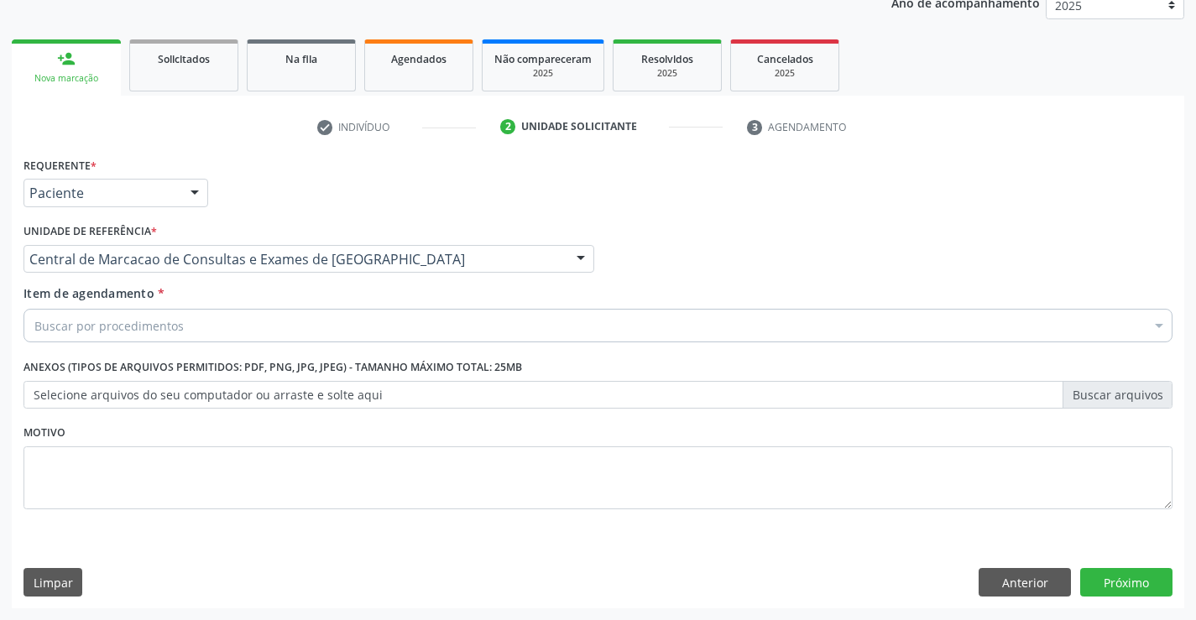
click at [272, 325] on div "Buscar por procedimentos" at bounding box center [597, 326] width 1149 height 34
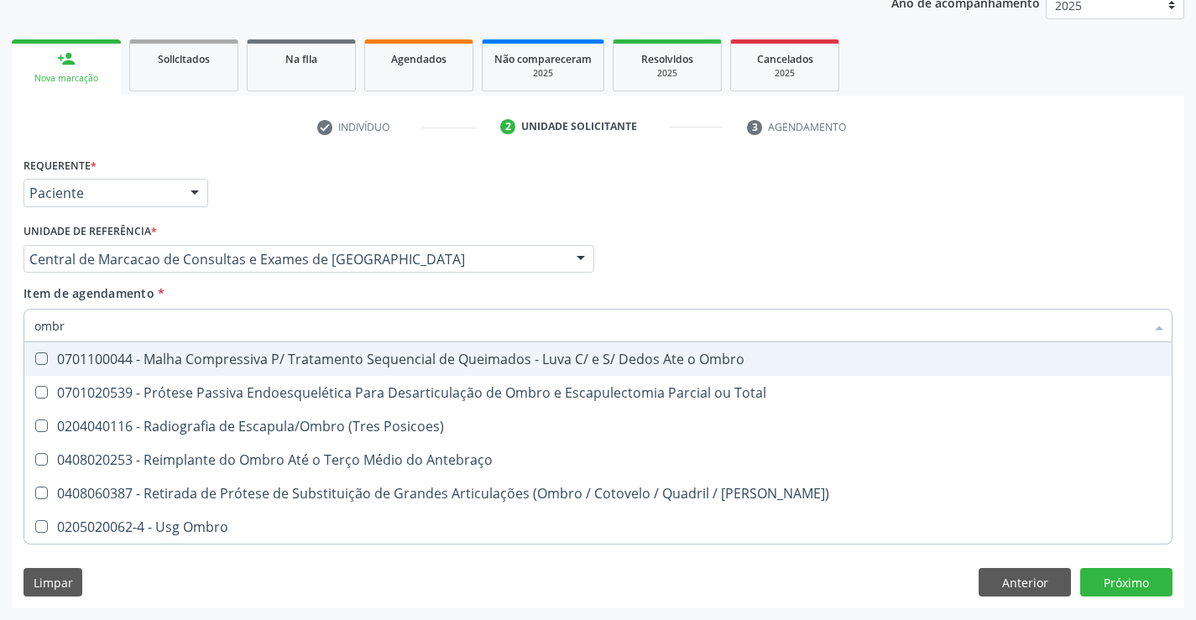
type input "ombro"
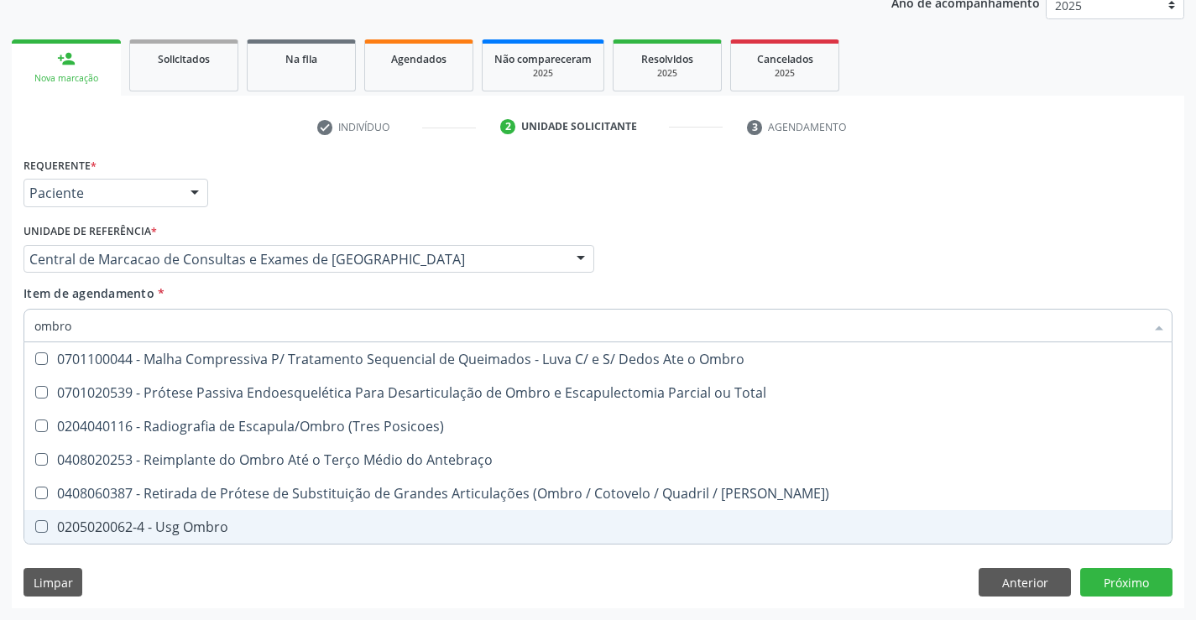
drag, startPoint x: 221, startPoint y: 519, endPoint x: 218, endPoint y: 407, distance: 112.5
click at [220, 512] on span "0205020062-4 - Usg Ombro" at bounding box center [597, 527] width 1147 height 34
checkbox Ombro "true"
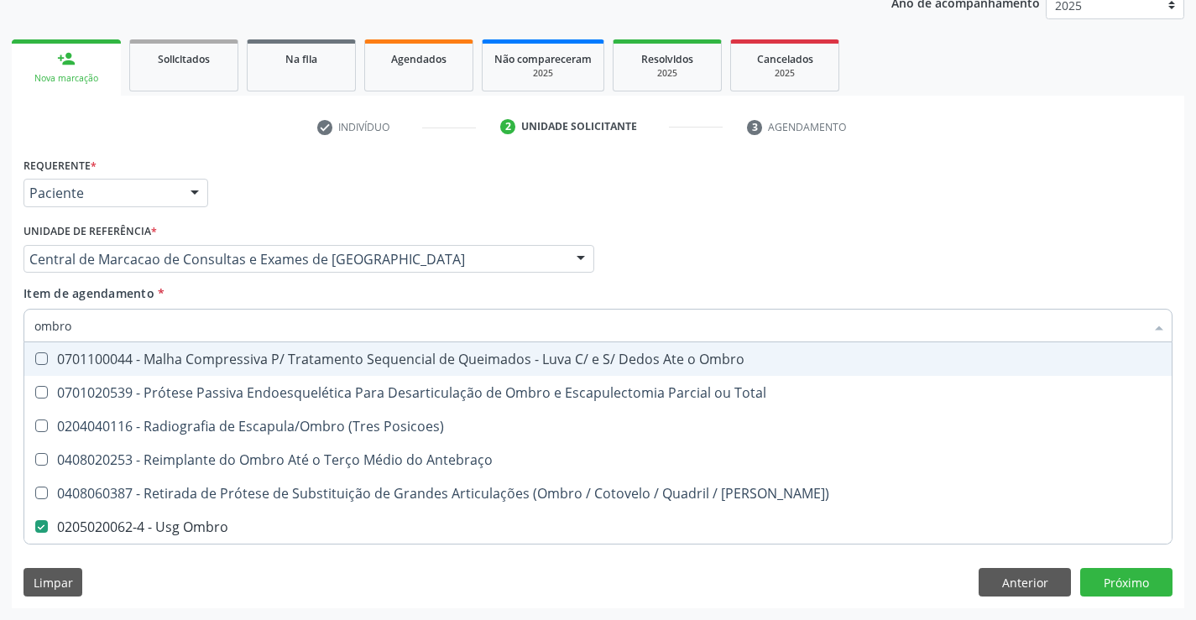
click at [222, 317] on input "ombro" at bounding box center [589, 326] width 1110 height 34
type input "o"
checkbox Ombro "false"
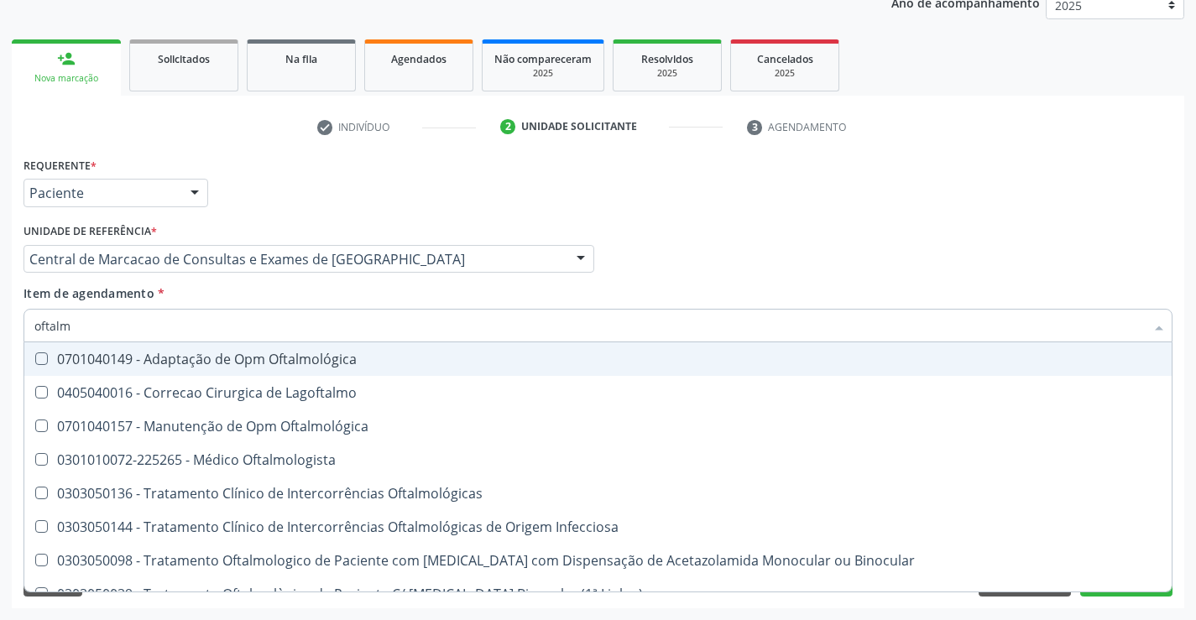
type input "oftalmo"
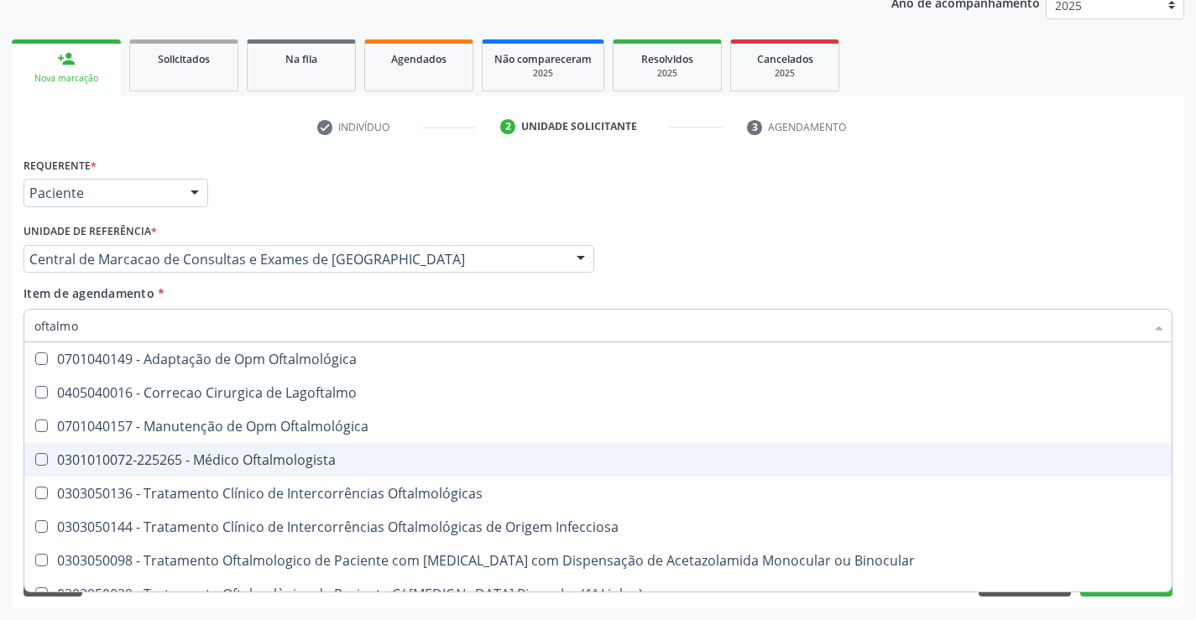
click at [231, 453] on div "0301010072-225265 - Médico Oftalmologista" at bounding box center [597, 459] width 1127 height 13
checkbox Oftalmologista "true"
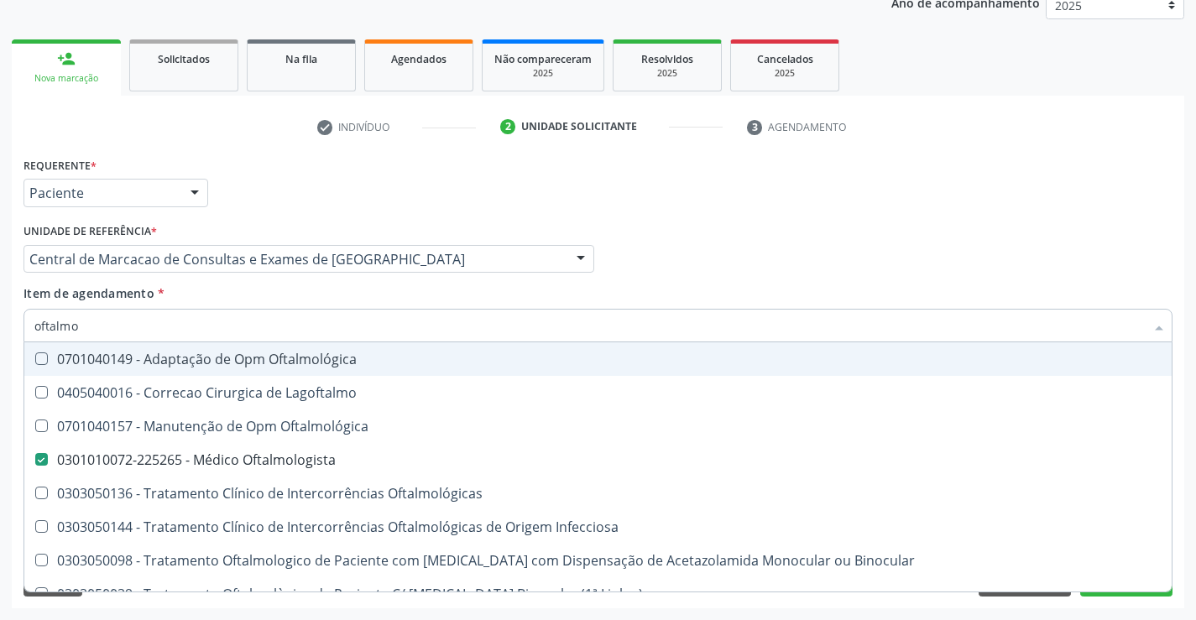
click at [701, 263] on div "Médico Solicitante Por favor, selecione a Unidade de Atendimento primeiro Nenhu…" at bounding box center [597, 251] width 1157 height 65
checkbox Lagoftalmo "true"
checkbox Oftalmológica "true"
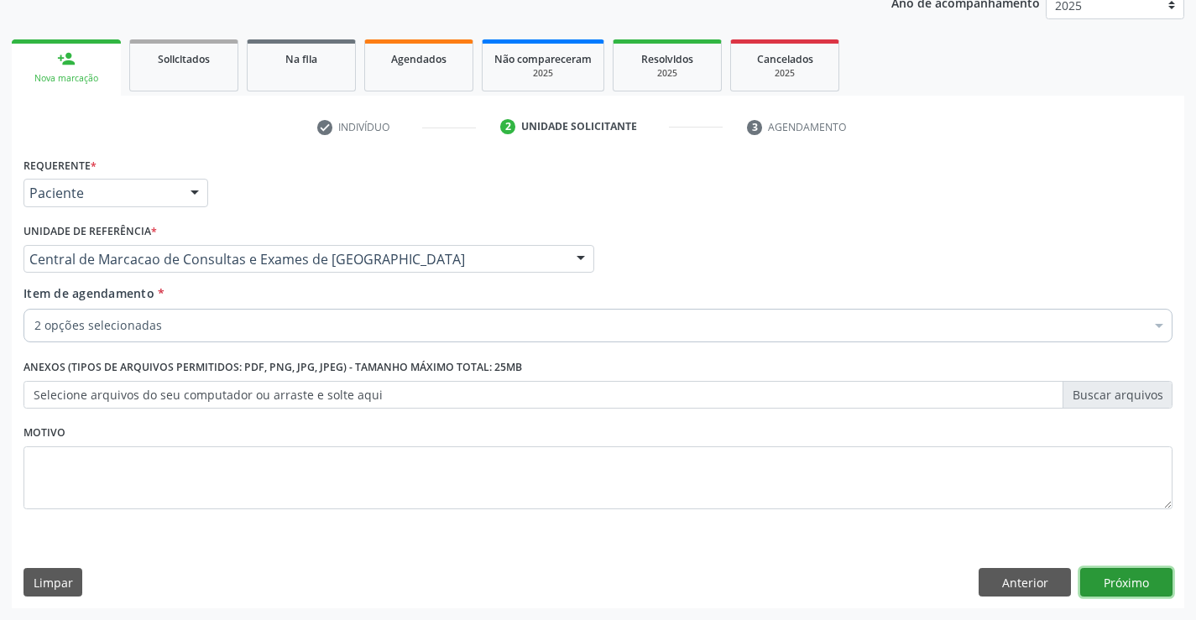
click at [1092, 582] on button "Próximo" at bounding box center [1126, 582] width 92 height 29
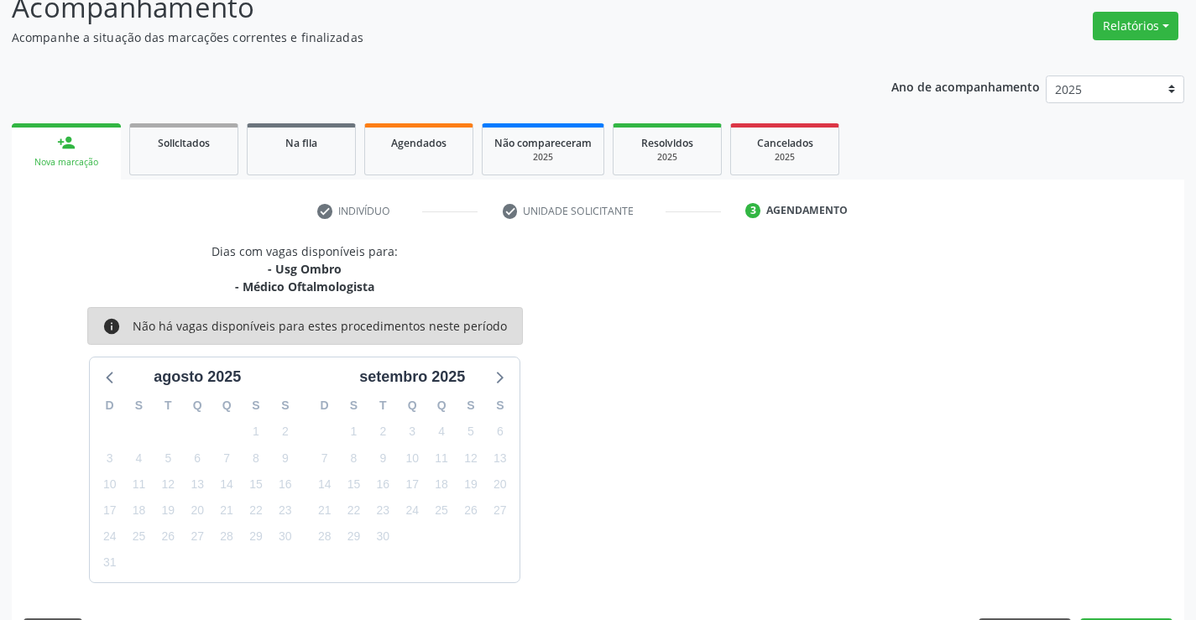
scroll to position [177, 0]
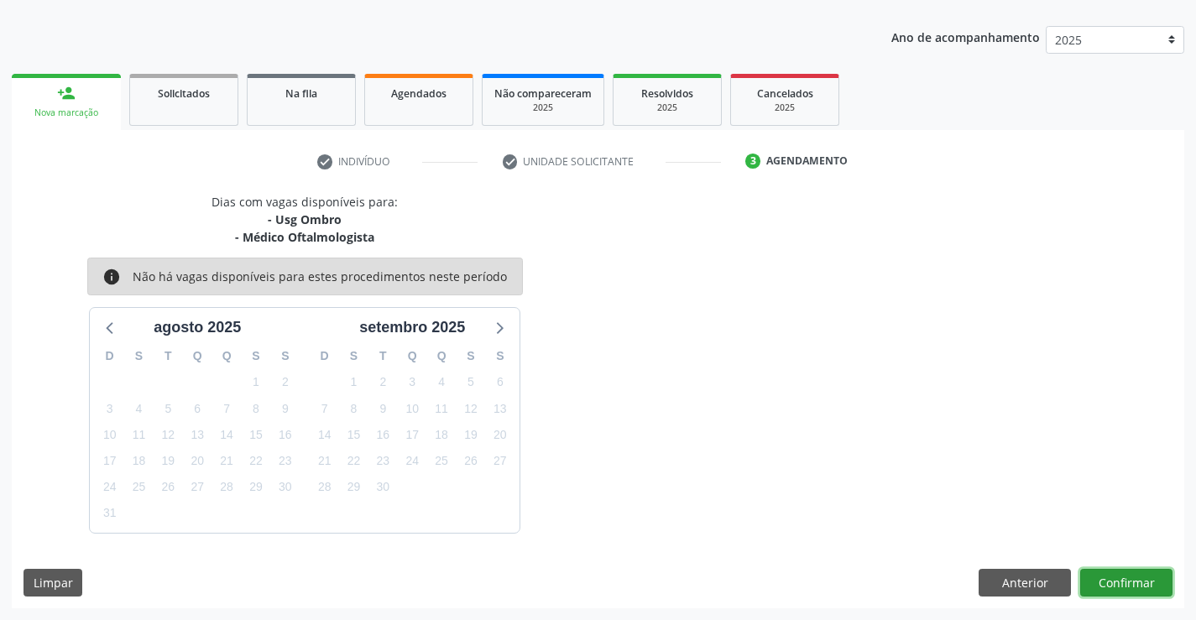
click at [1143, 586] on button "Confirmar" at bounding box center [1126, 583] width 92 height 29
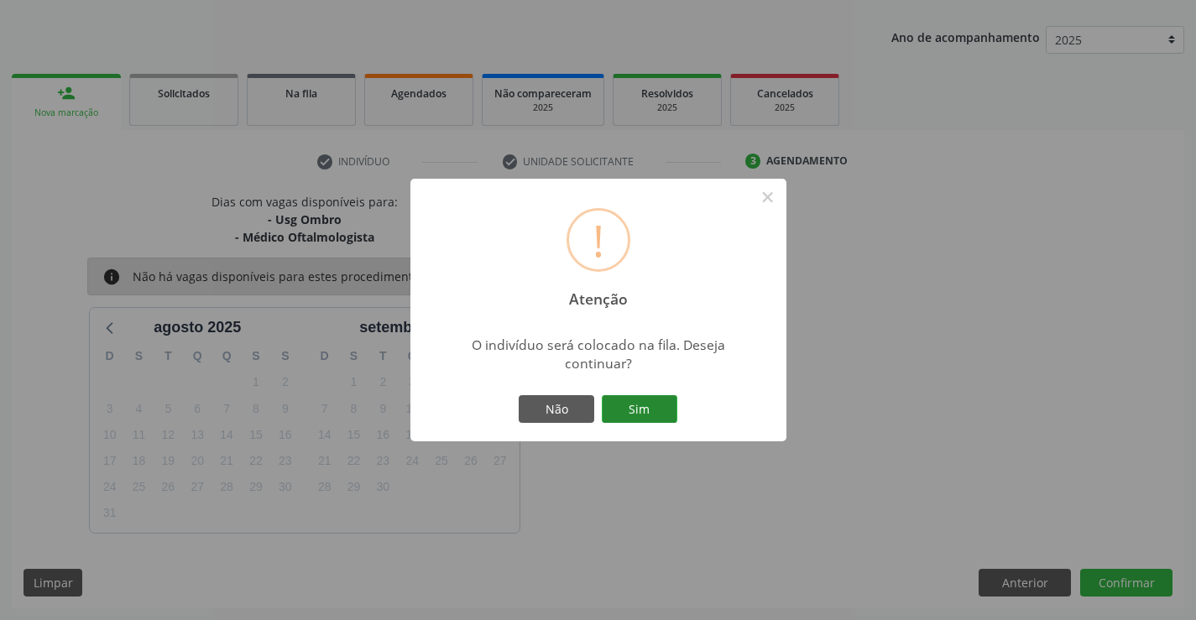
click at [674, 406] on button "Sim" at bounding box center [640, 409] width 76 height 29
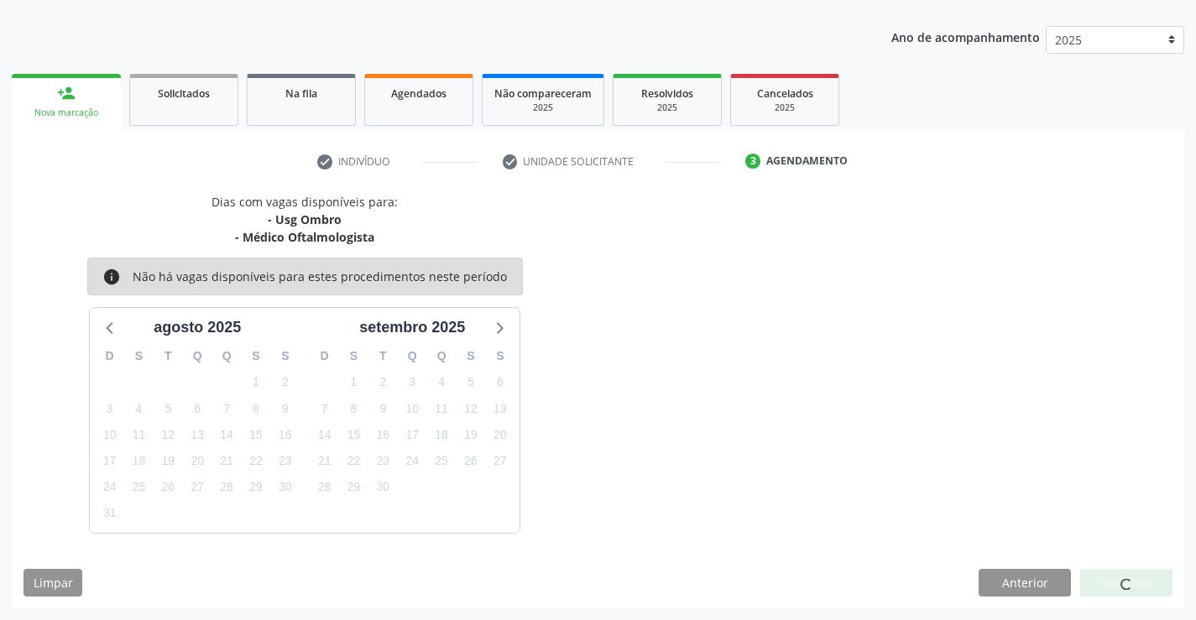
scroll to position [0, 0]
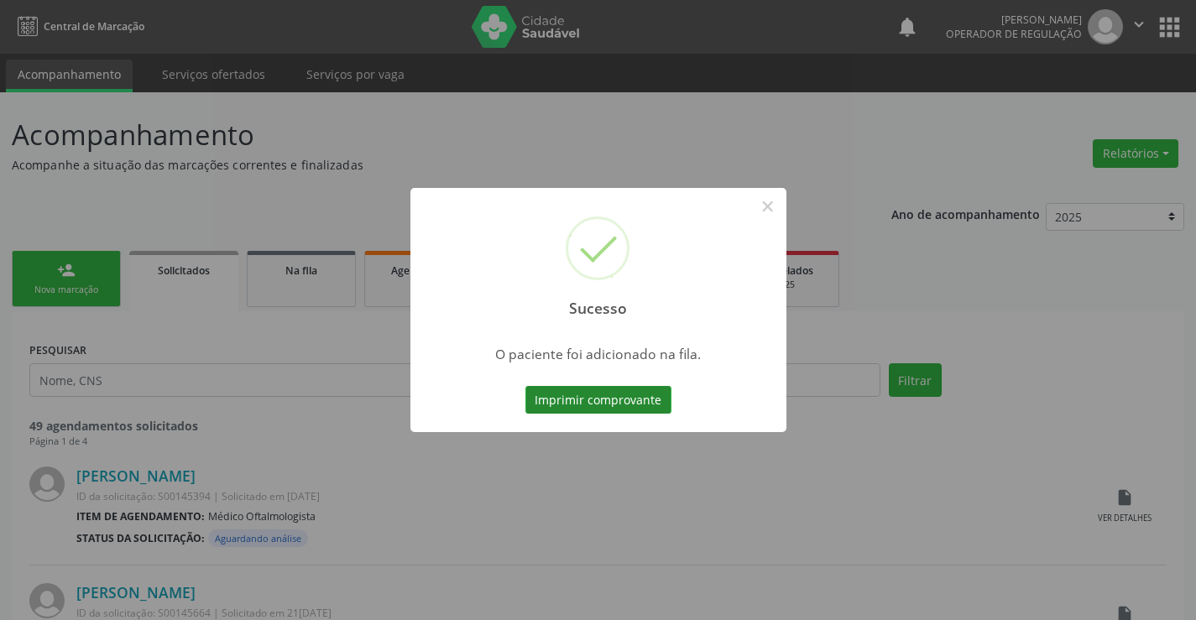
click at [525, 386] on button "Imprimir comprovante" at bounding box center [598, 400] width 146 height 29
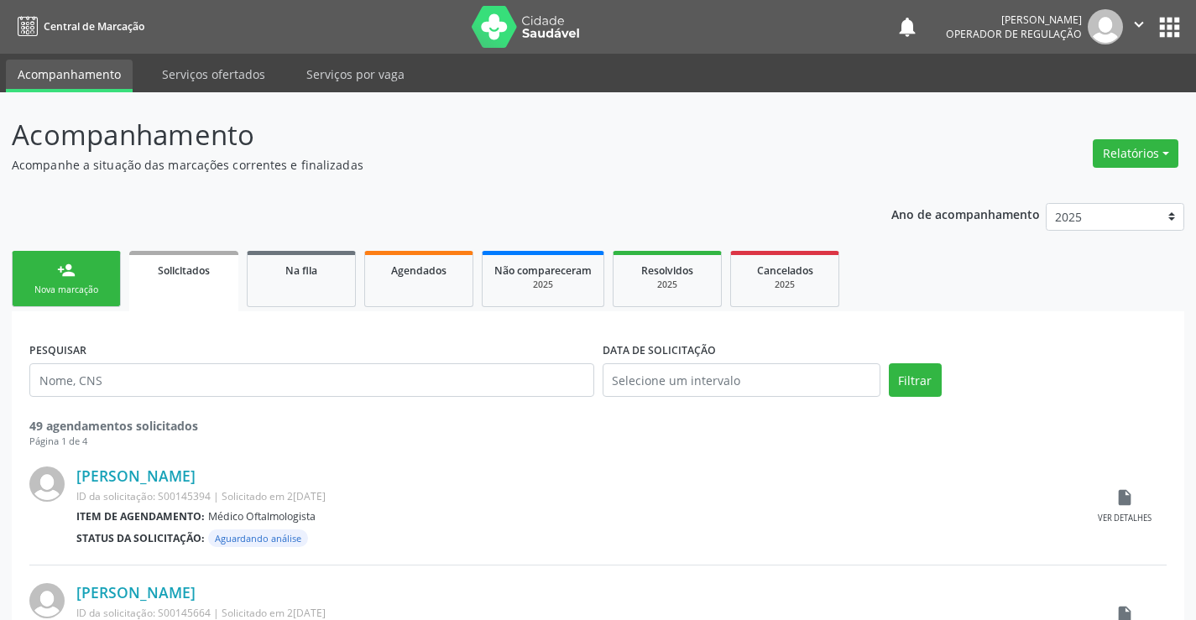
click at [65, 264] on div "person_add" at bounding box center [66, 270] width 18 height 18
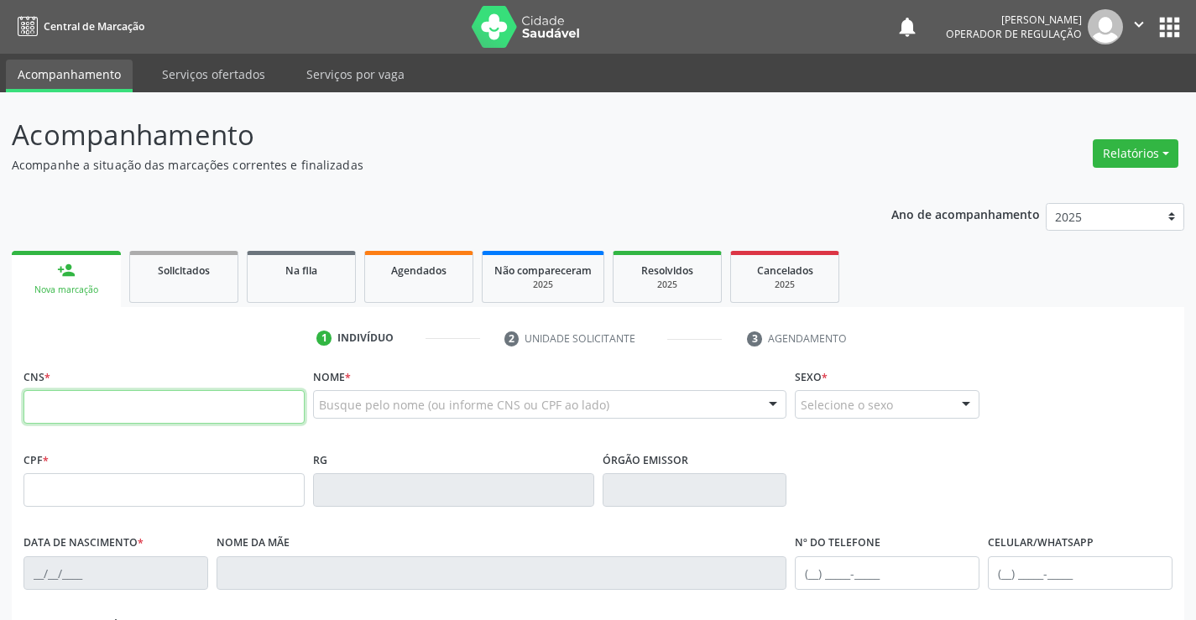
click at [59, 404] on input "text" at bounding box center [163, 407] width 281 height 34
type input "704 3065 8869 4398"
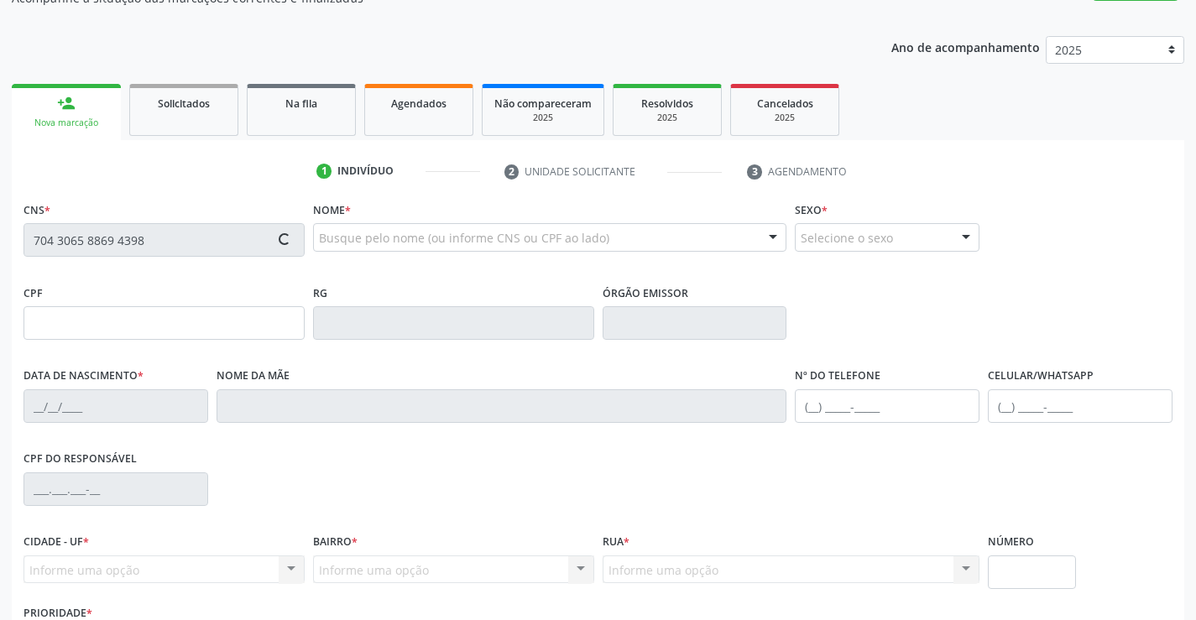
scroll to position [289, 0]
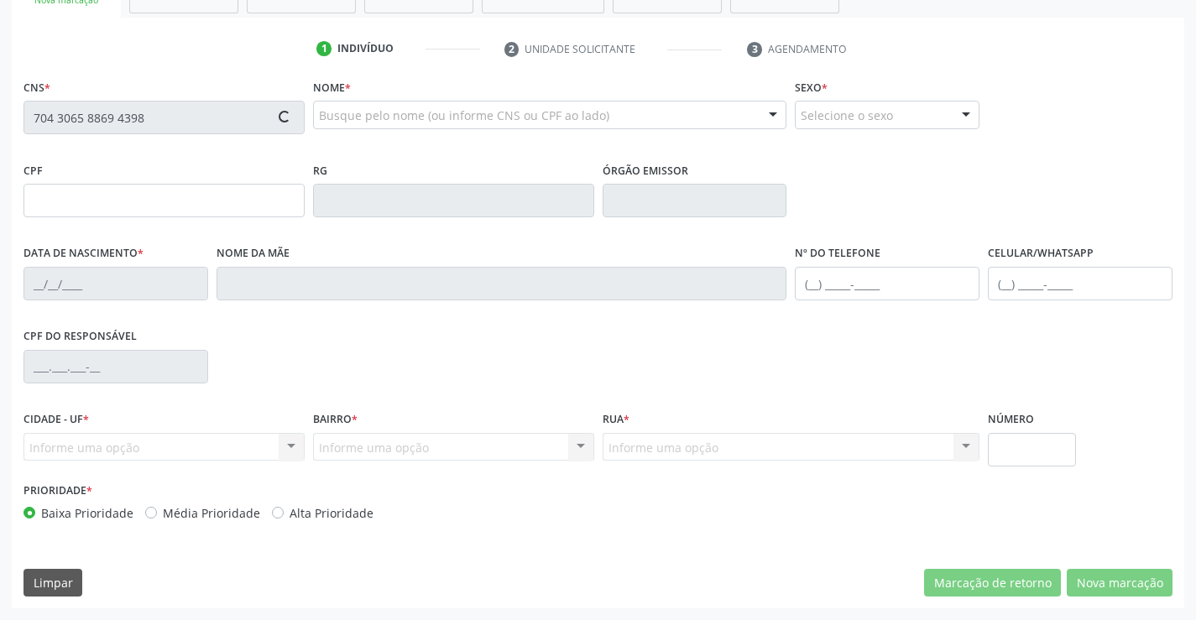
type input "1[DATE]"
type input "[PHONE_NUMBER]"
type input "S/N"
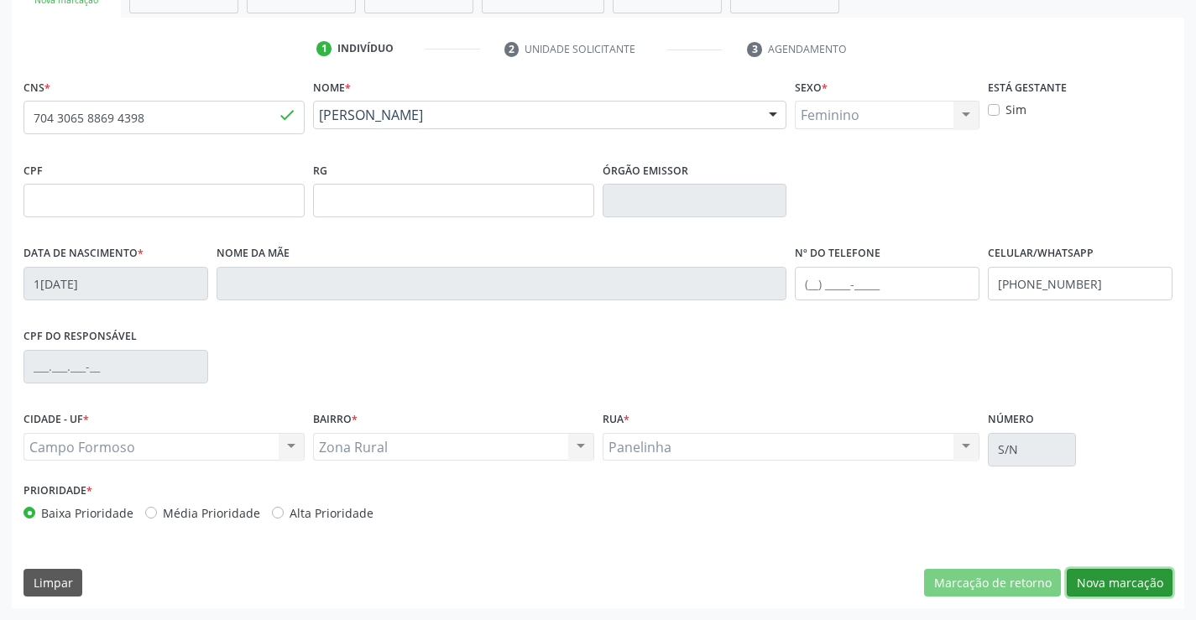
click at [1135, 587] on button "Nova marcação" at bounding box center [1119, 583] width 106 height 29
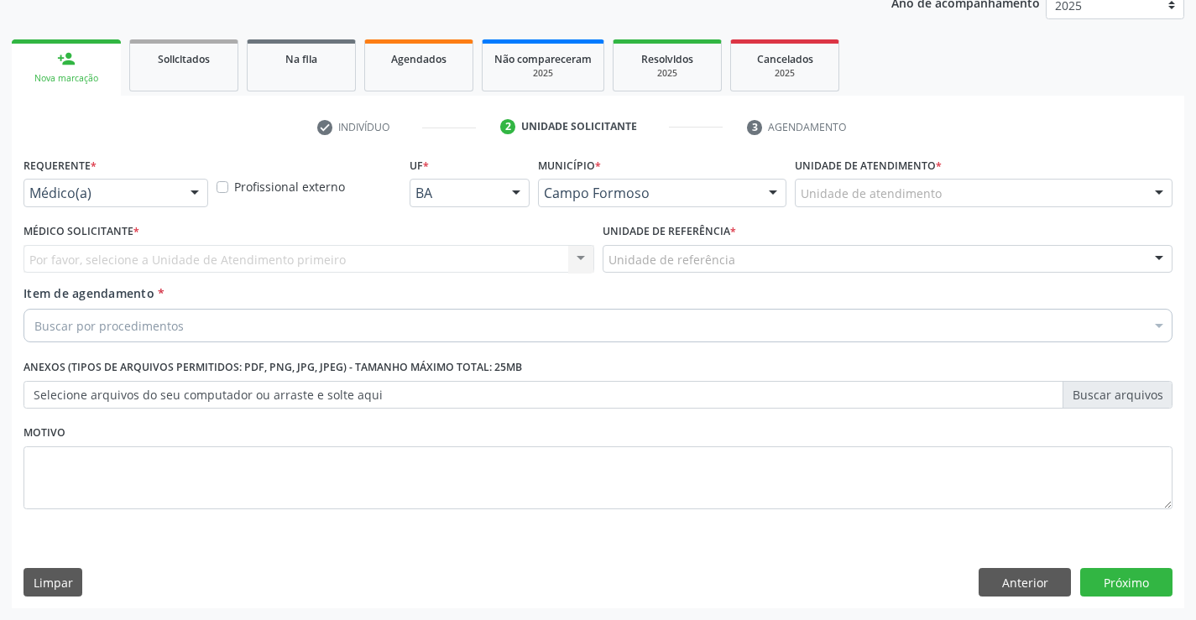
scroll to position [211, 0]
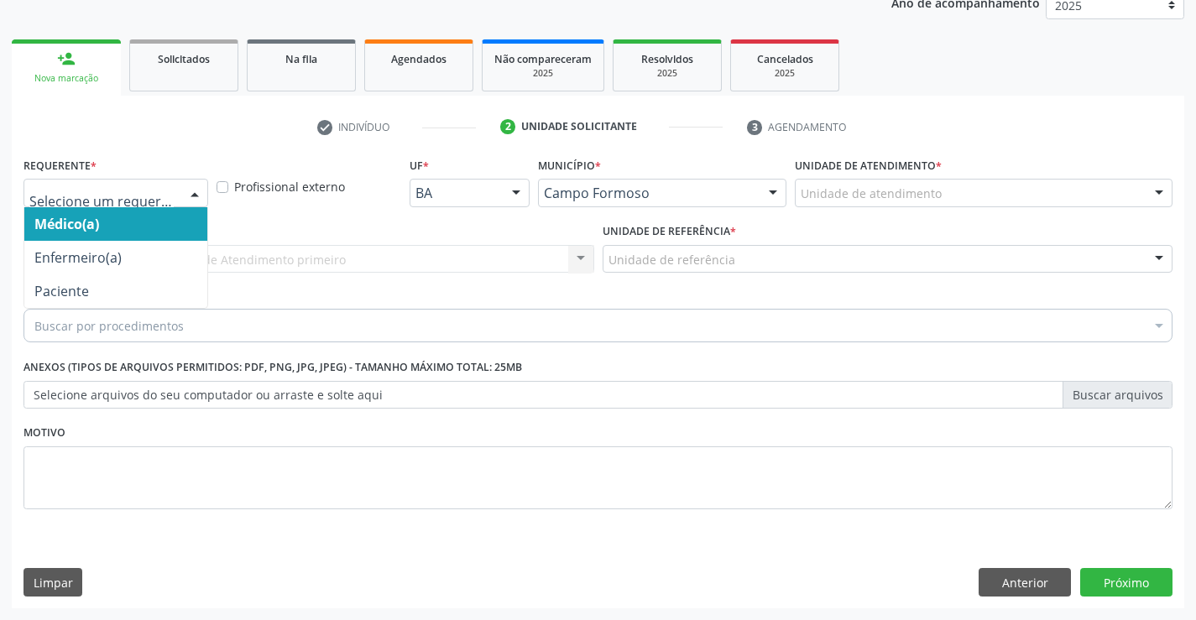
click at [188, 196] on div at bounding box center [194, 194] width 25 height 29
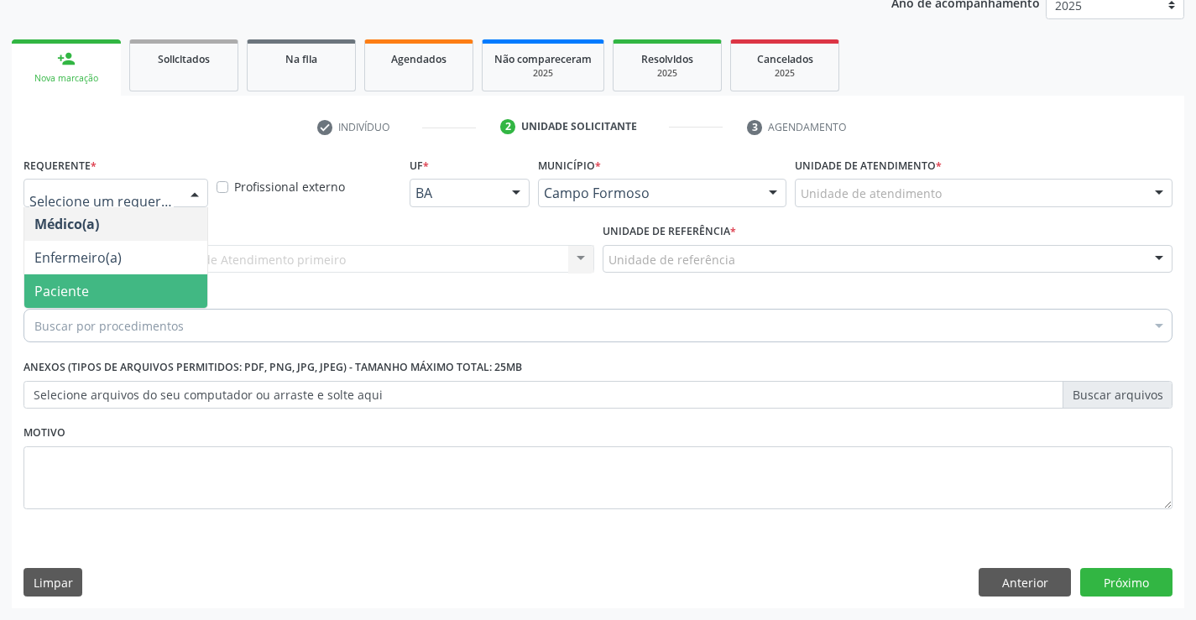
click at [151, 293] on span "Paciente" at bounding box center [115, 291] width 183 height 34
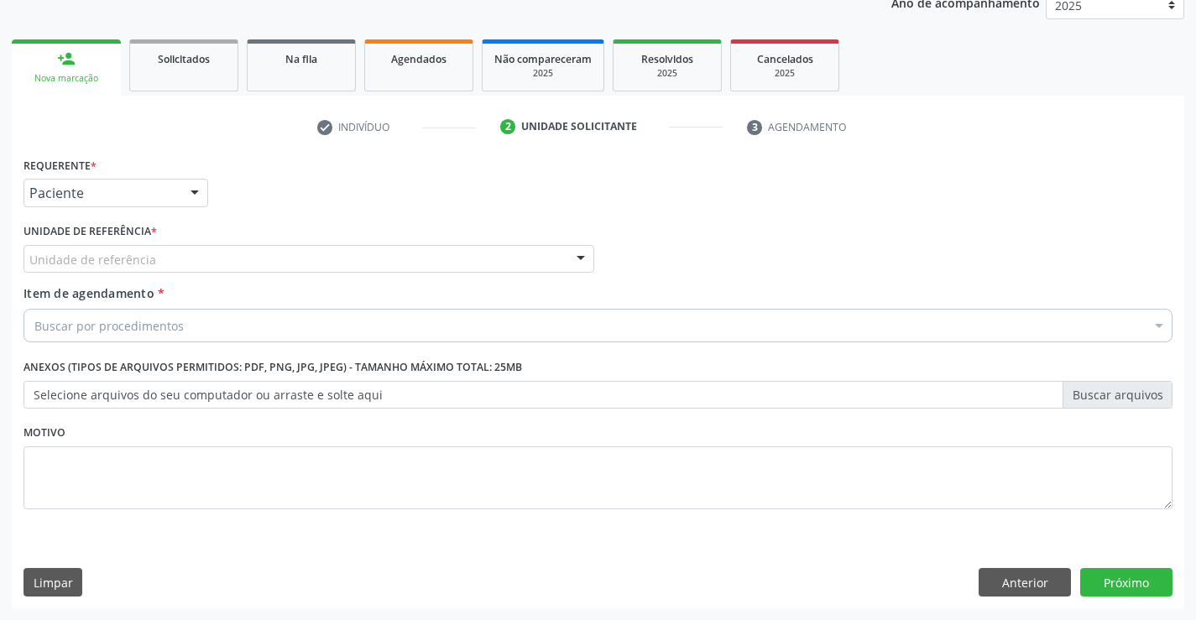
click at [239, 271] on div "Unidade de referência" at bounding box center [308, 259] width 571 height 29
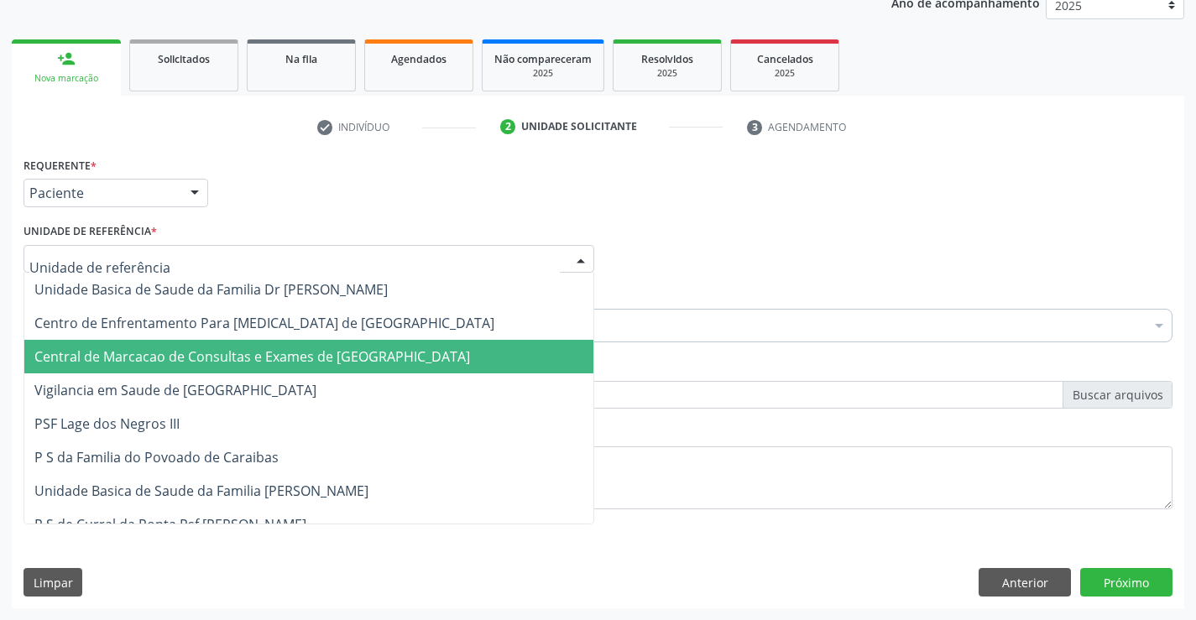
click at [250, 363] on span "Central de Marcacao de Consultas e Exames de [GEOGRAPHIC_DATA]" at bounding box center [251, 356] width 435 height 18
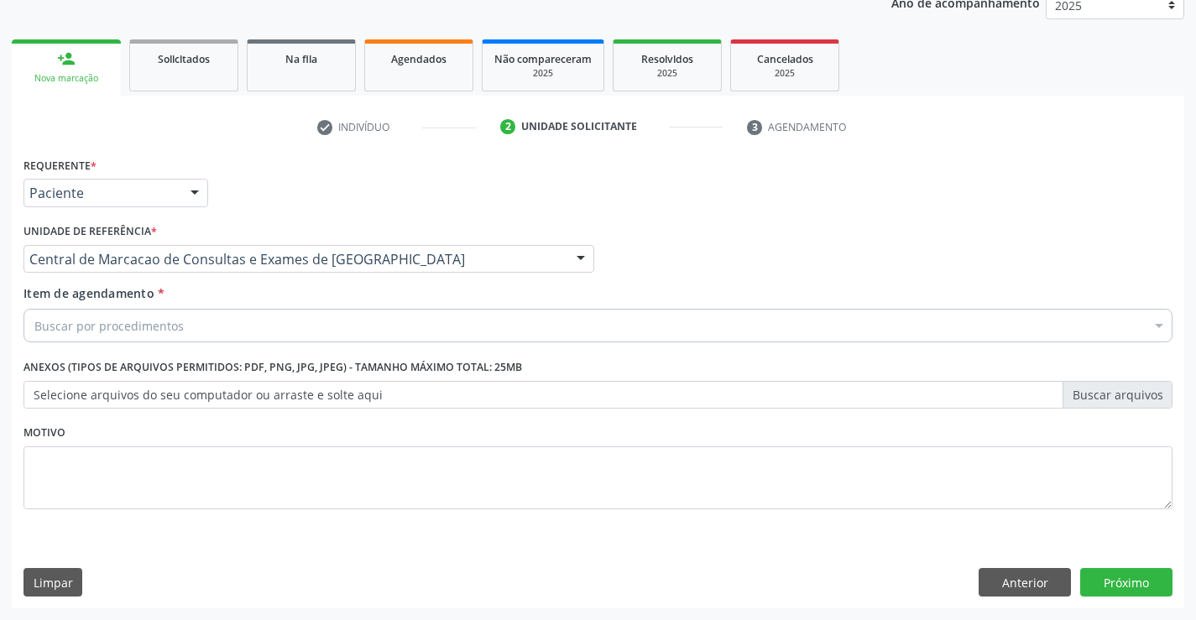
click at [265, 321] on div "Buscar por procedimentos" at bounding box center [597, 326] width 1149 height 34
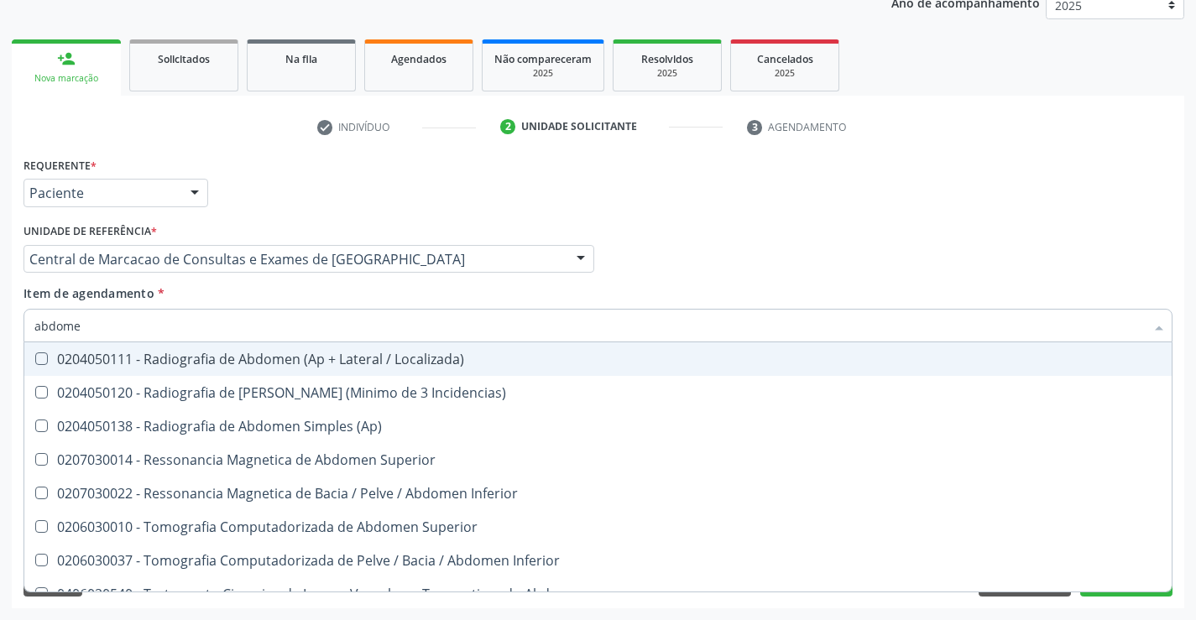
type input "abdomen"
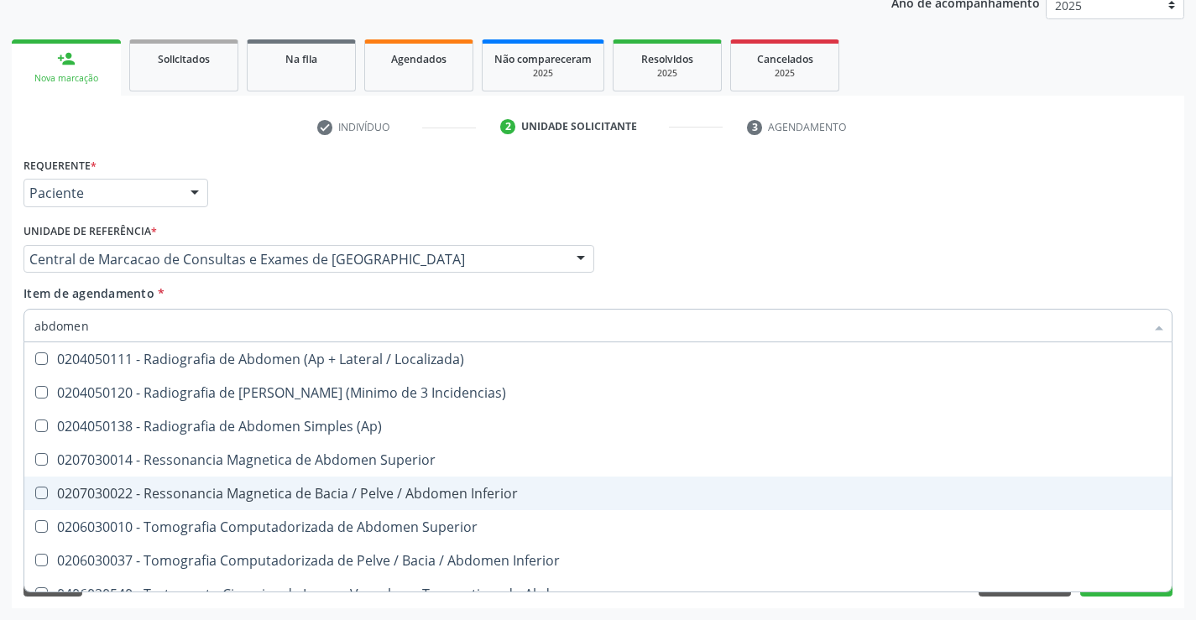
scroll to position [86, 0]
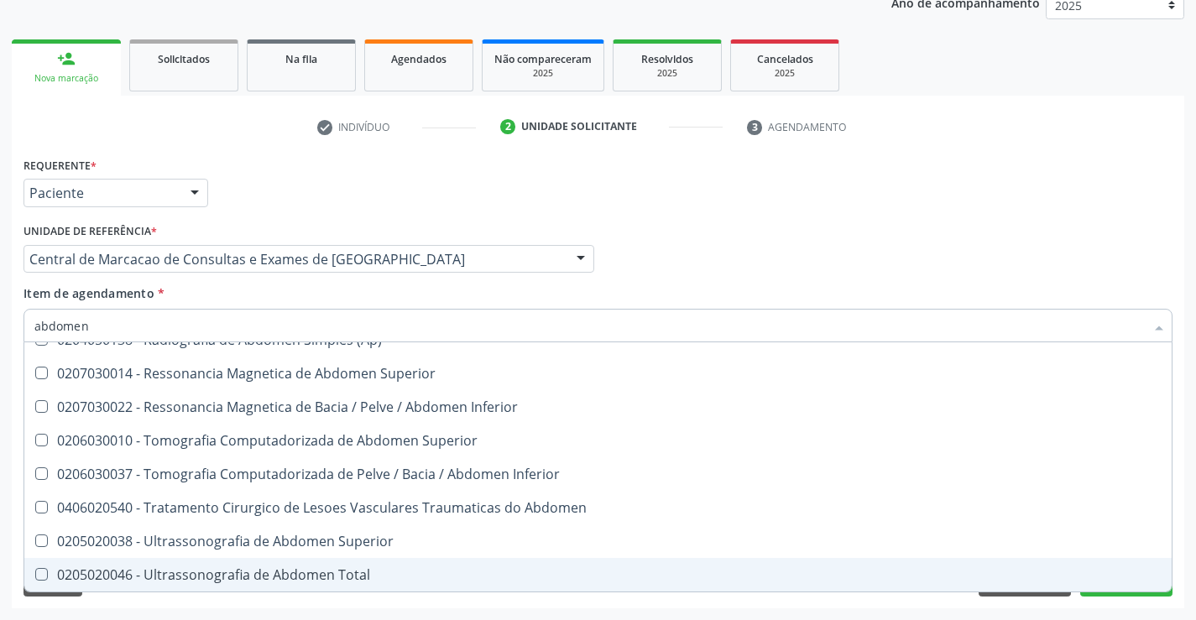
click at [248, 576] on div "0205020046 - Ultrassonografia de Abdomen Total" at bounding box center [597, 574] width 1127 height 13
checkbox Total "true"
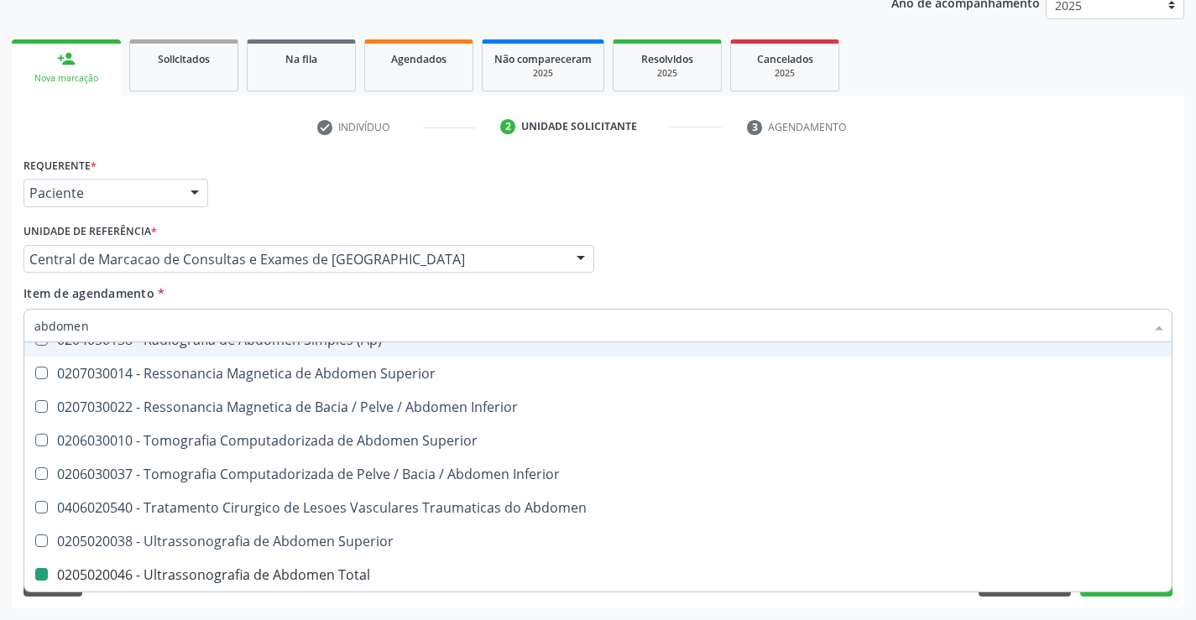
click at [734, 264] on div "Médico Solicitante Por favor, selecione a Unidade de Atendimento primeiro Nenhu…" at bounding box center [597, 251] width 1157 height 65
checkbox Incidencias\) "true"
checkbox Total "false"
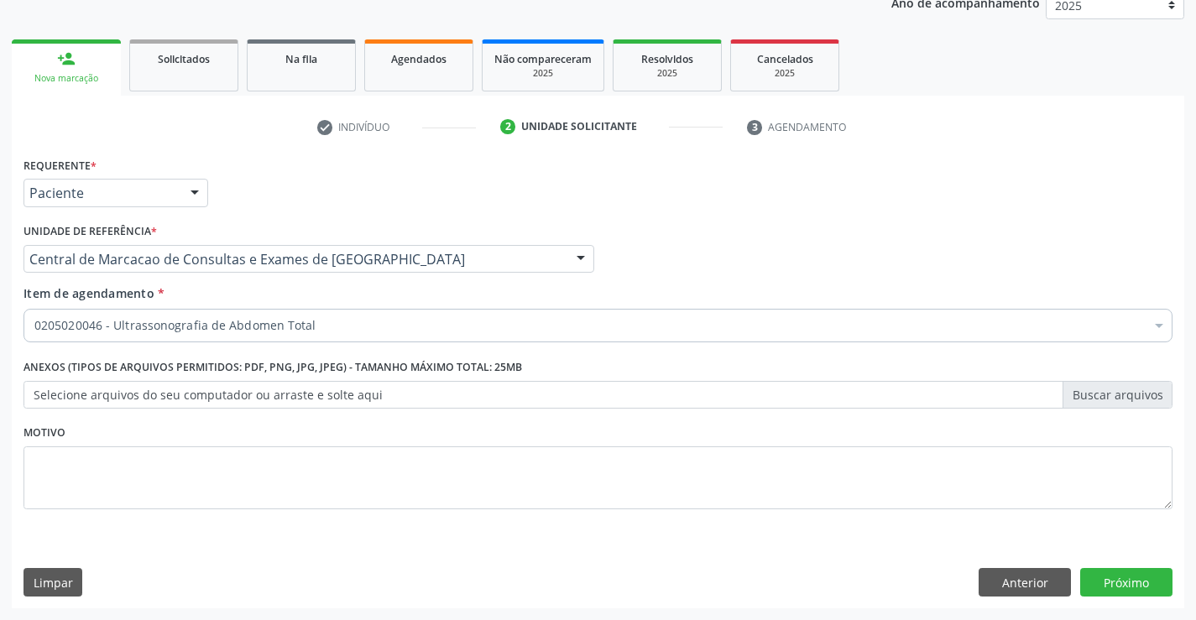
scroll to position [0, 0]
click at [1145, 583] on button "Próximo" at bounding box center [1126, 582] width 92 height 29
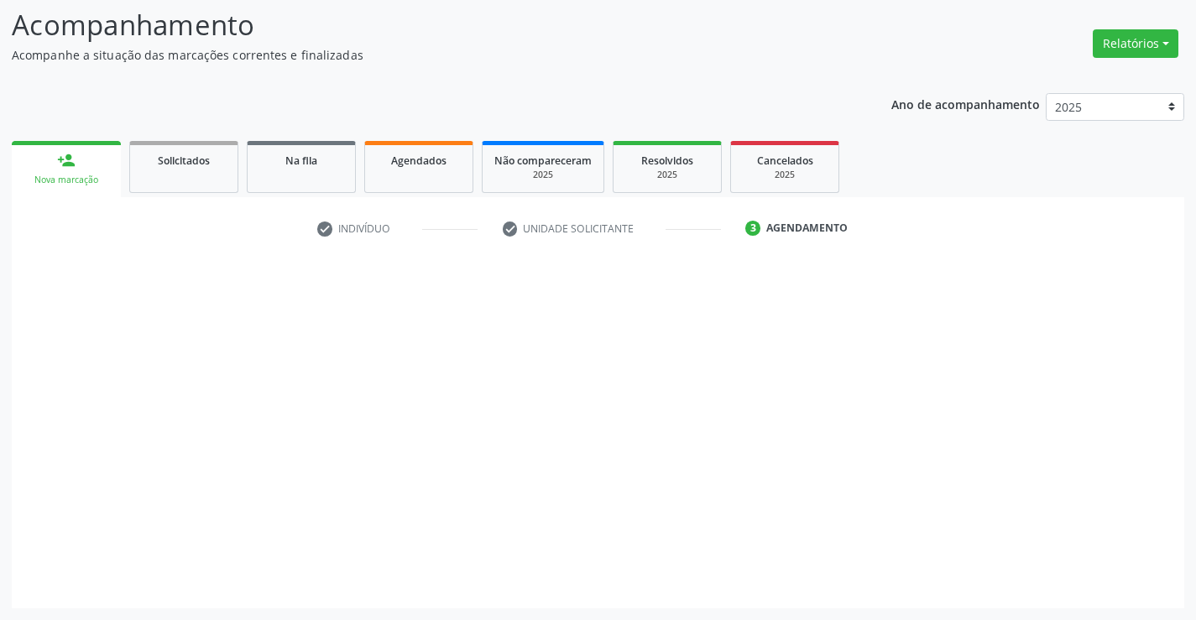
scroll to position [110, 0]
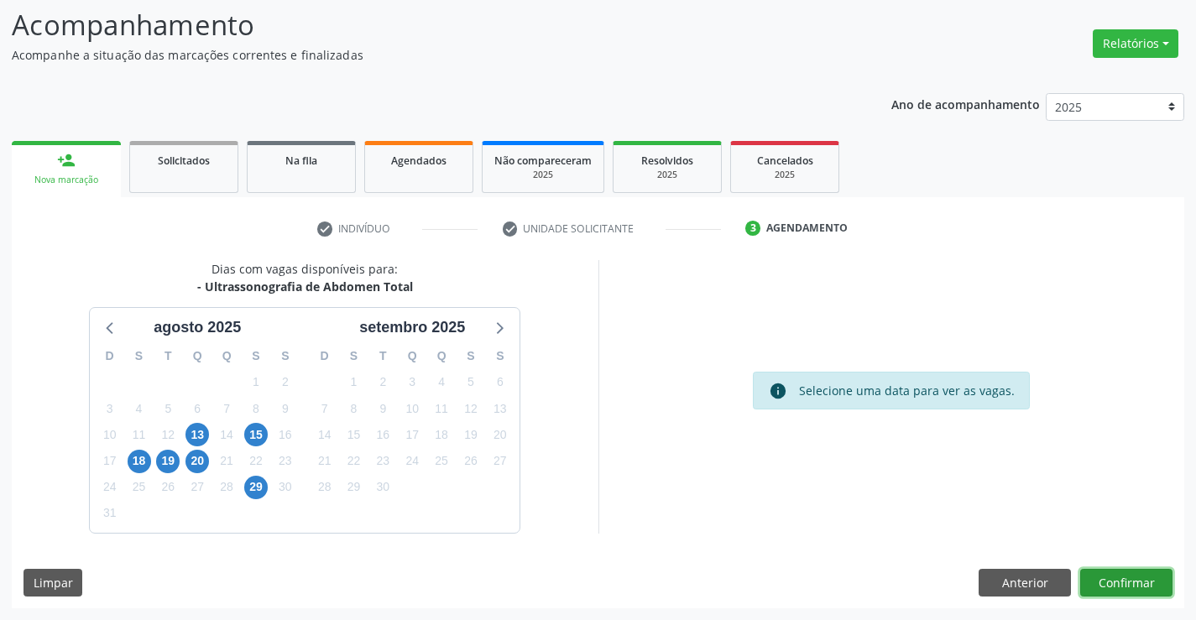
click at [1152, 582] on button "Confirmar" at bounding box center [1126, 583] width 92 height 29
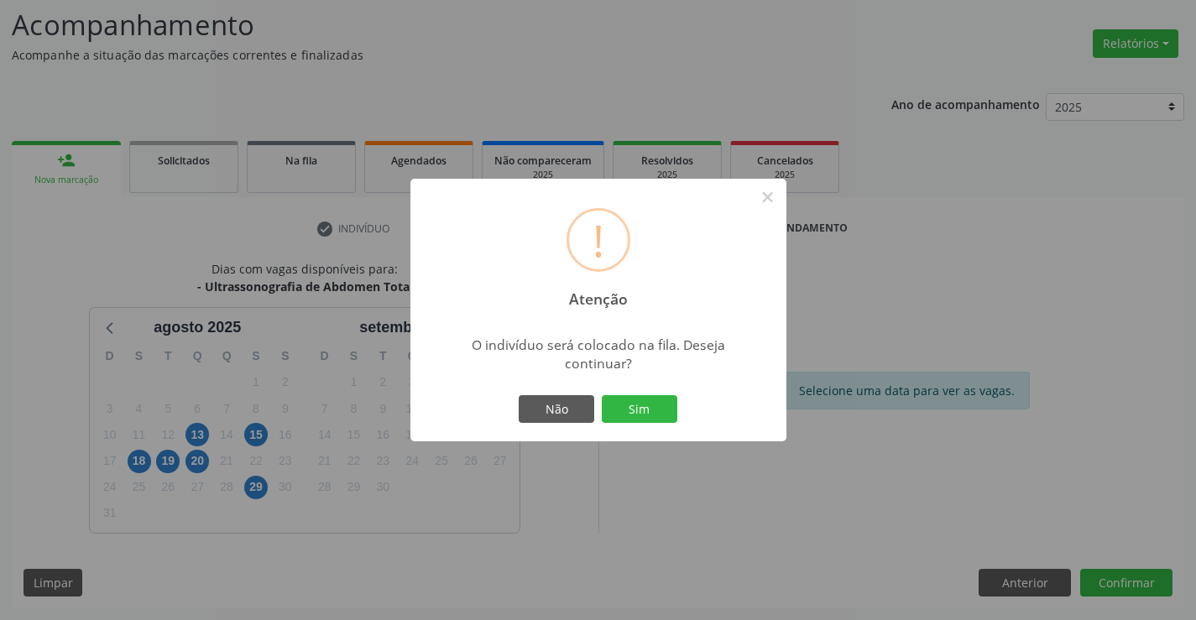
click at [682, 406] on div "! Atenção × O indivíduo será colocado na fila. Deseja continuar? Não Sim" at bounding box center [598, 310] width 376 height 263
click at [670, 409] on button "Sim" at bounding box center [640, 409] width 76 height 29
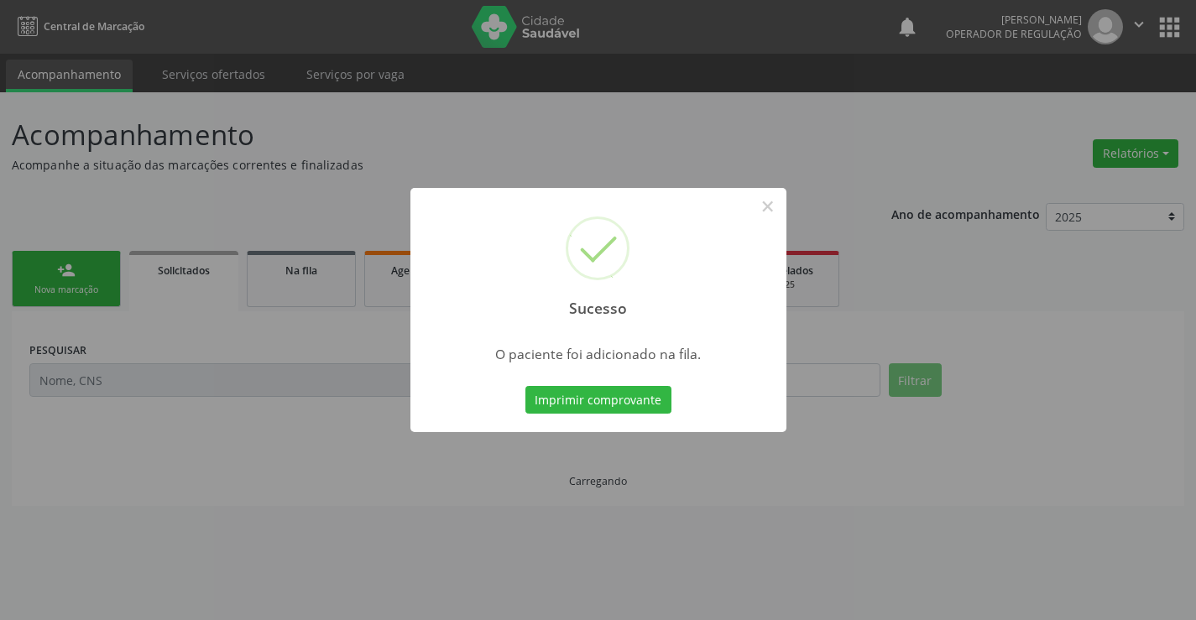
scroll to position [0, 0]
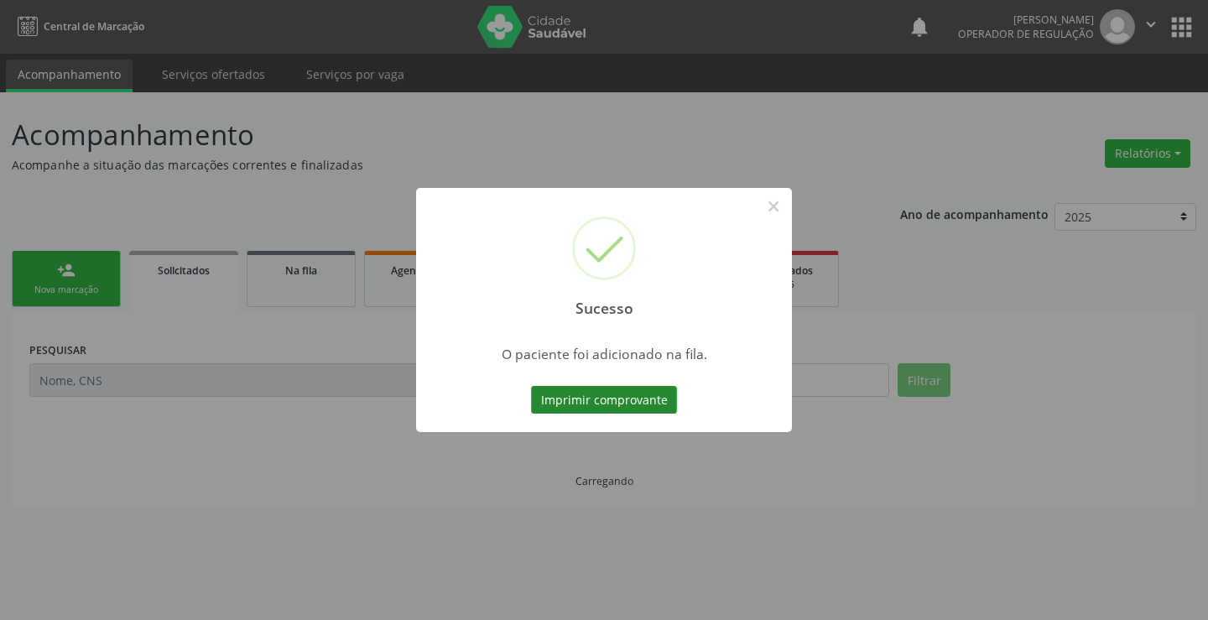
click at [649, 398] on button "Imprimir comprovante" at bounding box center [604, 400] width 146 height 29
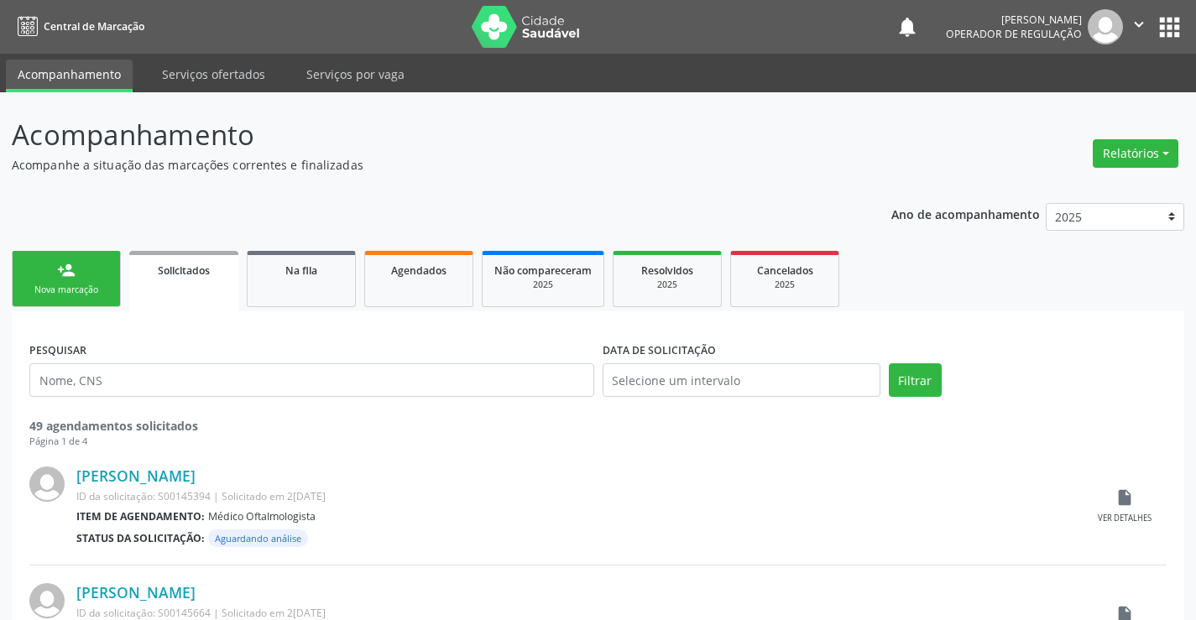
click at [36, 277] on link "person_add Nova marcação" at bounding box center [66, 279] width 109 height 56
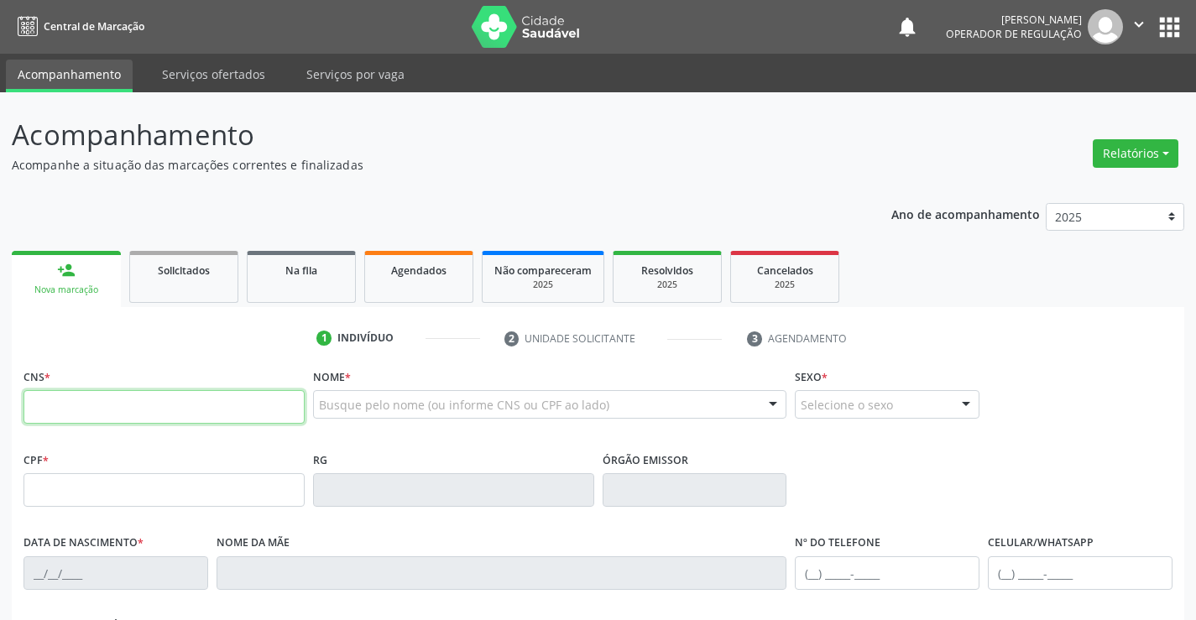
click at [106, 423] on input "text" at bounding box center [163, 407] width 281 height 34
type input "703 4092 7989 3918"
type input "[DATE]"
type input "[PHONE_NUMBER]"
type input "S/N"
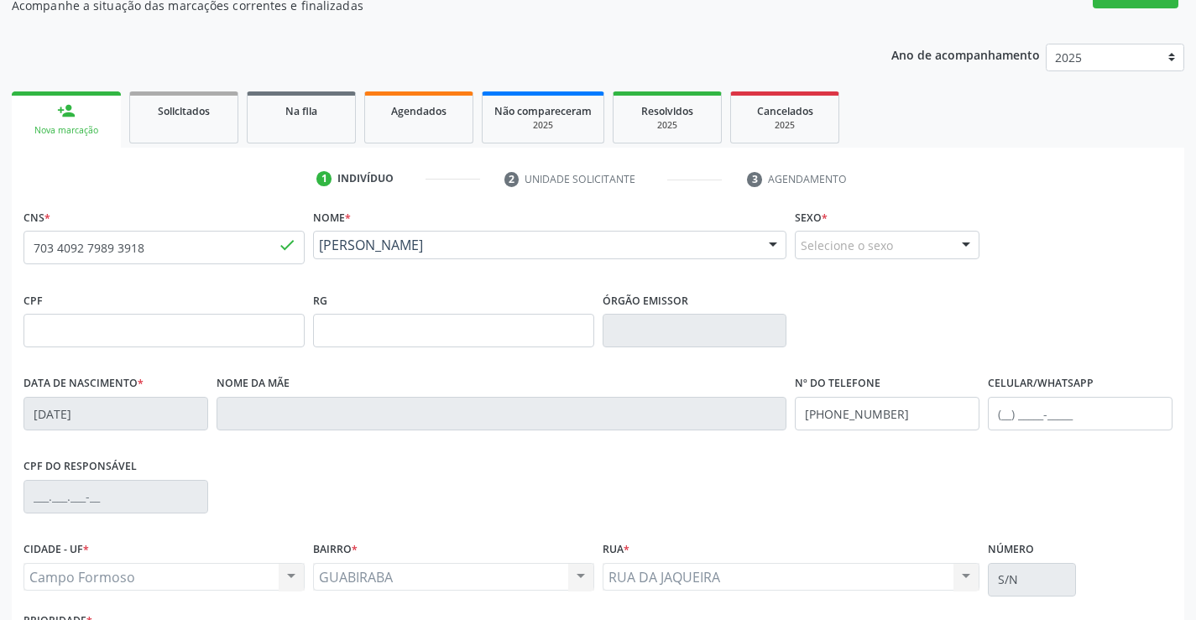
scroll to position [289, 0]
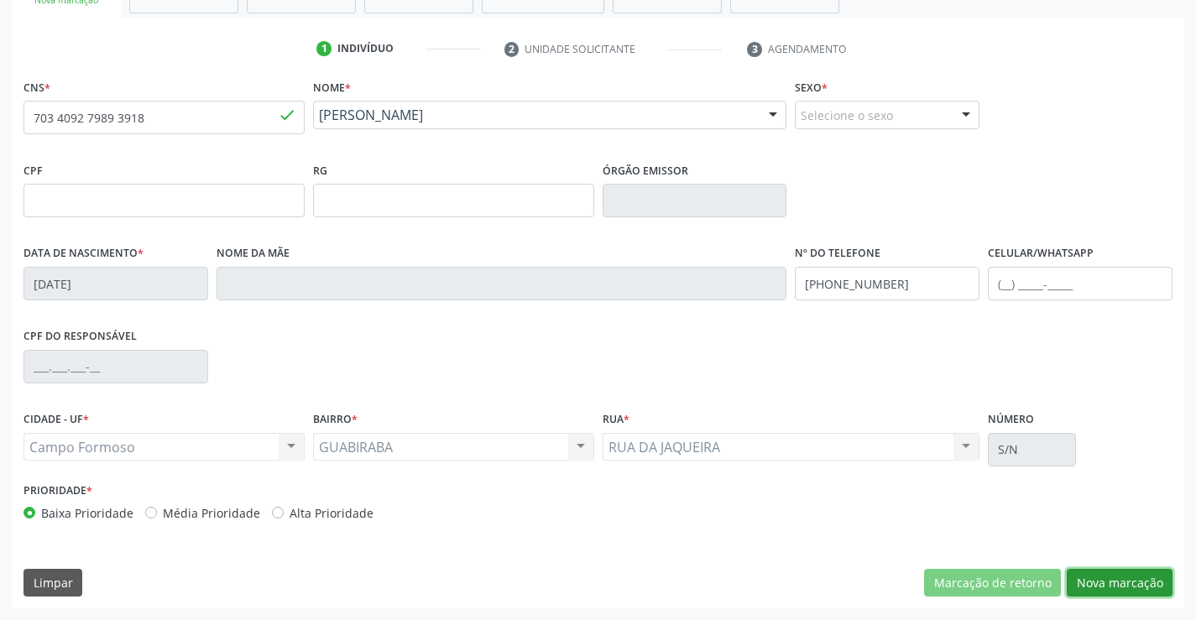
click at [1095, 582] on button "Nova marcação" at bounding box center [1119, 583] width 106 height 29
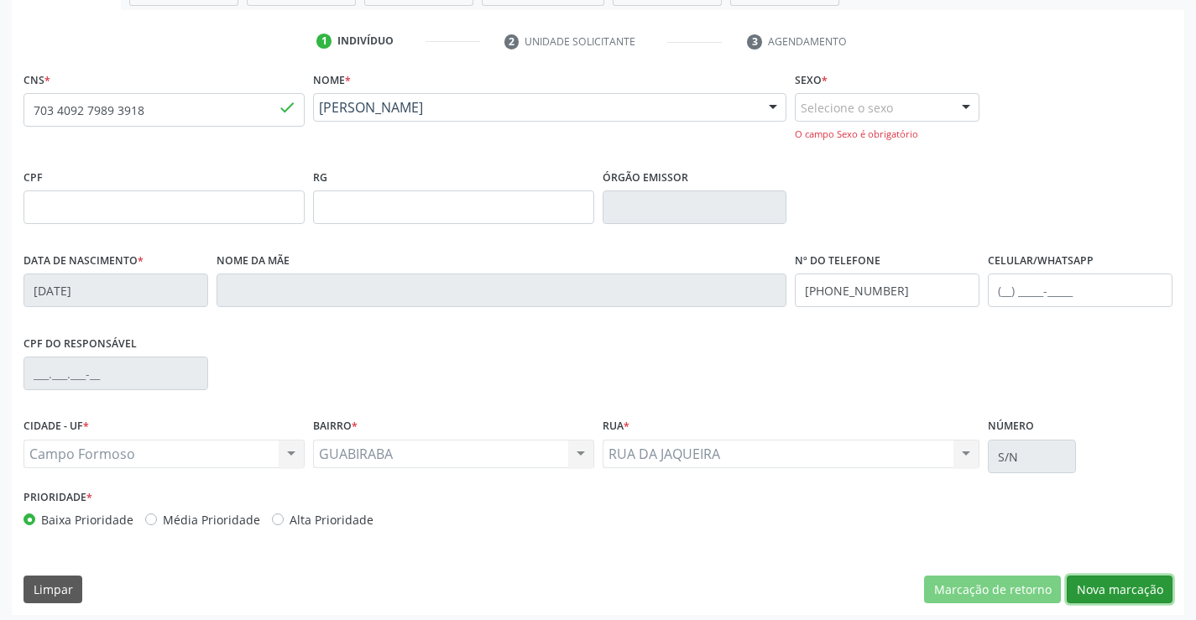
scroll to position [304, 0]
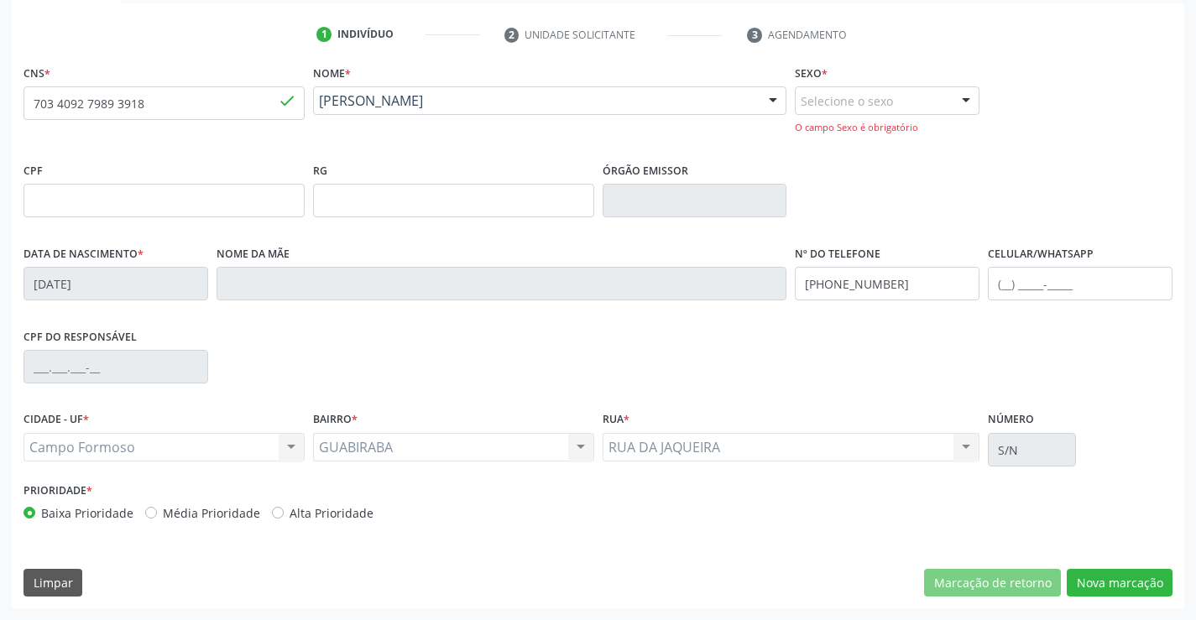
click at [915, 94] on div "Selecione o sexo" at bounding box center [887, 100] width 185 height 29
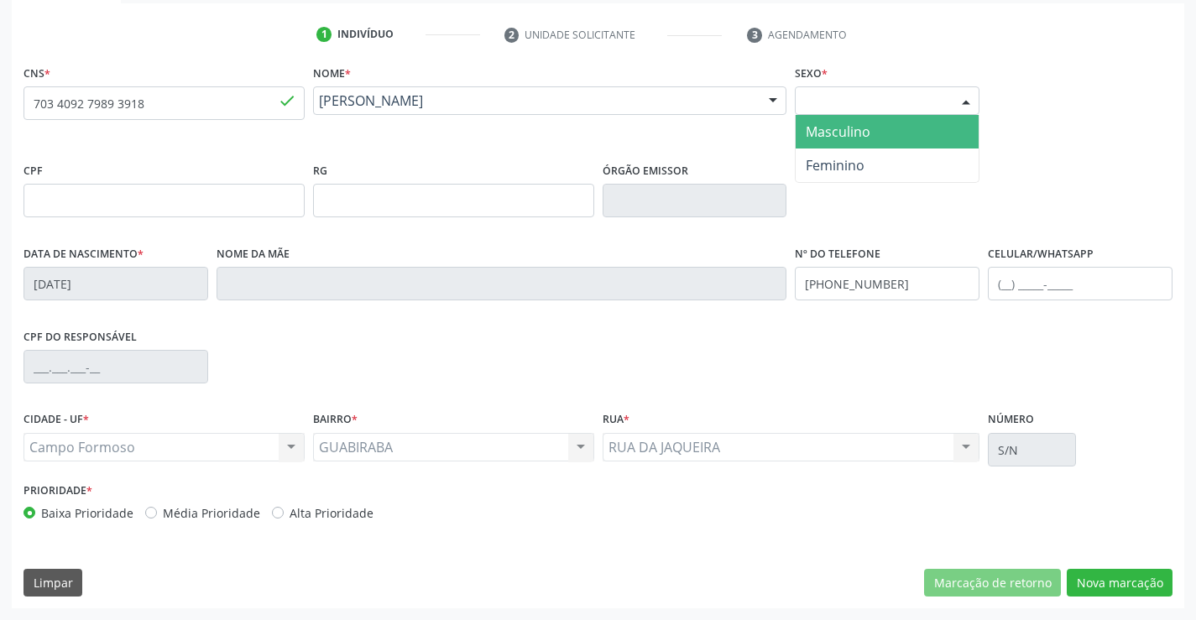
click at [858, 138] on span "Masculino" at bounding box center [837, 131] width 65 height 18
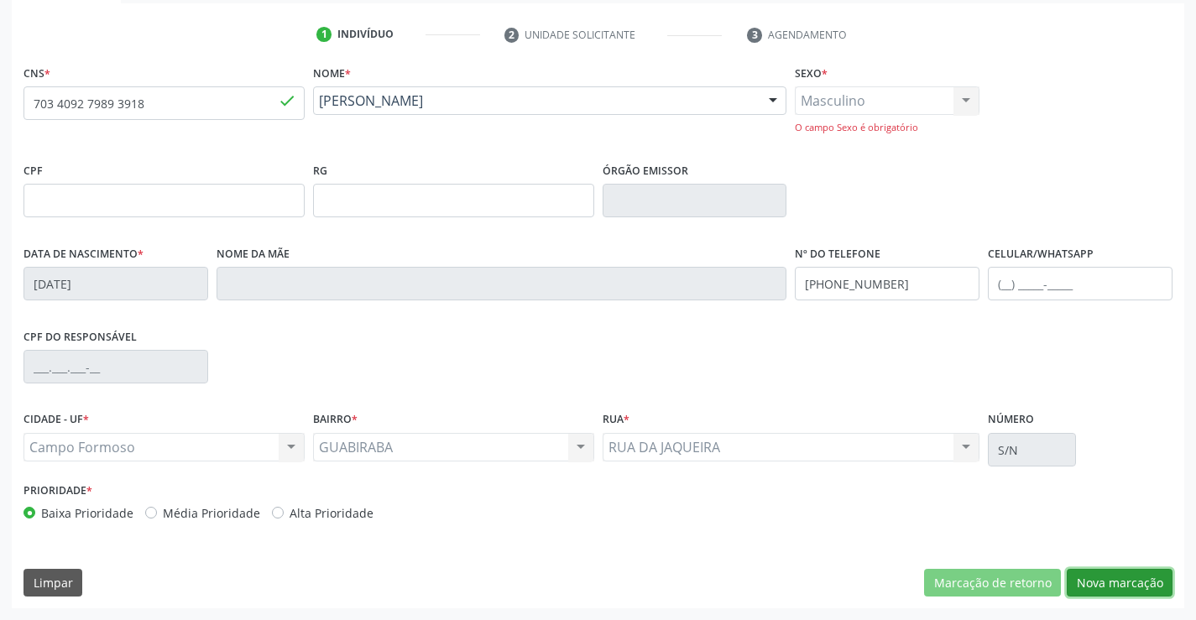
click at [1135, 594] on button "Nova marcação" at bounding box center [1119, 583] width 106 height 29
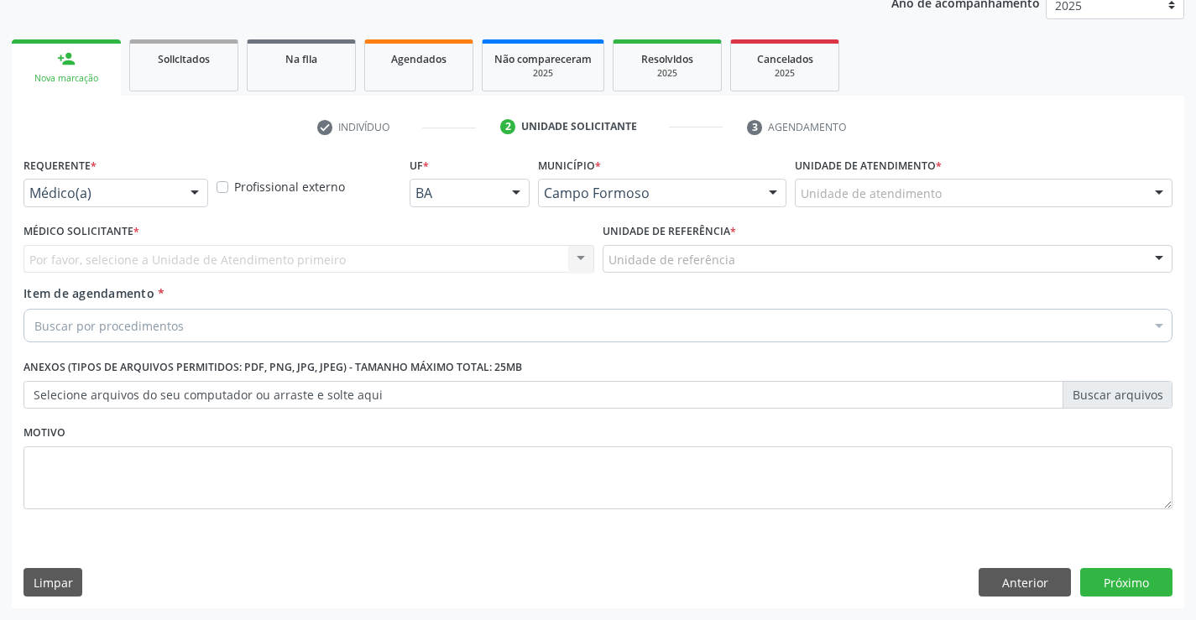
scroll to position [211, 0]
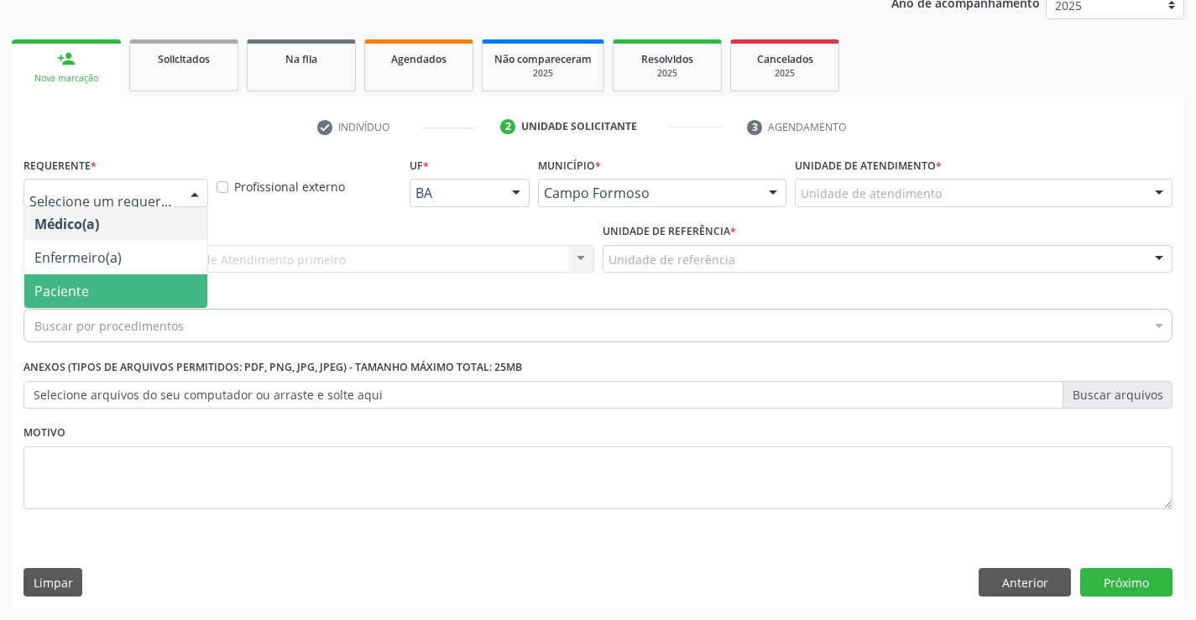
click at [101, 280] on span "Paciente" at bounding box center [115, 291] width 183 height 34
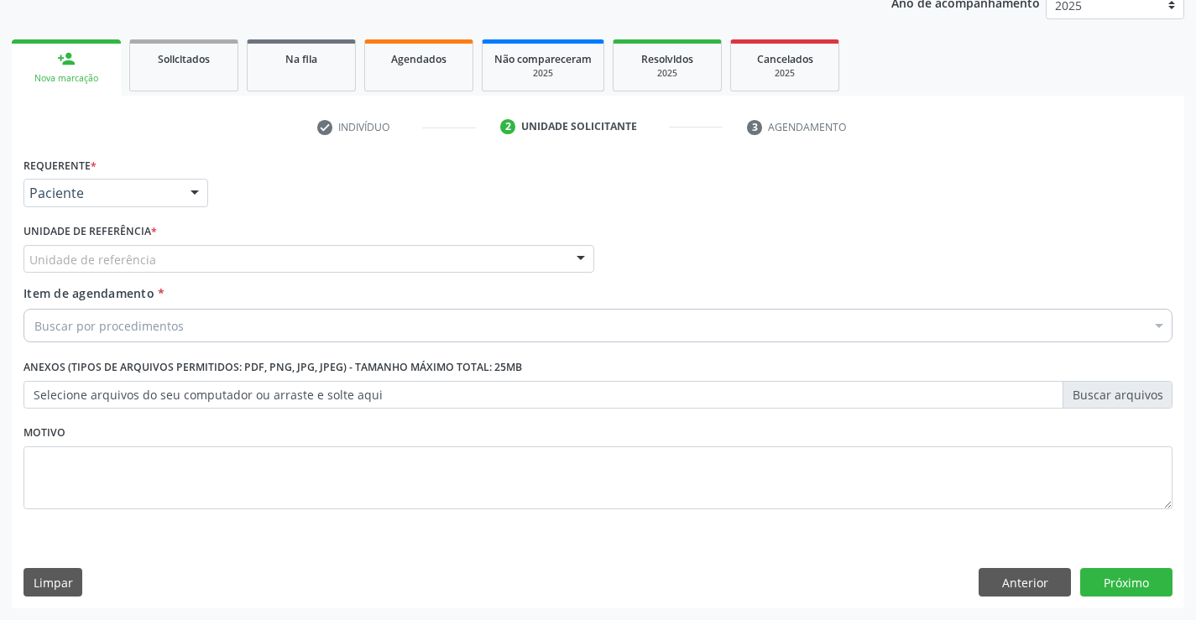
click at [239, 248] on div "Unidade de referência" at bounding box center [308, 259] width 571 height 29
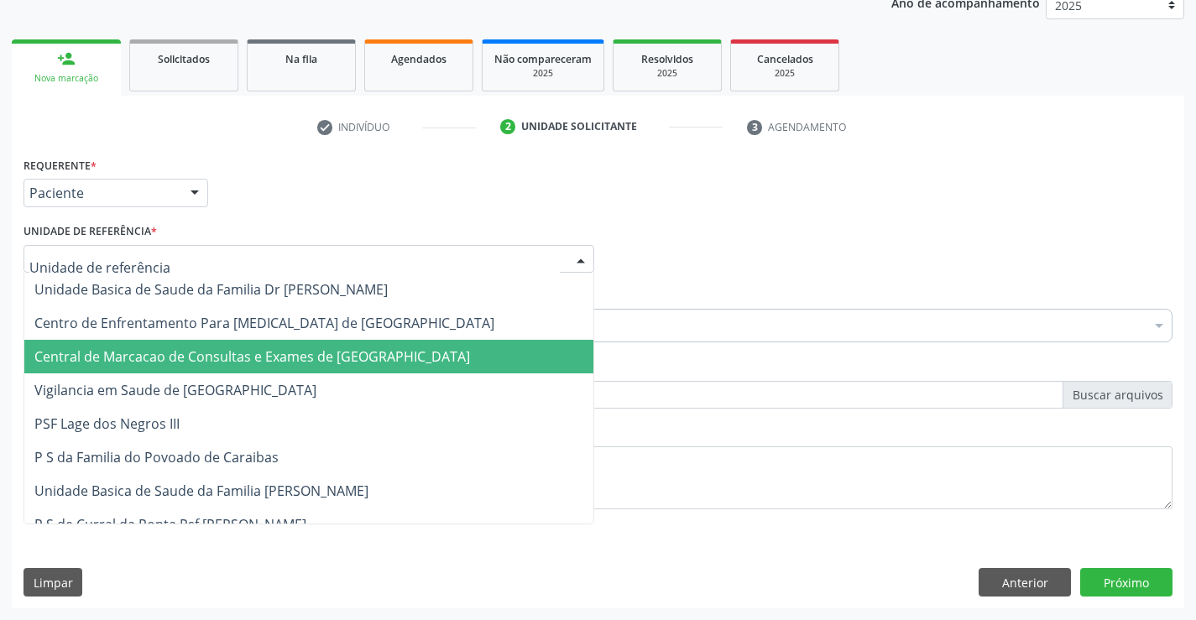
click at [228, 362] on span "Central de Marcacao de Consultas e Exames de [GEOGRAPHIC_DATA]" at bounding box center [251, 356] width 435 height 18
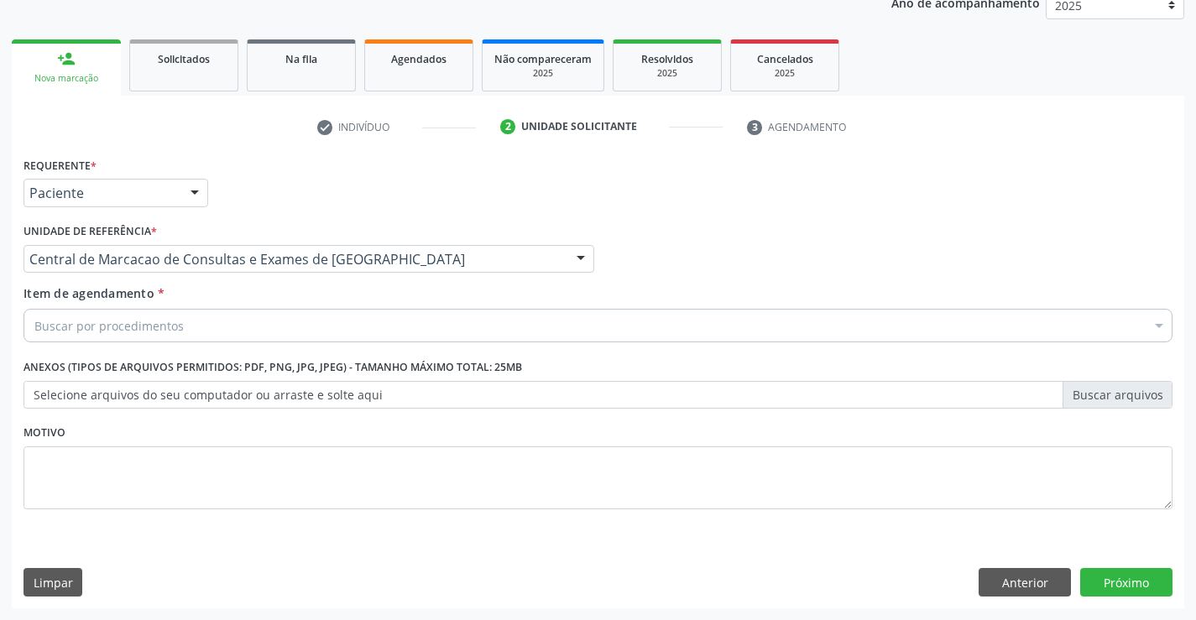
click at [257, 308] on div "Item de agendamento * Buscar por procedimentos Selecionar todos 0202040089 - 3X…" at bounding box center [597, 310] width 1149 height 53
click at [256, 330] on div "Buscar por procedimentos" at bounding box center [597, 326] width 1149 height 34
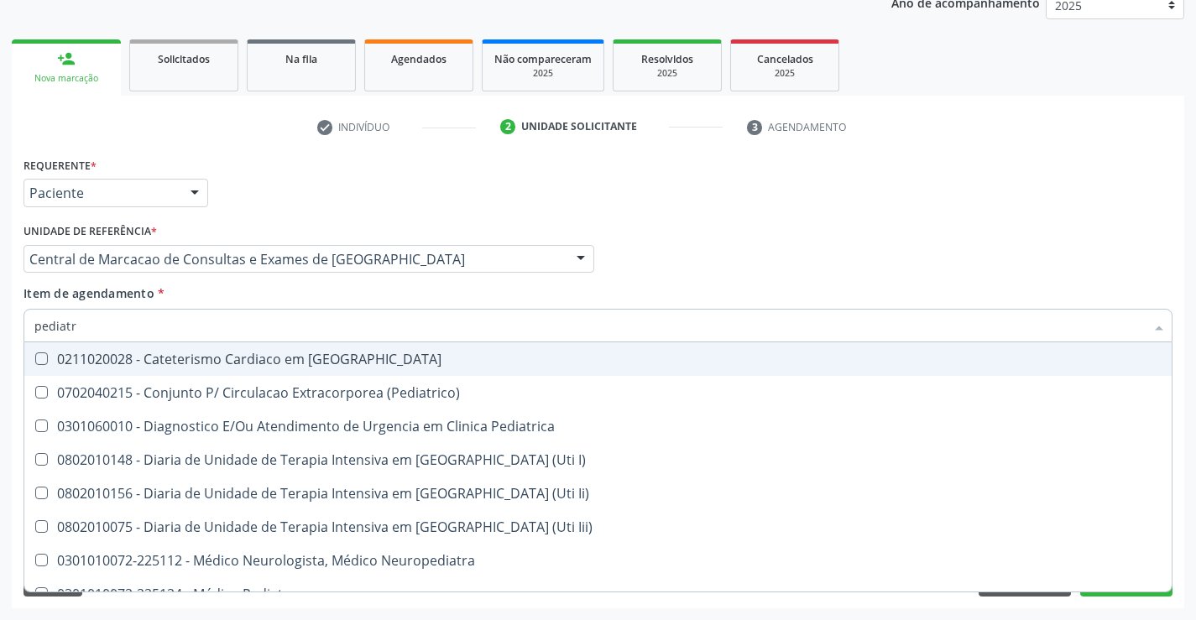
type input "pediatra"
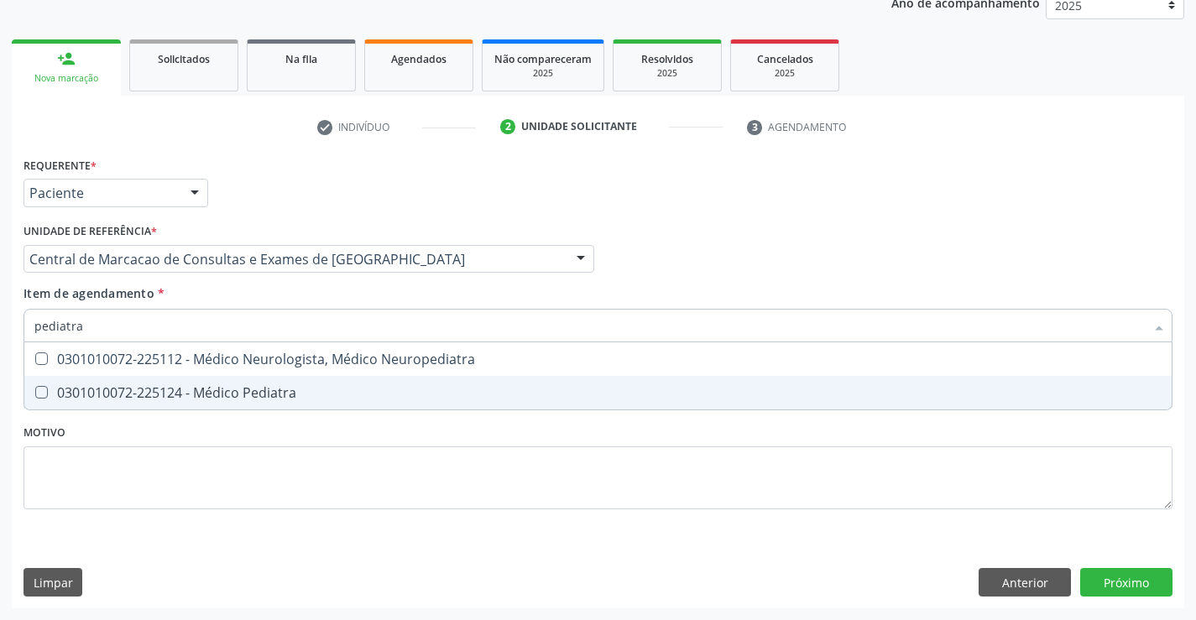
click at [245, 386] on div "0301010072-225124 - Médico Pediatra" at bounding box center [597, 392] width 1127 height 13
checkbox Pediatra "true"
click at [1104, 574] on div "Requerente * Paciente Médico(a) Enfermeiro(a) Paciente Nenhum resultado encontr…" at bounding box center [598, 381] width 1172 height 456
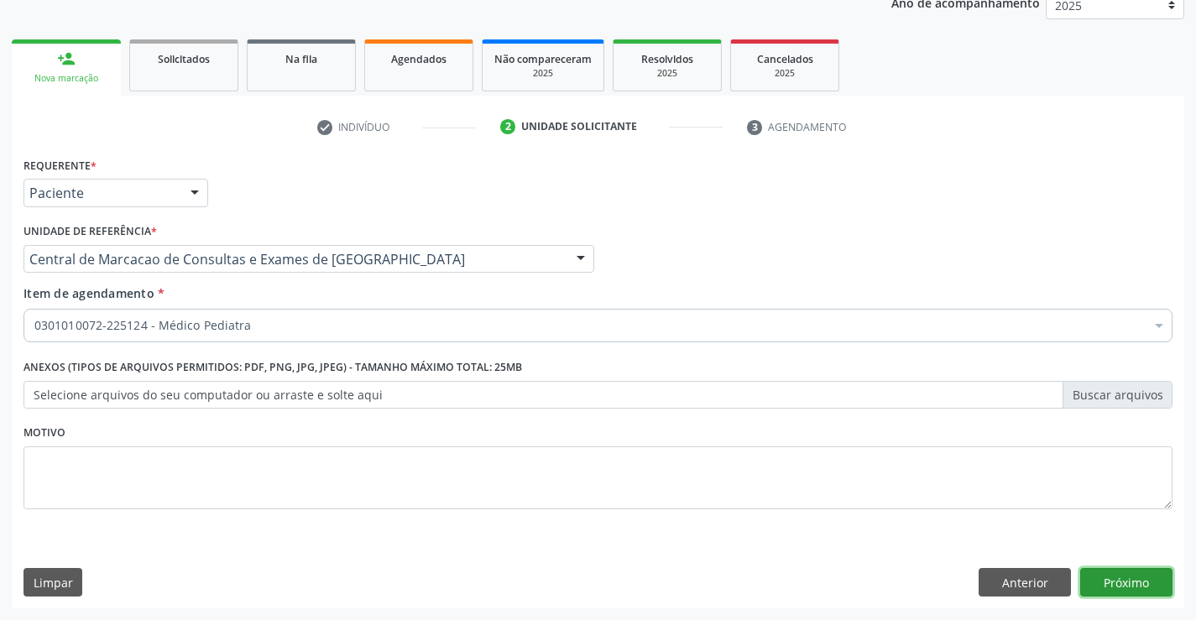
click at [1109, 569] on button "Próximo" at bounding box center [1126, 582] width 92 height 29
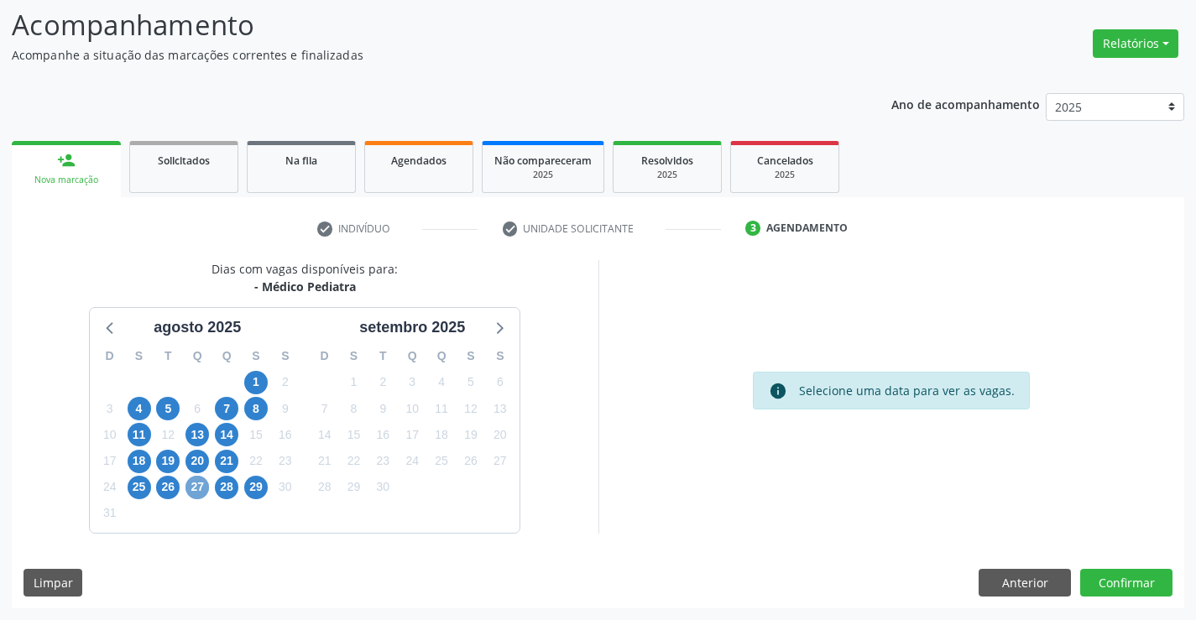
click at [205, 481] on span "27" at bounding box center [196, 487] width 23 height 23
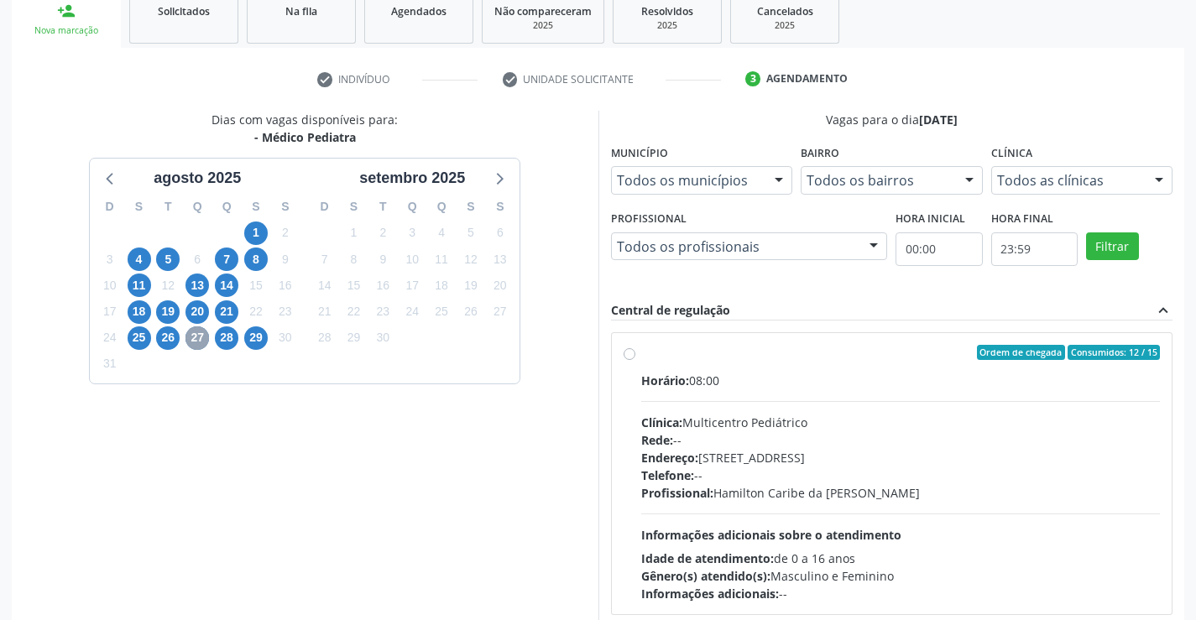
scroll to position [352, 0]
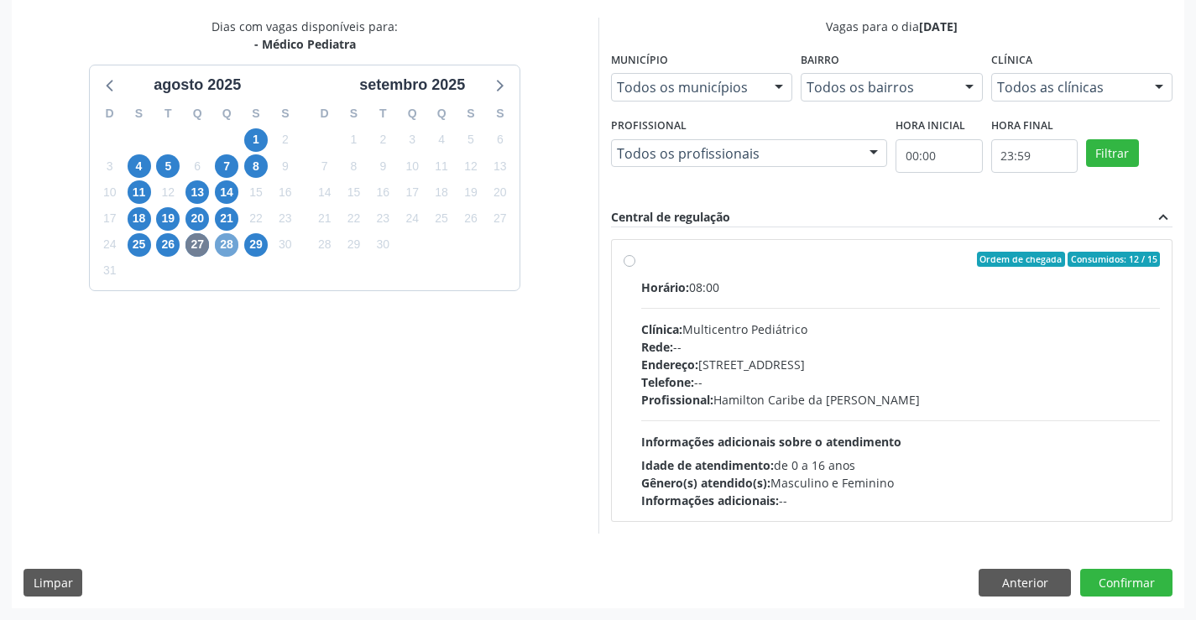
click at [225, 242] on span "28" at bounding box center [226, 244] width 23 height 23
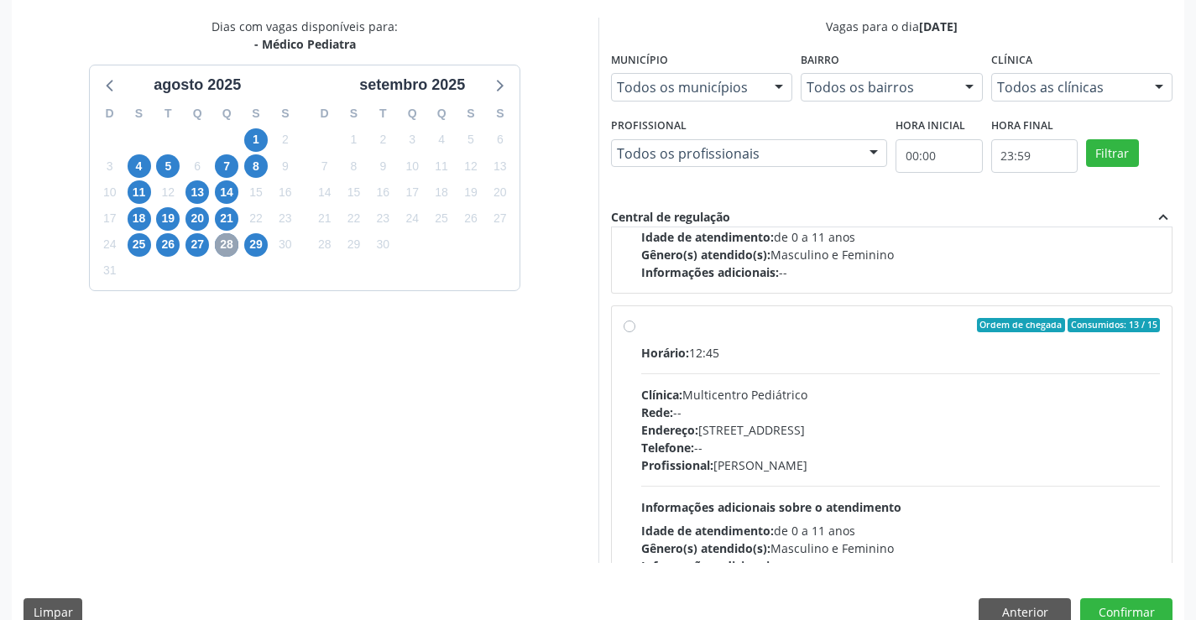
scroll to position [264, 0]
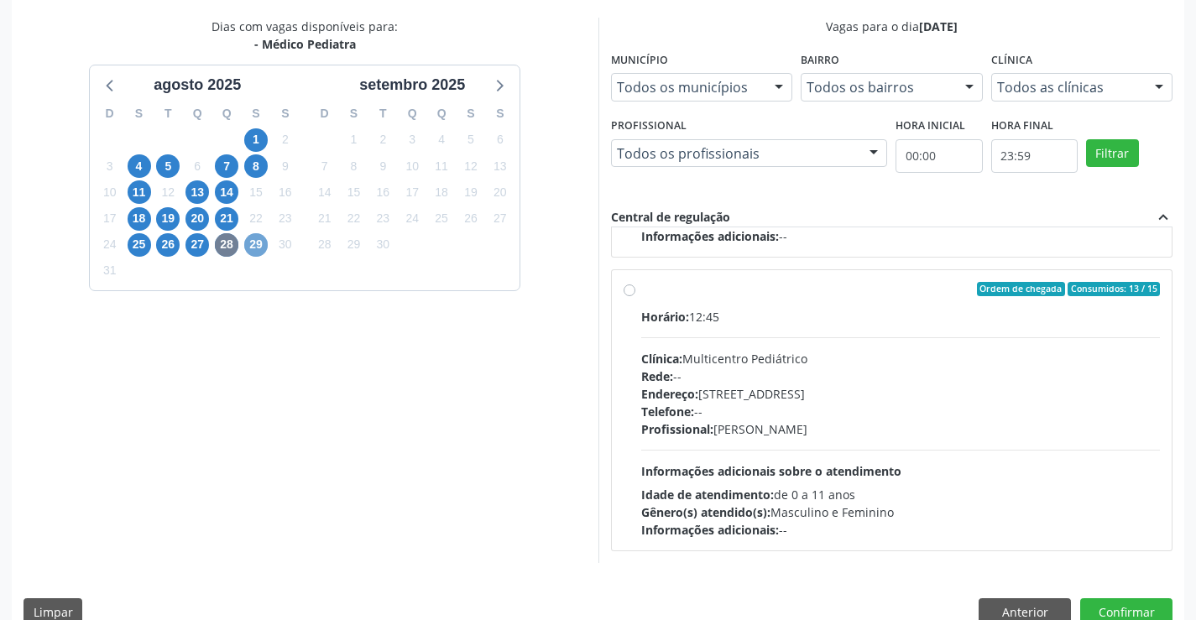
click at [255, 238] on span "29" at bounding box center [255, 244] width 23 height 23
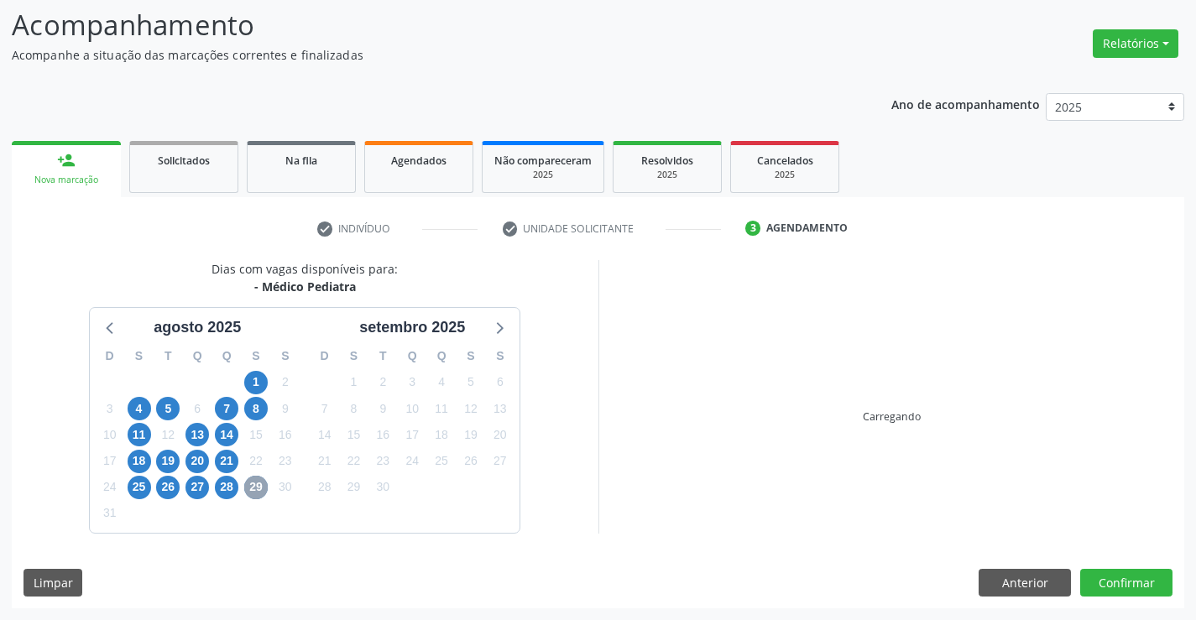
scroll to position [352, 0]
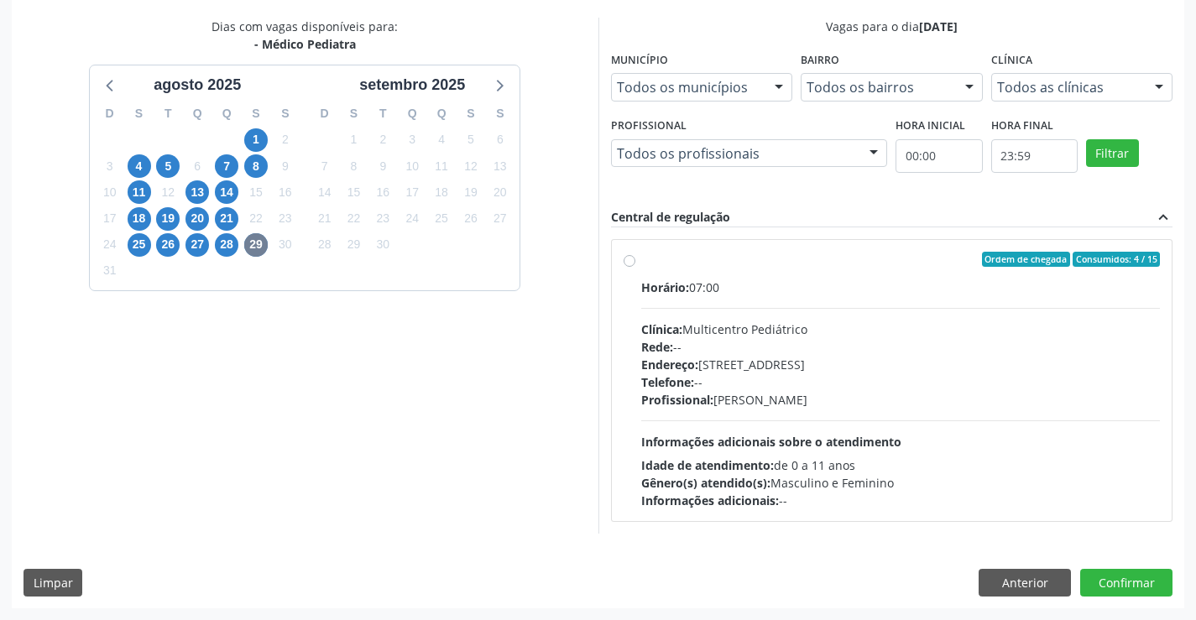
click at [735, 336] on div "Clínica: Multicentro Pediátrico" at bounding box center [900, 329] width 519 height 18
click at [635, 267] on input "Ordem de chegada Consumidos: 4 / 15 Horário: 07:00 Clínica: Multicentro Pediátr…" at bounding box center [629, 259] width 12 height 15
radio input "true"
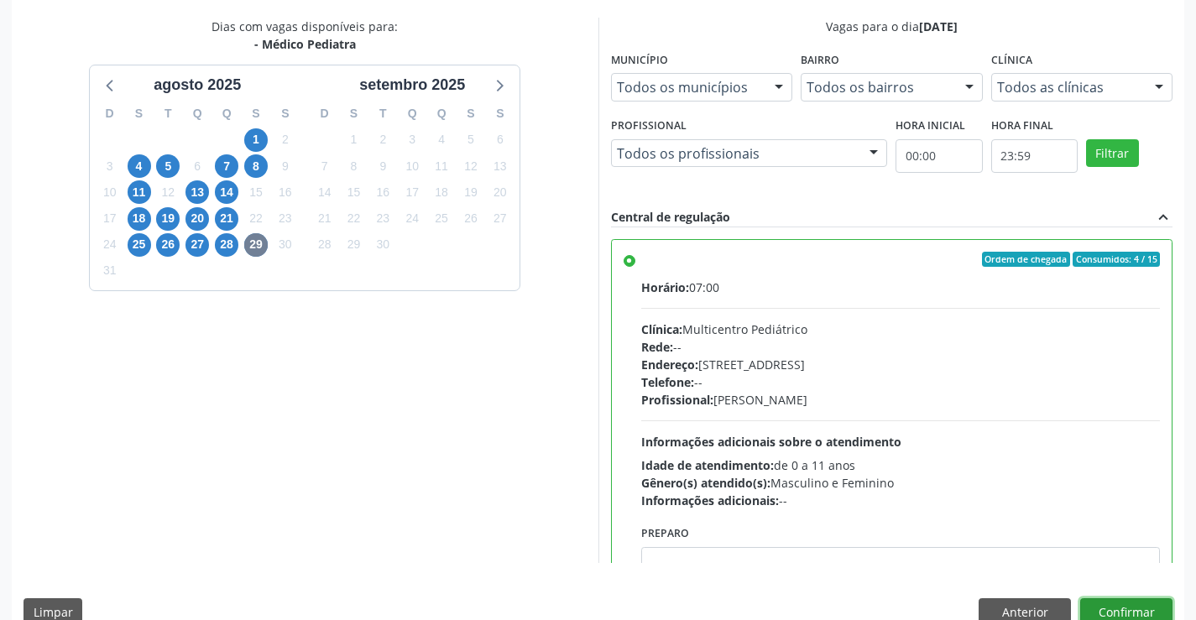
click at [1100, 603] on button "Confirmar" at bounding box center [1126, 612] width 92 height 29
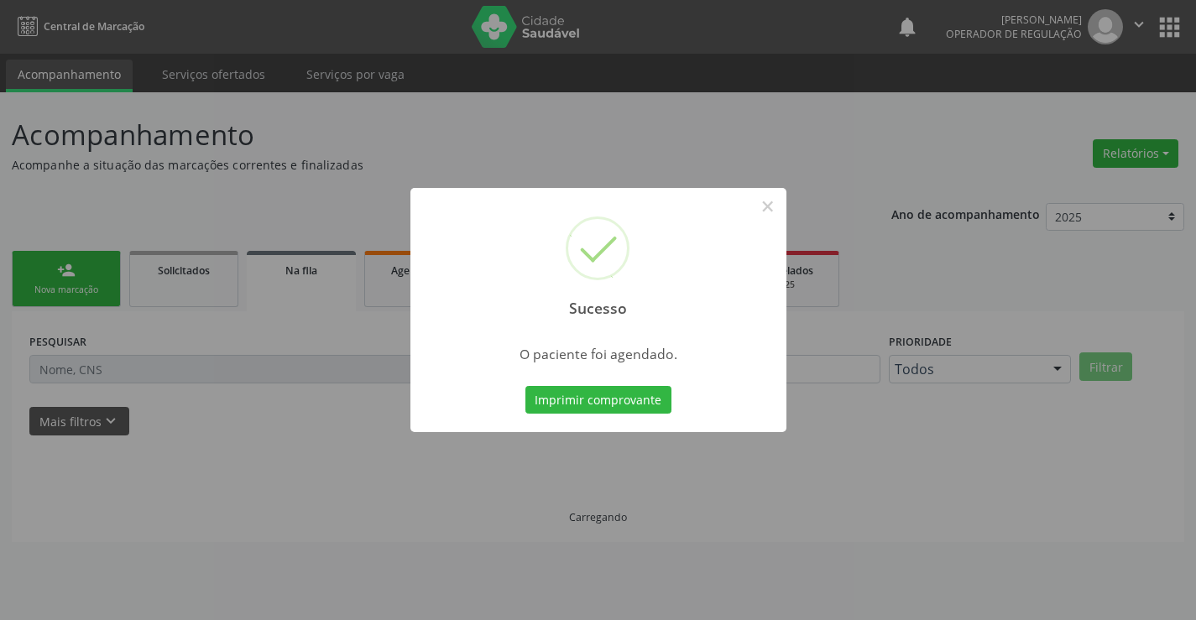
scroll to position [0, 0]
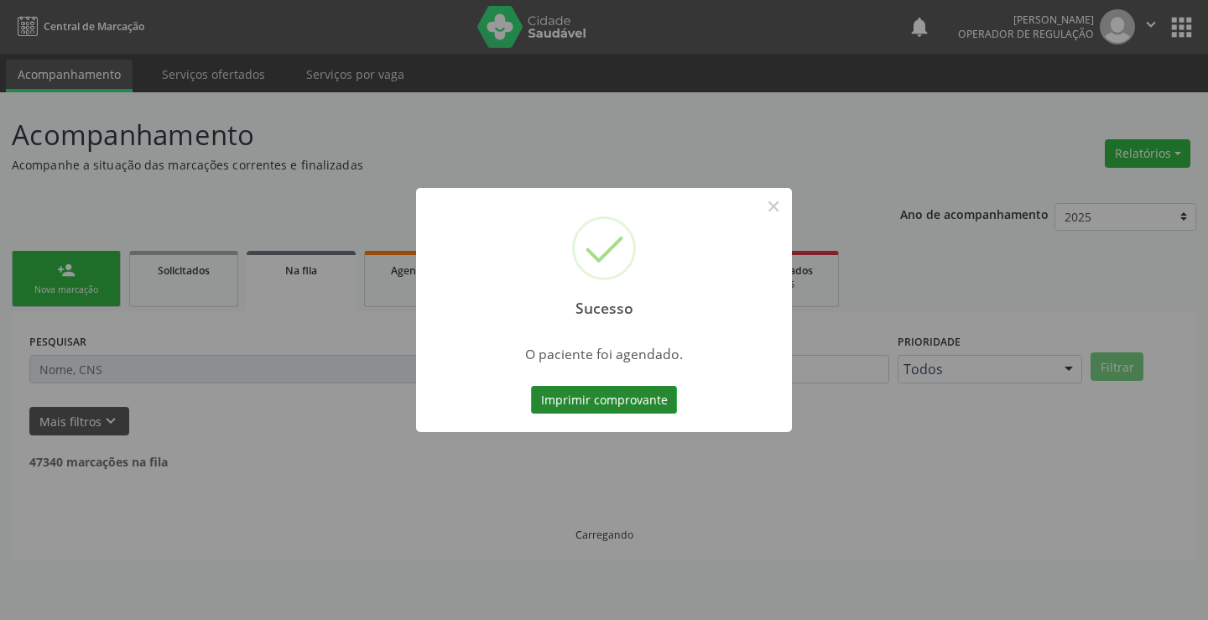
click at [575, 402] on button "Imprimir comprovante" at bounding box center [604, 400] width 146 height 29
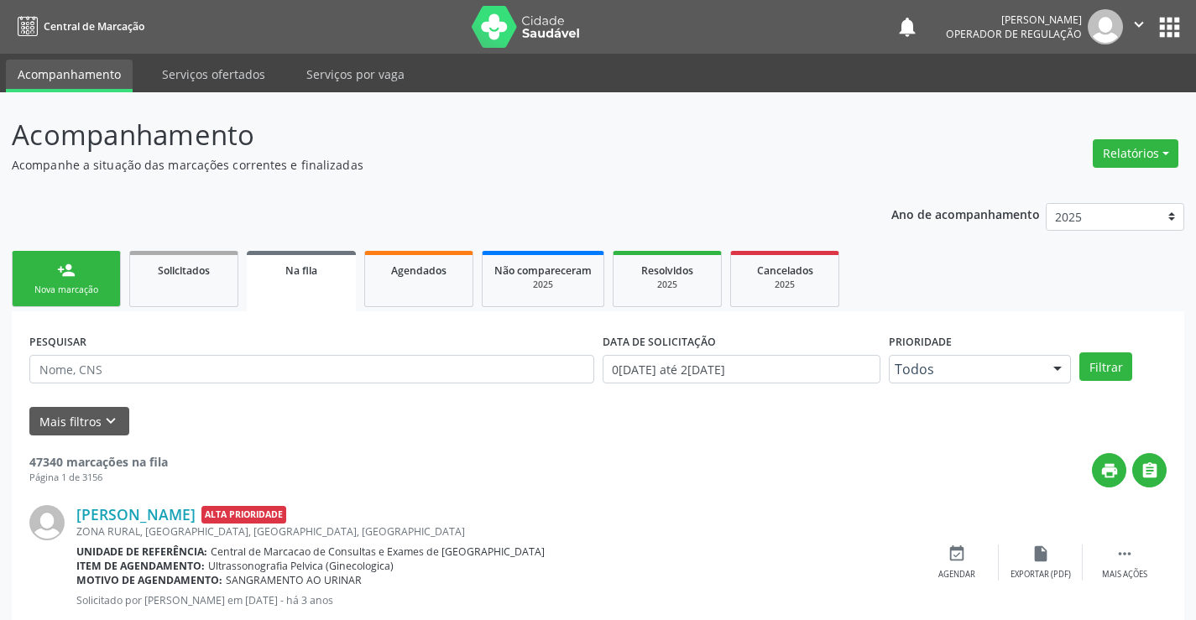
click at [105, 274] on link "person_add Nova marcação" at bounding box center [66, 279] width 109 height 56
